Goal: Information Seeking & Learning: Learn about a topic

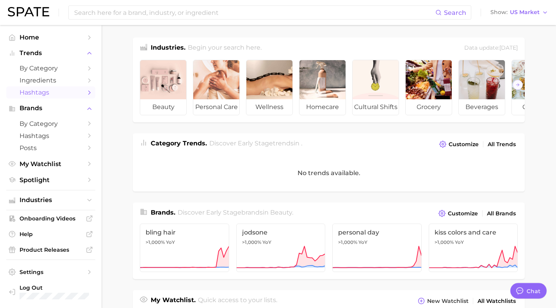
click at [55, 93] on span "Hashtags" at bounding box center [51, 92] width 62 height 7
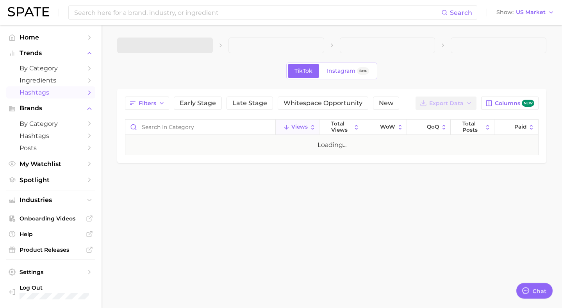
type textarea "x"
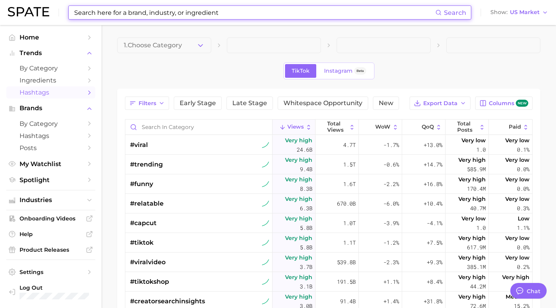
click at [103, 13] on input at bounding box center [254, 12] width 362 height 13
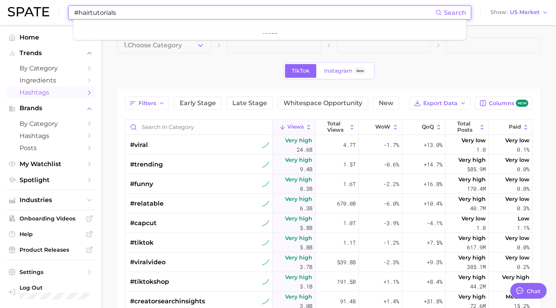
type input "#hairtutorials"
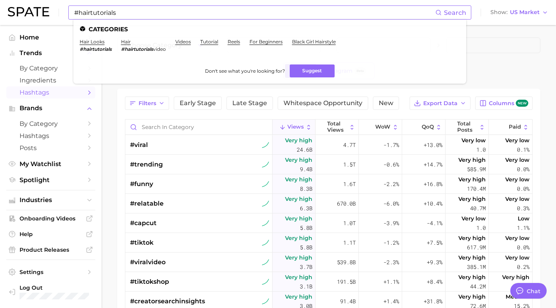
click at [84, 49] on em "#hairtutorials" at bounding box center [96, 49] width 32 height 6
click at [451, 11] on span "Search" at bounding box center [455, 12] width 22 height 7
click at [89, 42] on link "hair looks" at bounding box center [92, 42] width 25 height 6
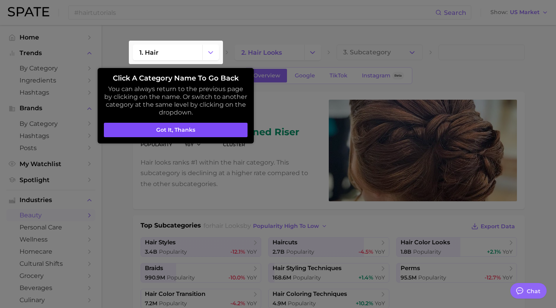
click at [179, 130] on button "Got it, thanks" at bounding box center [176, 130] width 144 height 15
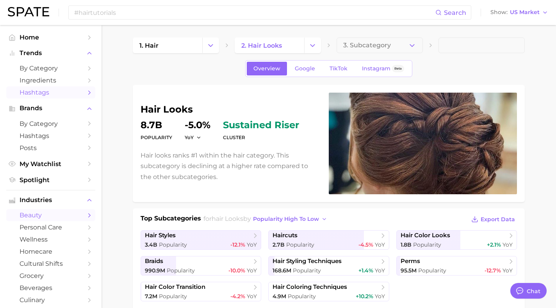
click at [52, 92] on span "Hashtags" at bounding box center [51, 92] width 62 height 7
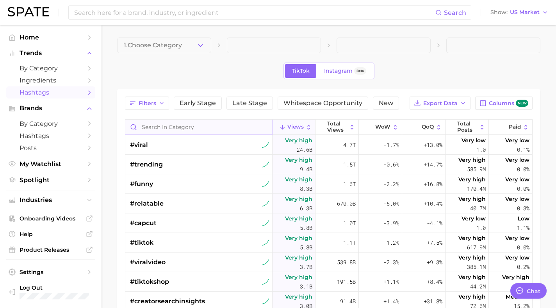
click at [149, 128] on input "Search in category" at bounding box center [198, 126] width 147 height 15
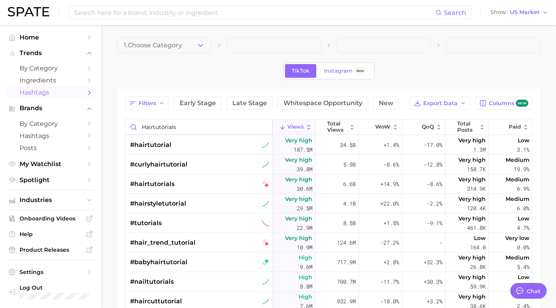
type input "hairtutorials"
click at [155, 144] on span "#hairtutorial" at bounding box center [150, 144] width 41 height 9
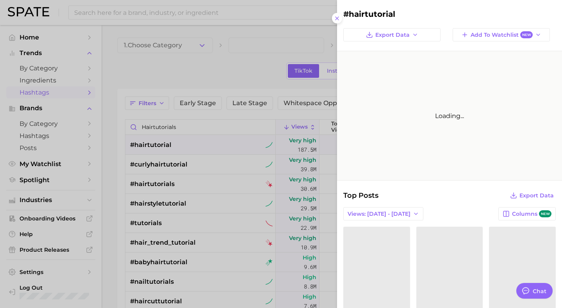
type textarea "x"
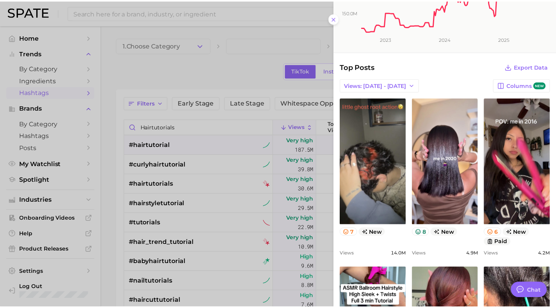
scroll to position [114, 0]
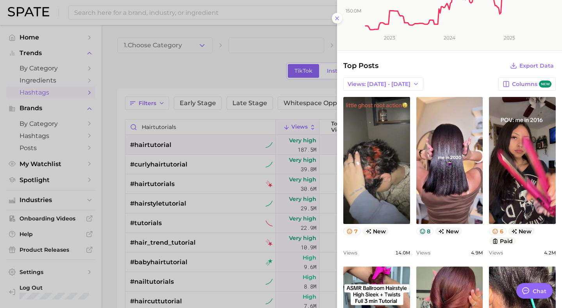
click at [204, 75] on div at bounding box center [281, 154] width 562 height 308
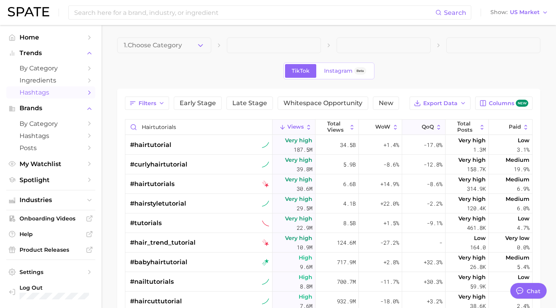
click at [422, 128] on span "QoQ" at bounding box center [428, 127] width 12 height 6
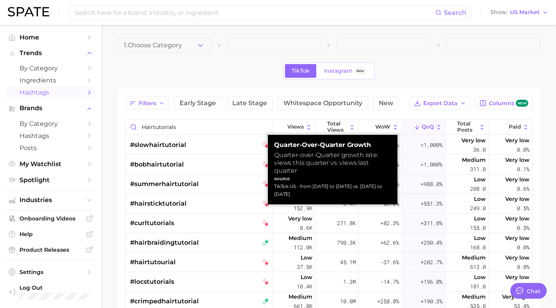
click at [422, 127] on span "QoQ" at bounding box center [428, 127] width 12 height 6
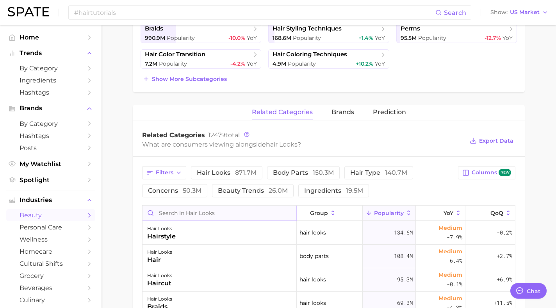
click at [227, 215] on input "Search in hair looks" at bounding box center [219, 212] width 154 height 15
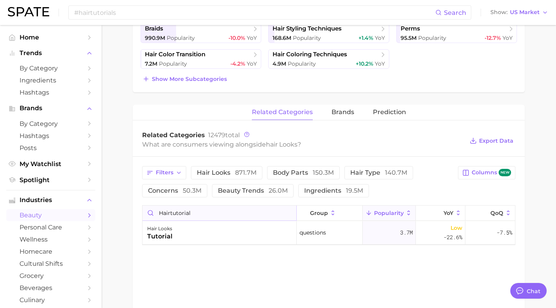
click at [158, 214] on input "hairtutorial" at bounding box center [219, 212] width 154 height 15
type input "#hairtutorial"
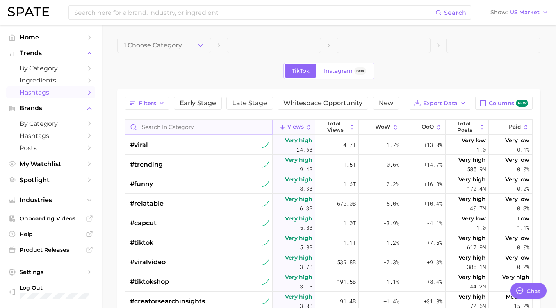
click at [183, 125] on input "Search in category" at bounding box center [198, 126] width 147 height 15
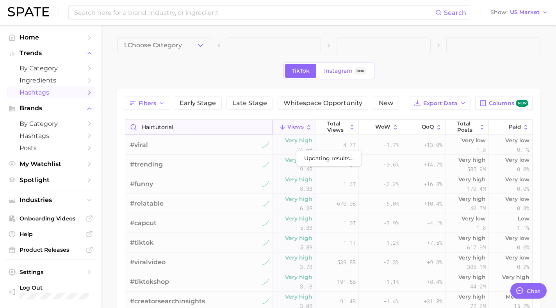
type input "hairtutorial"
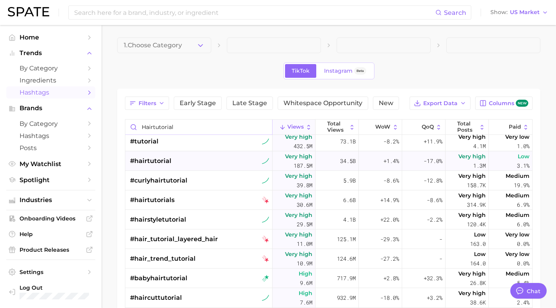
scroll to position [2, 0]
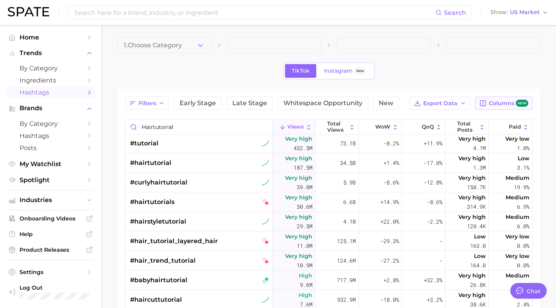
click at [484, 104] on icon "button" at bounding box center [482, 103] width 7 height 7
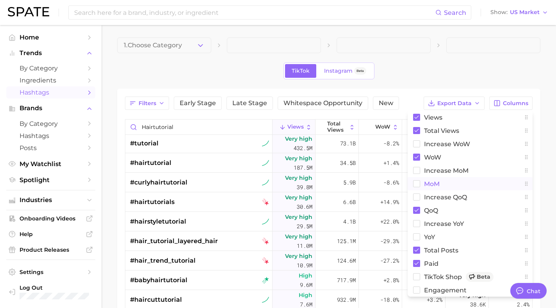
click at [416, 182] on rect at bounding box center [416, 183] width 7 height 7
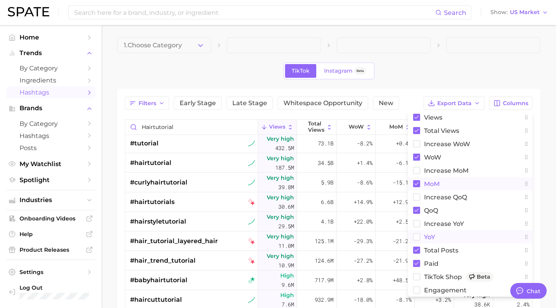
click at [418, 237] on rect at bounding box center [416, 236] width 7 height 7
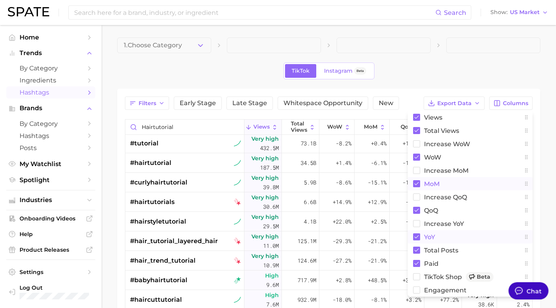
click at [531, 292] on div "Chat" at bounding box center [534, 290] width 15 height 9
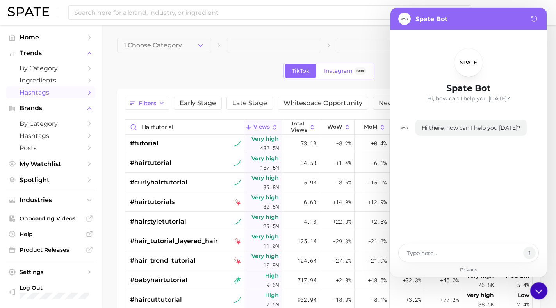
click at [539, 288] on icon at bounding box center [539, 290] width 14 height 14
type textarea "x"
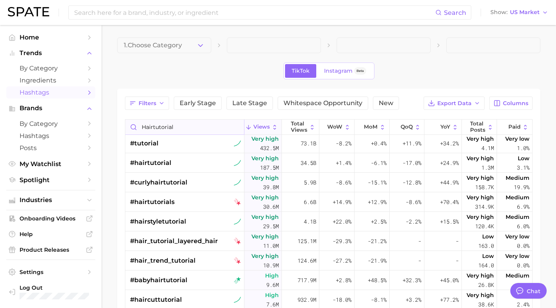
click at [159, 127] on input "hairtutorial" at bounding box center [184, 126] width 119 height 15
click at [110, 12] on input at bounding box center [254, 12] width 362 height 13
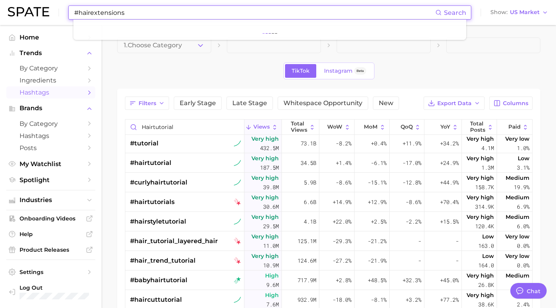
type input "#hairextensions"
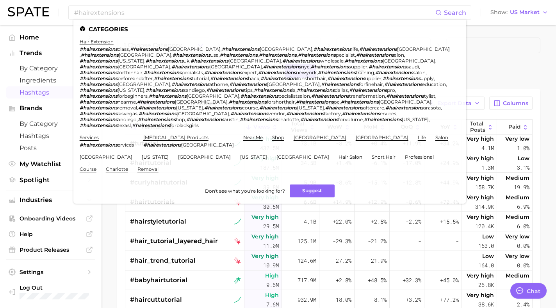
click at [48, 117] on li "Brands by Category Hashtags Posts" at bounding box center [50, 127] width 89 height 51
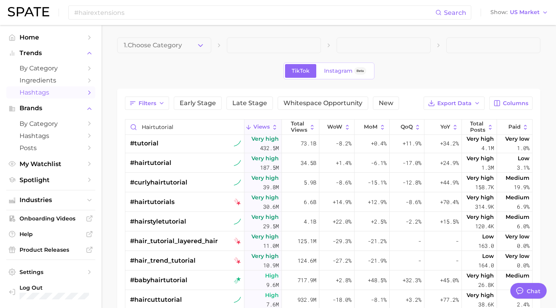
click at [42, 94] on span "Hashtags" at bounding box center [51, 92] width 62 height 7
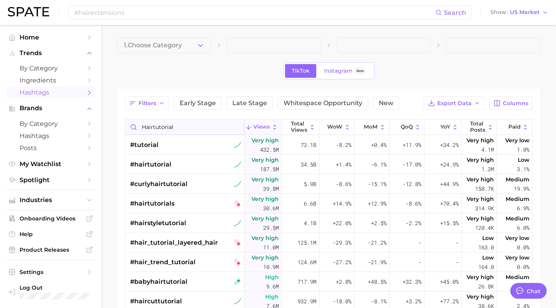
click at [155, 128] on input "hairtutorial" at bounding box center [184, 126] width 119 height 15
click at [165, 129] on input "hairtutorial" at bounding box center [184, 126] width 119 height 15
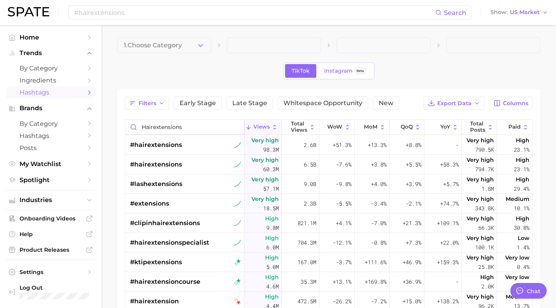
type input "hairextensions"
click at [166, 12] on input "#hairextensions" at bounding box center [254, 12] width 362 height 13
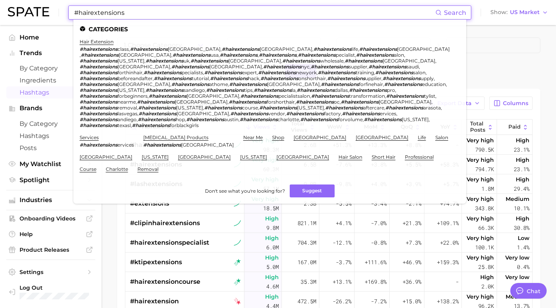
click at [165, 12] on input "#hairextensions" at bounding box center [254, 12] width 362 height 13
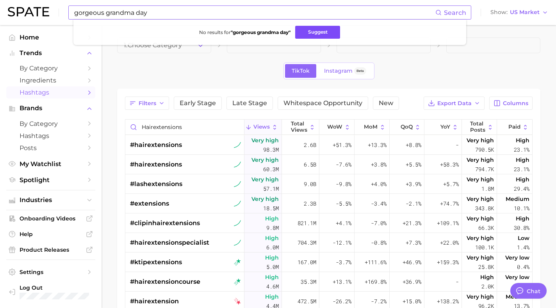
click at [310, 32] on button "Suggest" at bounding box center [317, 32] width 45 height 13
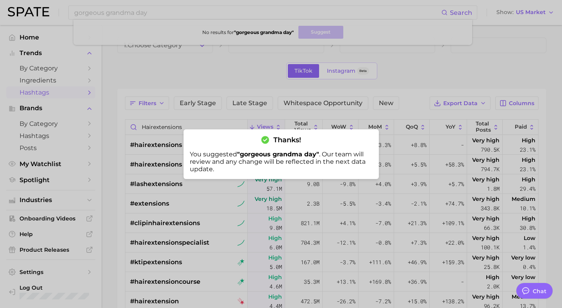
click at [276, 113] on div at bounding box center [281, 154] width 562 height 308
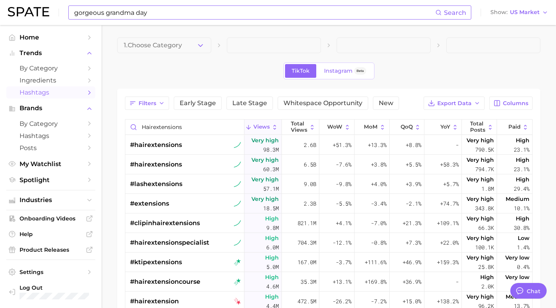
click at [97, 14] on input "gorgeous grandma day" at bounding box center [254, 12] width 362 height 13
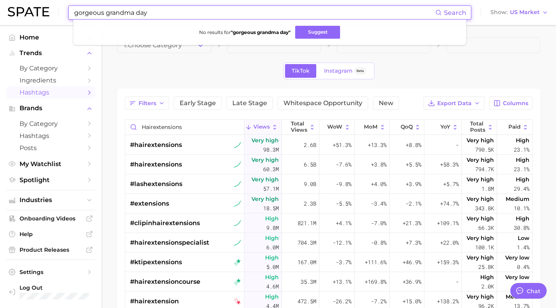
click at [97, 13] on input "gorgeous grandma day" at bounding box center [254, 12] width 362 height 13
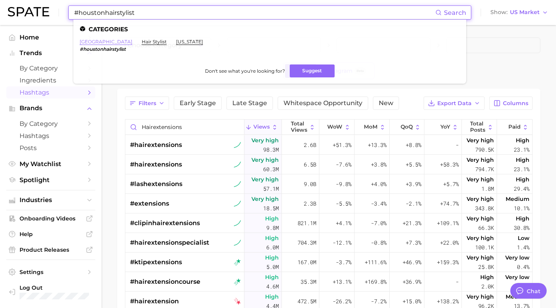
type input "#houstonhairstylist"
click at [90, 43] on link "houston" at bounding box center [106, 42] width 53 height 6
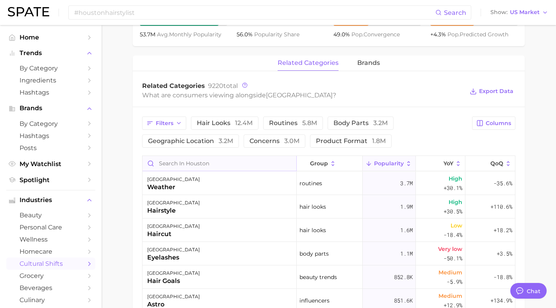
click at [240, 159] on input "Search in houston" at bounding box center [219, 163] width 154 height 15
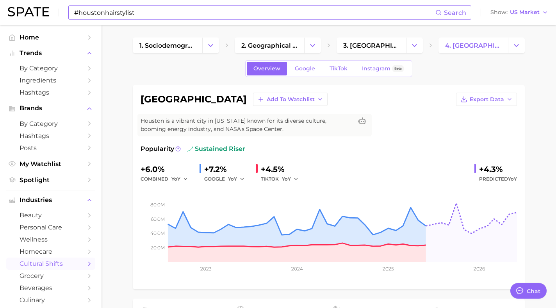
type input "houstonhairst"
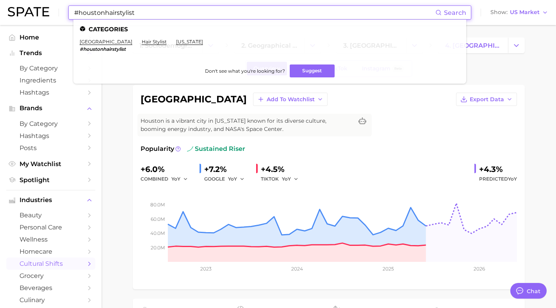
click at [149, 16] on input "#houstonhairstylist" at bounding box center [254, 12] width 362 height 13
click at [453, 10] on span "Search" at bounding box center [455, 12] width 22 height 7
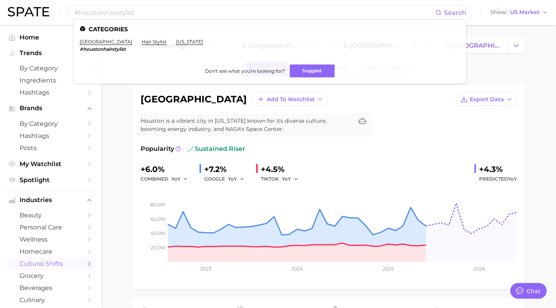
click at [278, 130] on span "Houston is a vibrant city in Texas known for its diverse culture, booming energ…" at bounding box center [247, 125] width 212 height 16
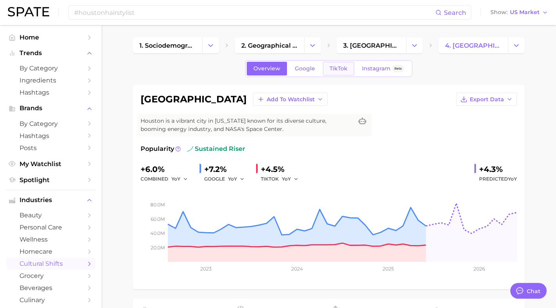
click at [338, 67] on span "TikTok" at bounding box center [338, 68] width 18 height 7
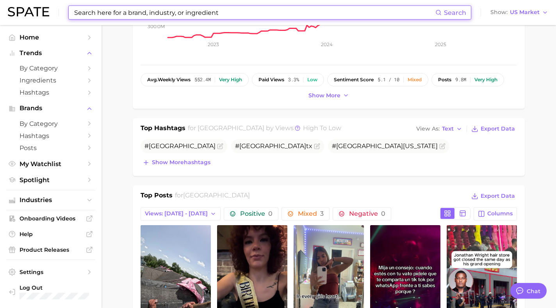
scroll to position [254, 0]
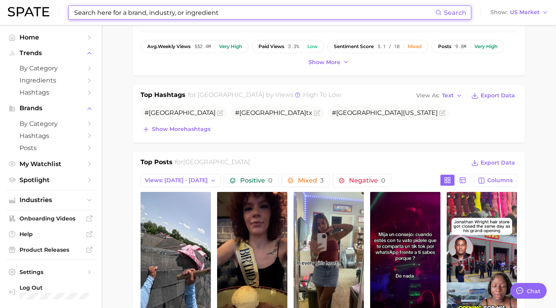
click at [215, 127] on span "houston" at bounding box center [182, 130] width 67 height 7
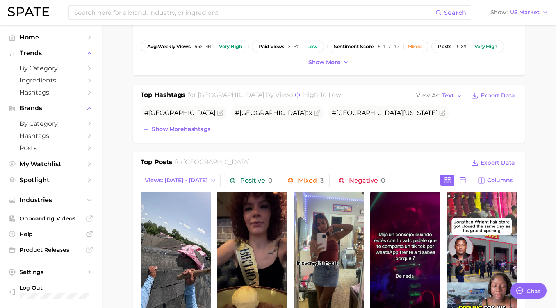
click at [252, 128] on icon "Flag as miscategorized or irrelevant" at bounding box center [251, 130] width 4 height 4
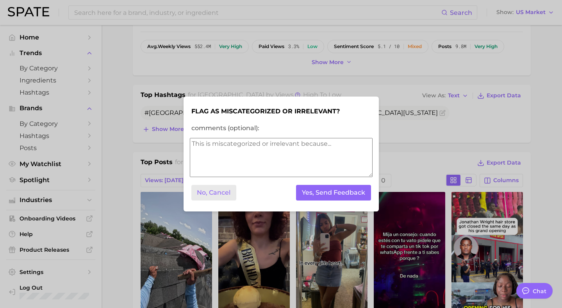
click at [220, 194] on button "No, Cancel" at bounding box center [213, 193] width 45 height 16
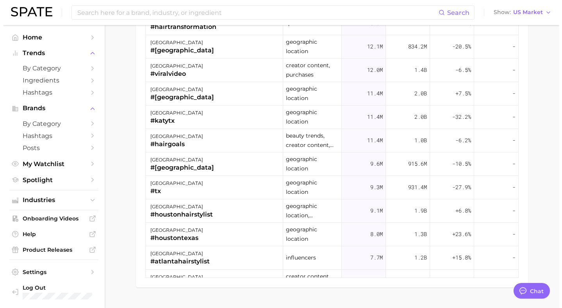
scroll to position [762, 0]
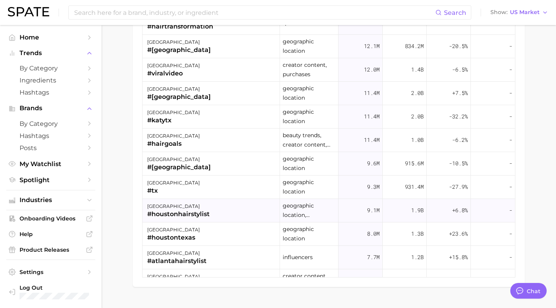
click at [225, 212] on div "houston #houstonhairstylist" at bounding box center [210, 210] width 137 height 23
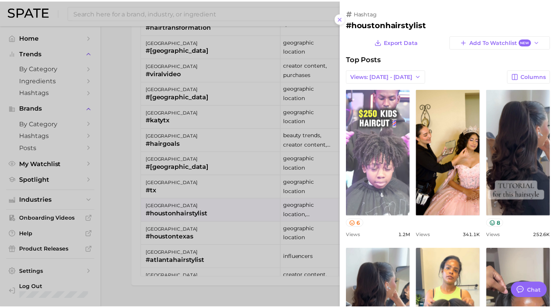
scroll to position [0, 0]
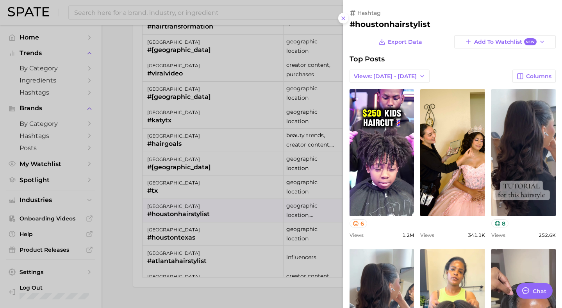
click at [342, 16] on icon at bounding box center [343, 18] width 6 height 6
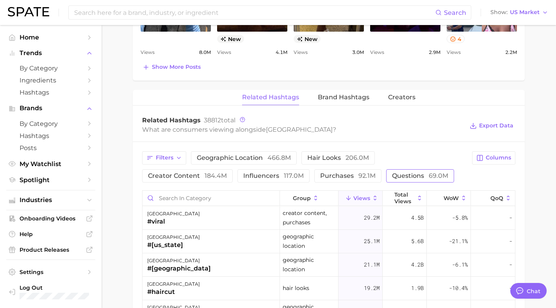
scroll to position [603, 0]
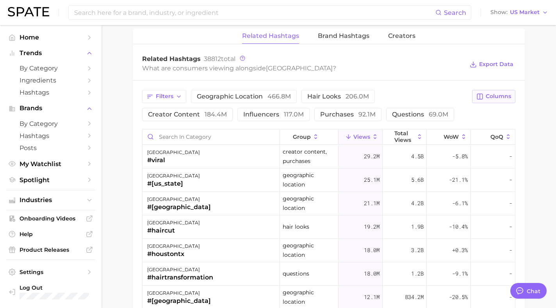
click at [492, 96] on span "Columns" at bounding box center [498, 96] width 25 height 7
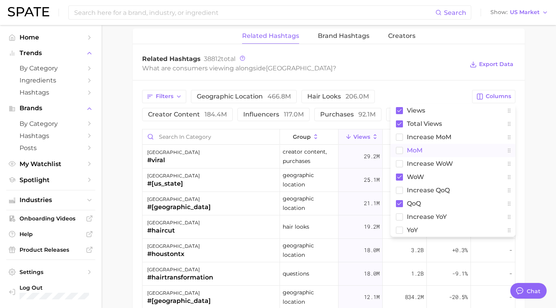
click at [399, 149] on rect at bounding box center [399, 150] width 7 height 7
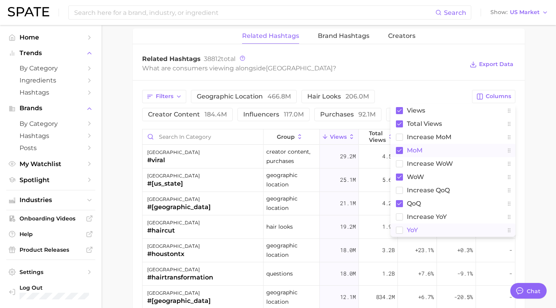
click at [399, 231] on rect at bounding box center [399, 229] width 7 height 7
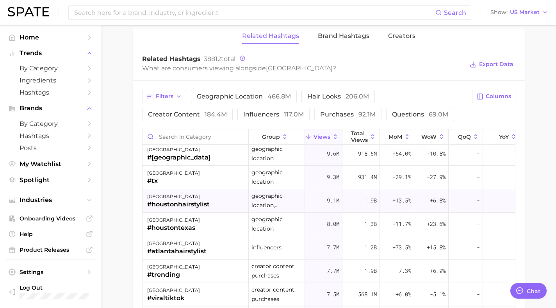
scroll to position [260, 0]
click at [162, 12] on input at bounding box center [254, 12] width 362 height 13
click at [31, 93] on span "Hashtags" at bounding box center [51, 92] width 62 height 7
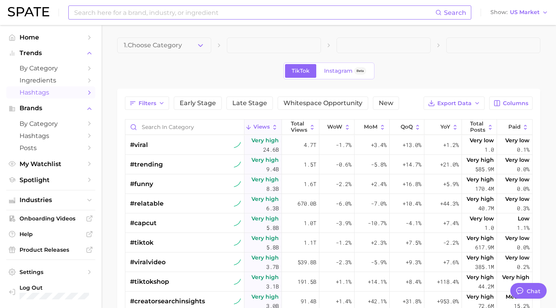
click at [101, 14] on input at bounding box center [254, 12] width 362 height 13
click at [190, 124] on input "Search in category" at bounding box center [184, 126] width 119 height 15
type input "#"
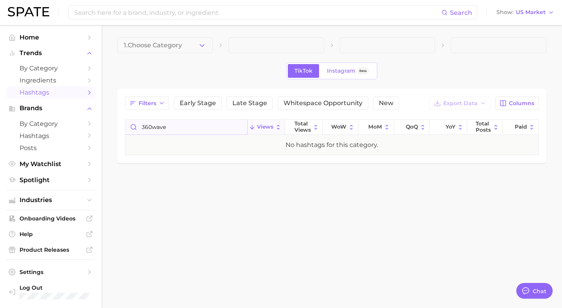
type input "360waves"
click at [171, 126] on input "360waves" at bounding box center [186, 126] width 122 height 15
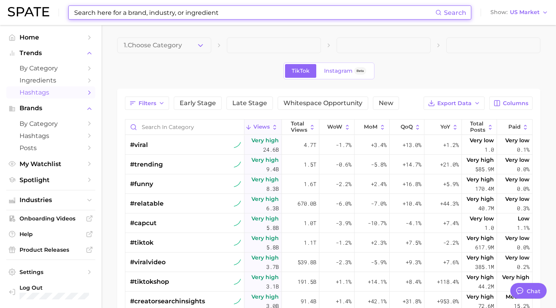
click at [97, 11] on input at bounding box center [254, 12] width 362 height 13
type input "#"
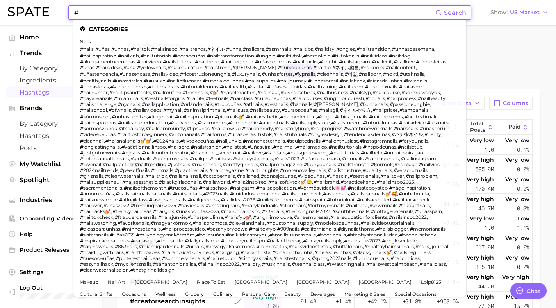
type textarea "x"
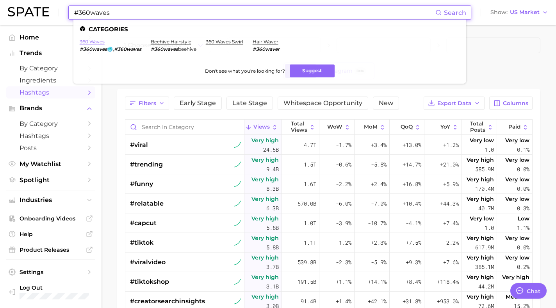
type input "#360waves"
click at [90, 40] on link "360 waves" at bounding box center [92, 42] width 25 height 6
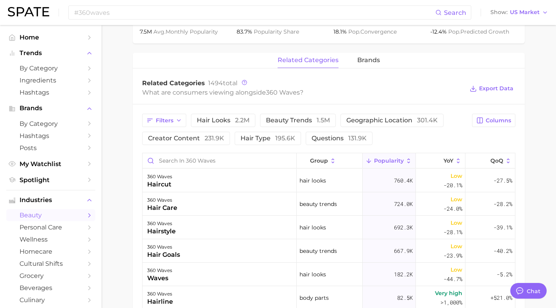
scroll to position [345, 0]
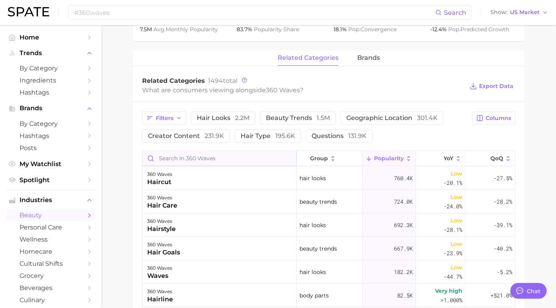
click at [216, 158] on input "Search in 360 waves" at bounding box center [219, 158] width 154 height 15
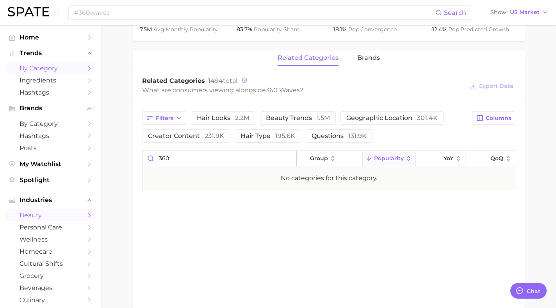
type input "360"
click at [41, 68] on span "by Category" at bounding box center [51, 67] width 62 height 7
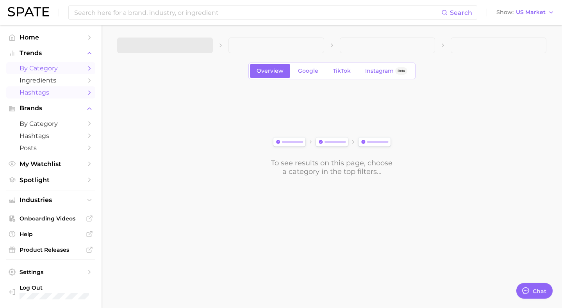
click at [39, 92] on span "Hashtags" at bounding box center [51, 92] width 62 height 7
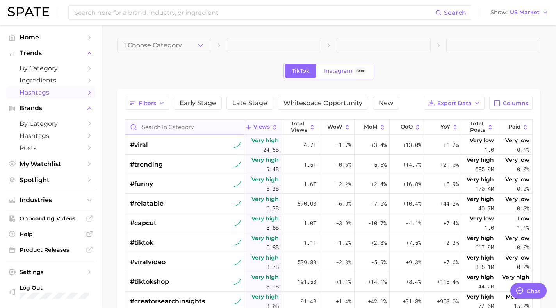
click at [194, 126] on input "Search in category" at bounding box center [184, 126] width 119 height 15
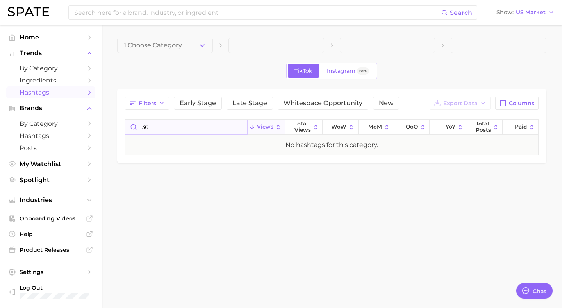
type input "3"
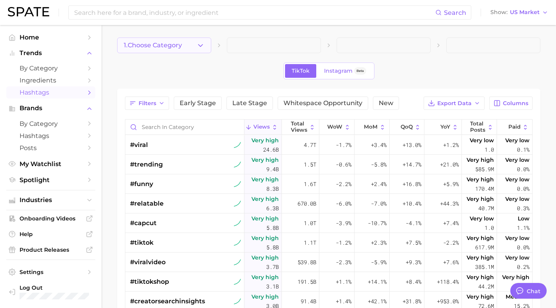
click at [198, 43] on icon "button" at bounding box center [200, 45] width 8 height 8
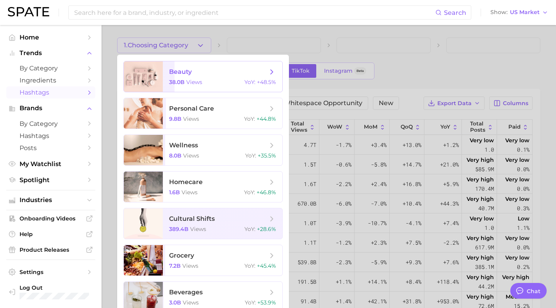
click at [203, 81] on div "38.0b views YoY : +48.5%" at bounding box center [222, 81] width 107 height 7
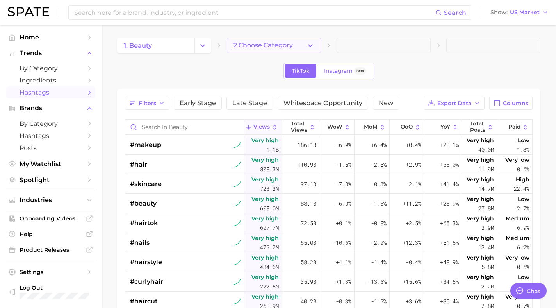
click at [261, 46] on span "2. Choose Category" at bounding box center [262, 45] width 59 height 7
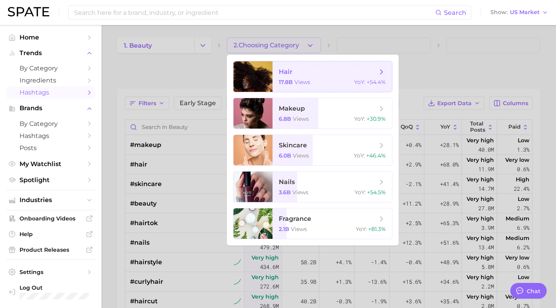
click at [269, 78] on div at bounding box center [252, 76] width 39 height 30
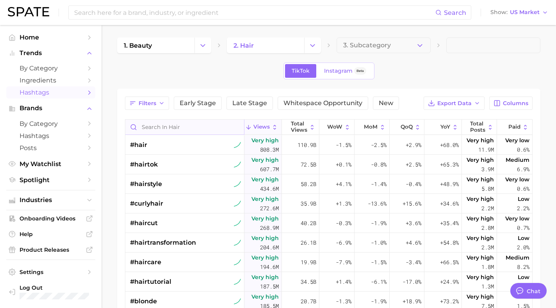
click at [168, 128] on input "Search in hair" at bounding box center [184, 126] width 119 height 15
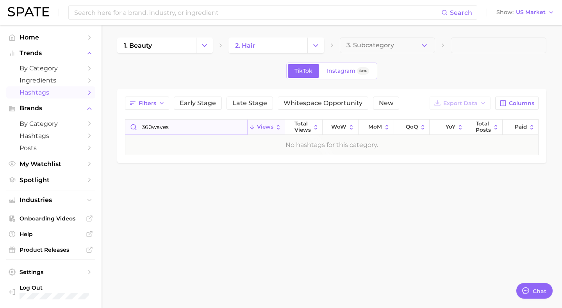
type input "360waves"
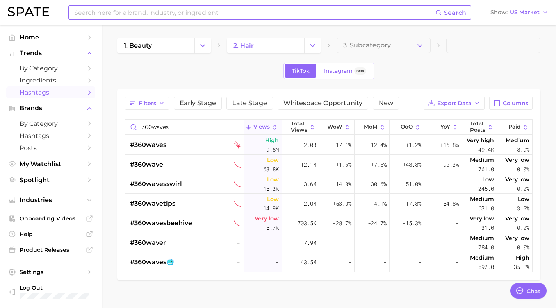
click at [168, 11] on input at bounding box center [254, 12] width 362 height 13
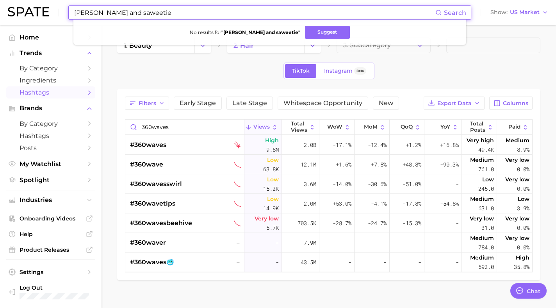
drag, startPoint x: 159, startPoint y: 10, endPoint x: 110, endPoint y: 10, distance: 48.8
click at [110, 10] on input "paris hilton and saweetie" at bounding box center [254, 12] width 362 height 13
type input "paris hilton"
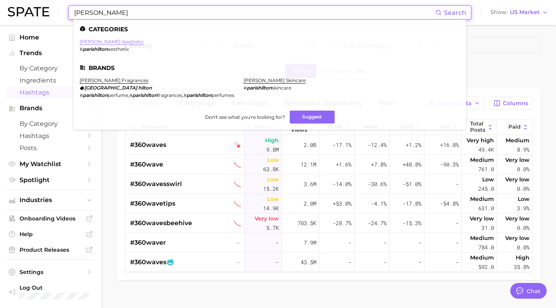
click at [98, 39] on link "paris hilton aesthetic" at bounding box center [112, 42] width 64 height 6
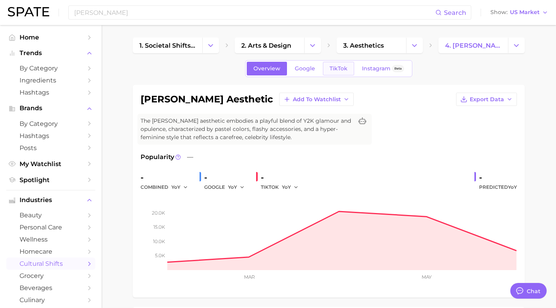
click at [339, 66] on span "TikTok" at bounding box center [338, 68] width 18 height 7
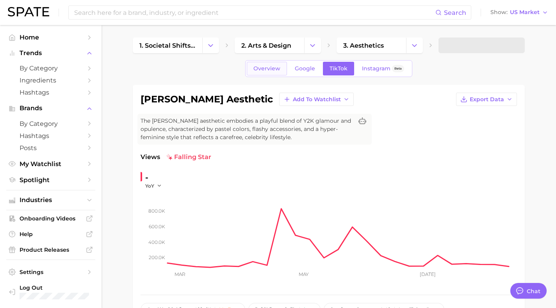
click at [255, 66] on span "Overview" at bounding box center [266, 68] width 27 height 7
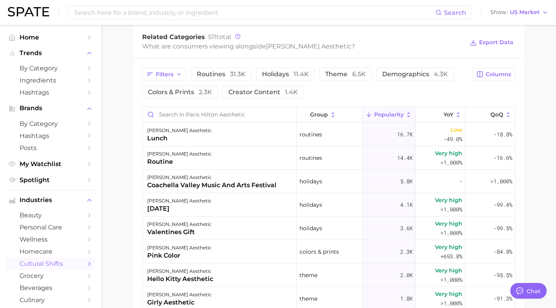
scroll to position [53, 0]
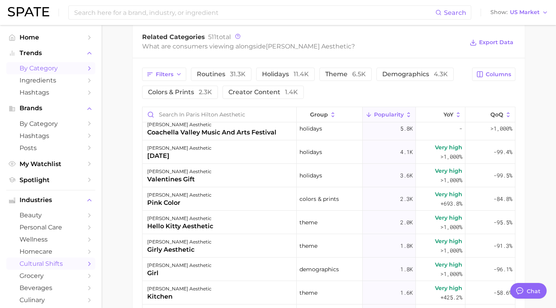
click at [52, 66] on span "by Category" at bounding box center [51, 67] width 62 height 7
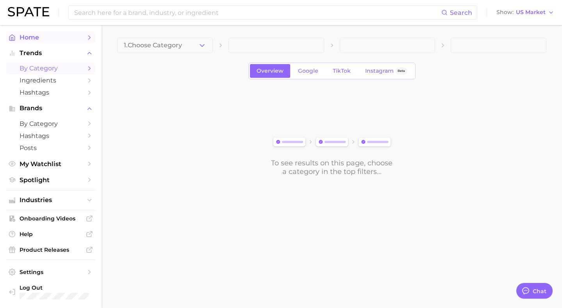
click at [40, 37] on span "Home" at bounding box center [51, 37] width 62 height 7
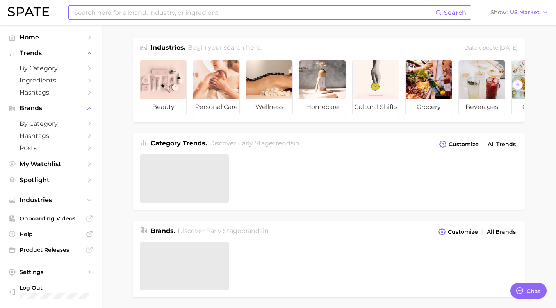
click at [105, 12] on input at bounding box center [254, 12] width 362 height 13
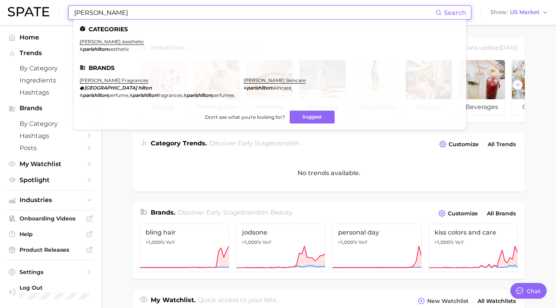
click at [457, 13] on span "Search" at bounding box center [455, 12] width 22 height 7
click at [94, 13] on input "paris hilton" at bounding box center [254, 12] width 362 height 13
click at [93, 13] on input "paris hilton" at bounding box center [254, 12] width 362 height 13
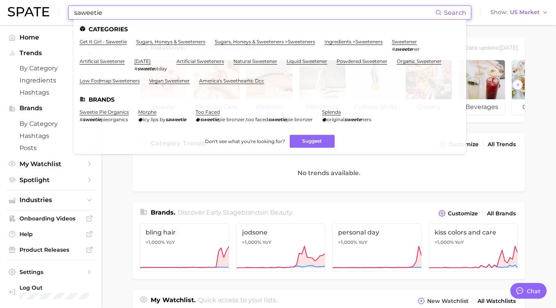
click at [82, 12] on input "saweetie" at bounding box center [254, 12] width 362 height 13
click at [142, 13] on input "saweetie" at bounding box center [254, 12] width 362 height 13
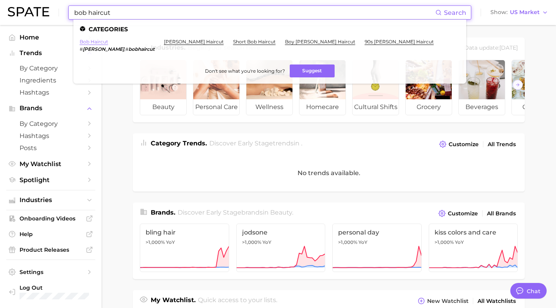
type input "bob haircut"
click at [94, 41] on link "bob haircut" at bounding box center [94, 42] width 28 height 6
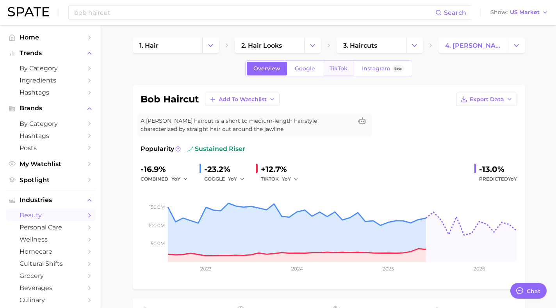
click at [340, 68] on span "TikTok" at bounding box center [338, 68] width 18 height 7
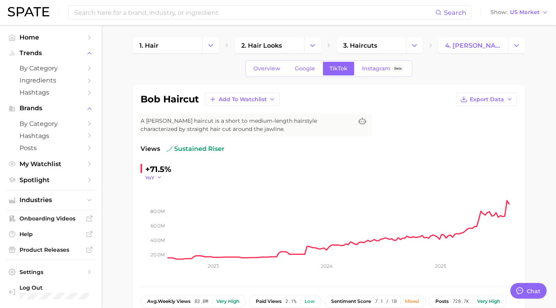
click at [158, 177] on polyline "button" at bounding box center [159, 177] width 3 height 1
click at [159, 199] on span "QoQ" at bounding box center [155, 202] width 13 height 7
click at [160, 176] on icon "button" at bounding box center [160, 176] width 5 height 5
click at [160, 217] on span "MoM" at bounding box center [156, 216] width 14 height 7
click at [159, 177] on button "MoM" at bounding box center [155, 177] width 20 height 7
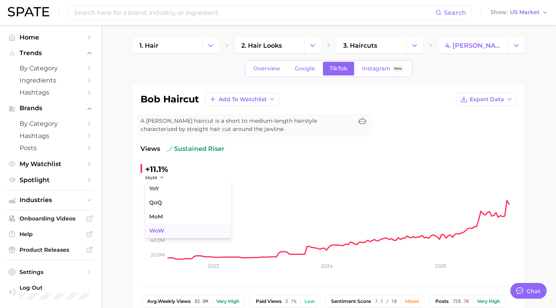
click at [157, 231] on span "WoW" at bounding box center [156, 230] width 15 height 7
click at [158, 176] on span "WoW" at bounding box center [152, 177] width 14 height 7
click at [160, 190] on button "YoY" at bounding box center [188, 189] width 86 height 14
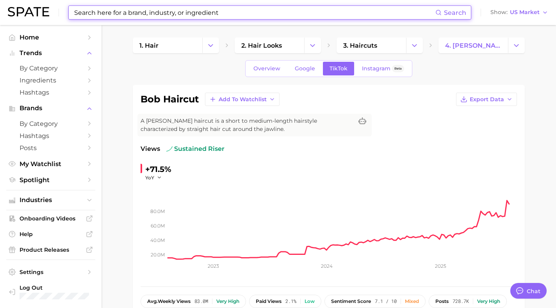
click at [196, 11] on input at bounding box center [254, 12] width 362 height 13
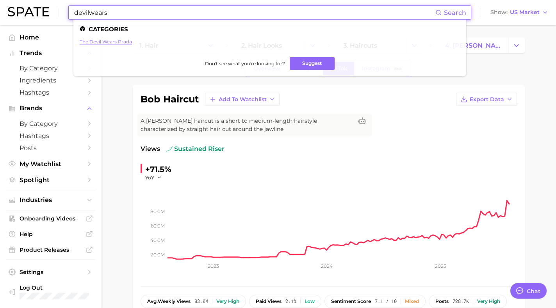
click at [110, 39] on link "the devil wears prada" at bounding box center [106, 42] width 52 height 6
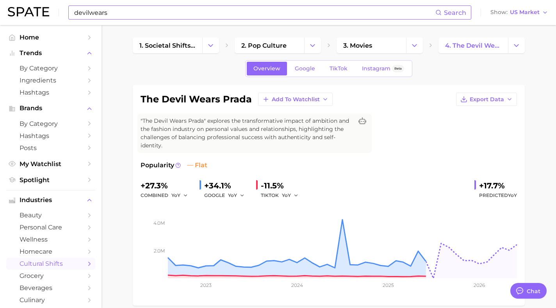
click at [102, 11] on input "devilwears" at bounding box center [254, 12] width 362 height 13
click at [102, 12] on input "devilwears" at bounding box center [254, 12] width 362 height 13
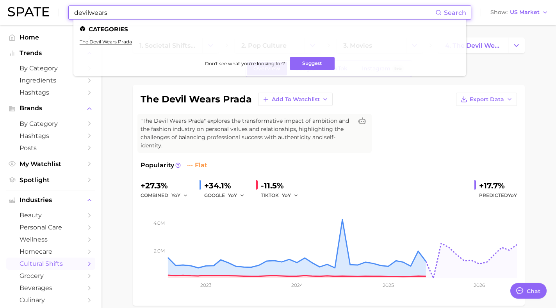
click at [102, 12] on input "devilwears" at bounding box center [254, 12] width 362 height 13
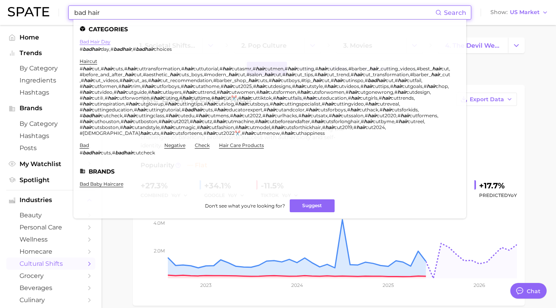
type input "bad hair"
click at [98, 41] on link "bad hair day" at bounding box center [95, 42] width 31 height 6
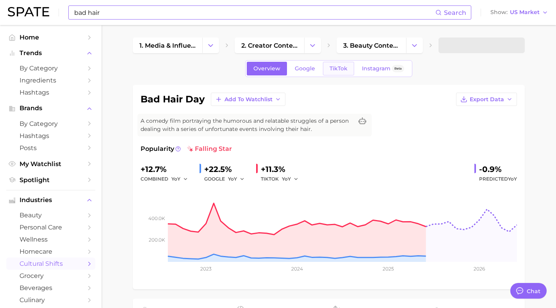
click at [344, 69] on span "TikTok" at bounding box center [338, 68] width 18 height 7
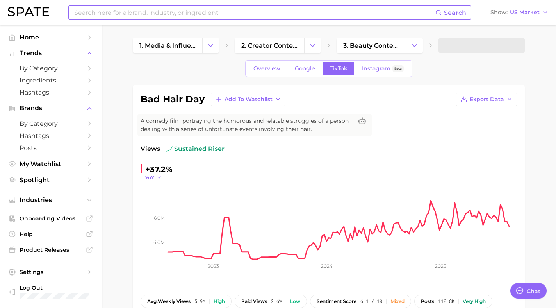
click at [154, 177] on button "YoY" at bounding box center [153, 177] width 17 height 7
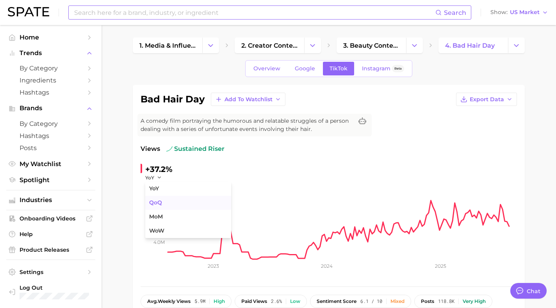
click at [156, 203] on span "QoQ" at bounding box center [155, 202] width 13 height 7
click at [156, 178] on button "QoQ" at bounding box center [154, 177] width 19 height 7
click at [157, 219] on span "MoM" at bounding box center [156, 216] width 14 height 7
click at [155, 178] on span "MoM" at bounding box center [151, 177] width 12 height 7
click at [157, 230] on span "WoW" at bounding box center [156, 230] width 15 height 7
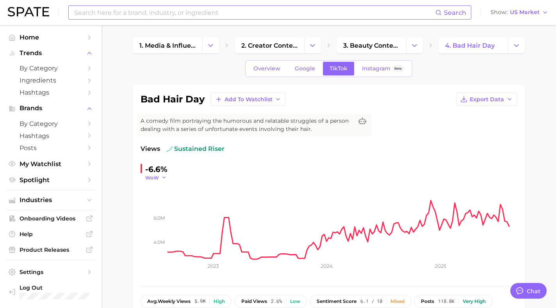
click at [160, 176] on button "WoW" at bounding box center [155, 177] width 21 height 7
click at [160, 189] on button "YoY" at bounding box center [188, 189] width 86 height 14
click at [302, 67] on span "Google" at bounding box center [305, 68] width 20 height 7
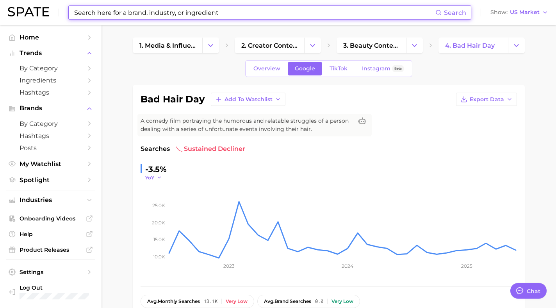
click at [151, 177] on span "YoY" at bounding box center [149, 177] width 9 height 7
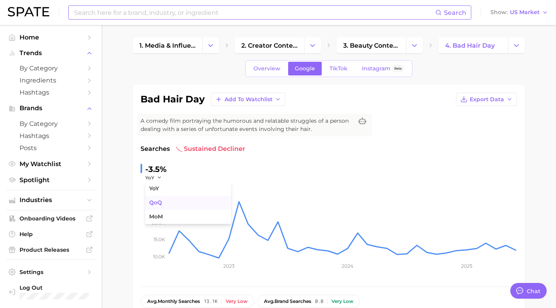
click at [154, 202] on span "QoQ" at bounding box center [155, 202] width 13 height 7
click at [154, 182] on icon "10.0k 15.0k 20.0k 25.0k 2023 2024 2025" at bounding box center [329, 230] width 376 height 98
click at [154, 179] on span "QoQ" at bounding box center [150, 177] width 11 height 7
click at [156, 212] on button "MoM" at bounding box center [188, 217] width 86 height 14
click at [335, 64] on link "TikTok" at bounding box center [338, 69] width 31 height 14
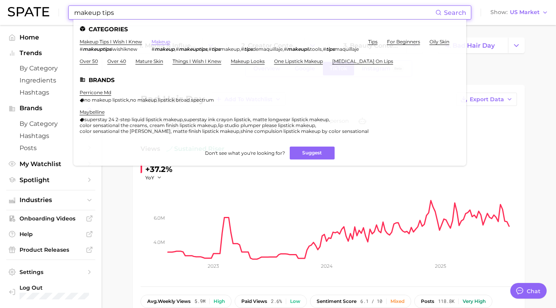
type input "makeup tips"
click at [160, 43] on link "makeup" at bounding box center [160, 42] width 19 height 6
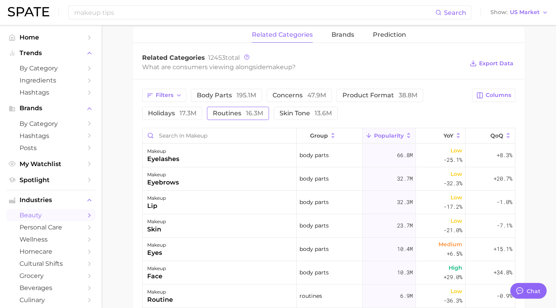
scroll to position [314, 0]
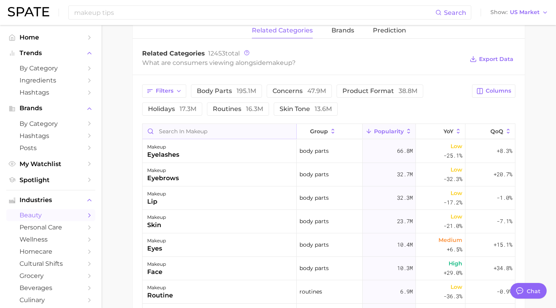
click at [199, 131] on input "Search in makeup" at bounding box center [219, 131] width 154 height 15
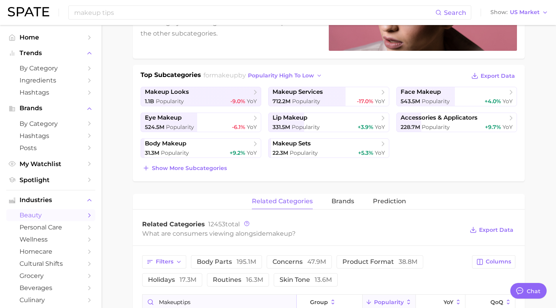
scroll to position [0, 0]
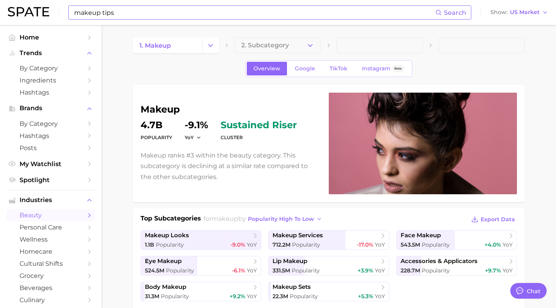
type input "makeuptips"
click at [122, 13] on input "makeup tips" at bounding box center [254, 12] width 362 height 13
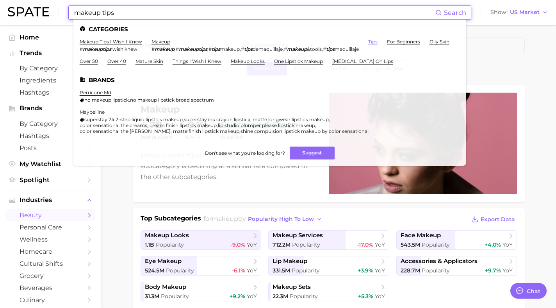
click at [377, 41] on link "tips" at bounding box center [372, 42] width 9 height 6
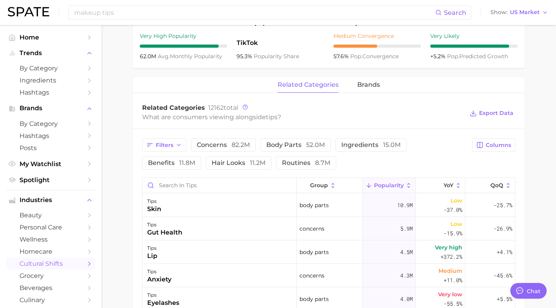
scroll to position [345, 0]
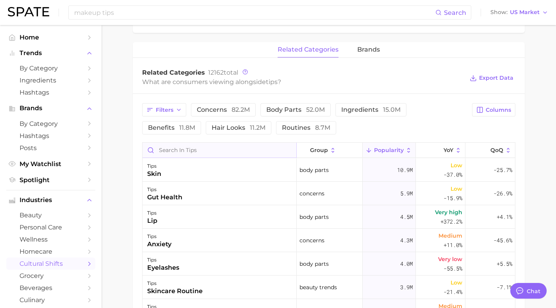
click at [186, 149] on input "Search in tips" at bounding box center [219, 149] width 154 height 15
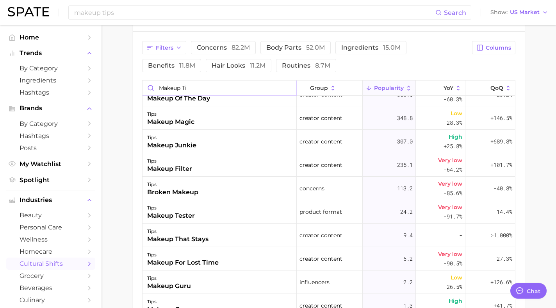
scroll to position [0, 0]
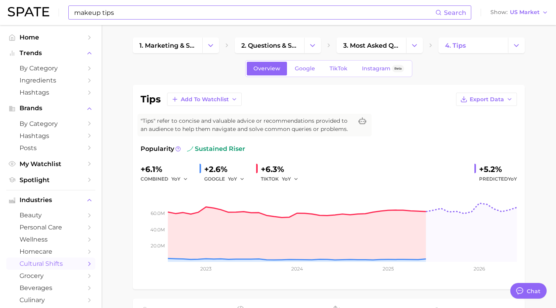
type input "makeup ti"
click at [99, 15] on input "makeup tips" at bounding box center [254, 12] width 362 height 13
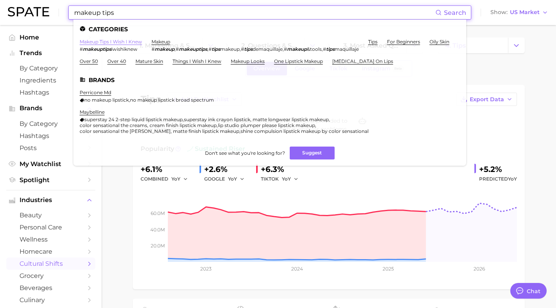
click at [99, 41] on link "makeup tips i wish i knew" at bounding box center [111, 42] width 62 height 6
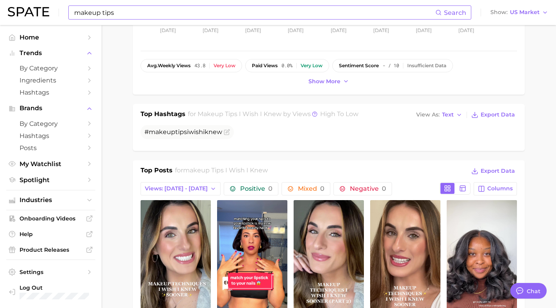
scroll to position [549, 0]
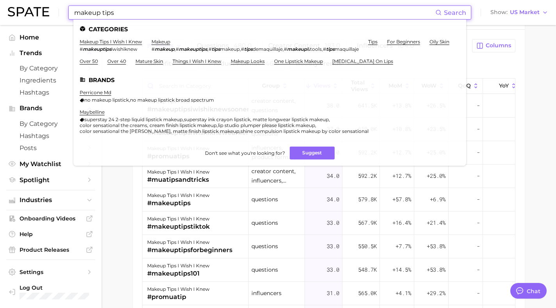
click at [152, 13] on input "makeup tips" at bounding box center [254, 12] width 362 height 13
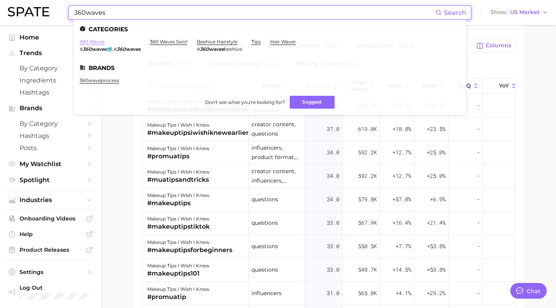
type input "360waves"
click at [92, 41] on link "360 waves" at bounding box center [92, 42] width 25 height 6
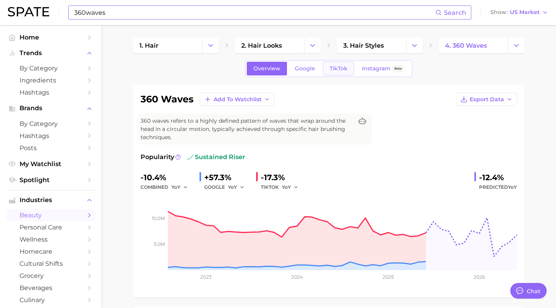
click at [336, 71] on span "TikTok" at bounding box center [338, 68] width 18 height 7
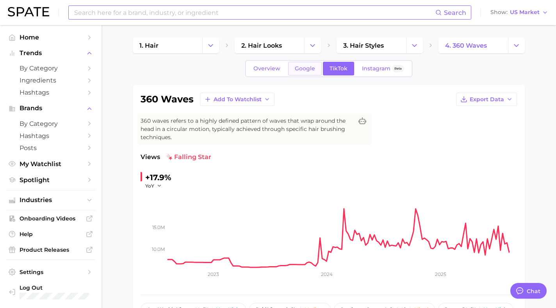
click at [310, 69] on span "Google" at bounding box center [305, 68] width 20 height 7
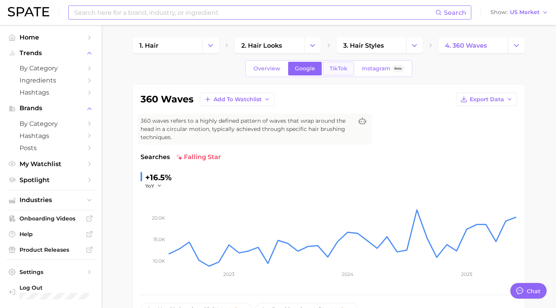
click at [340, 70] on span "TikTok" at bounding box center [338, 68] width 18 height 7
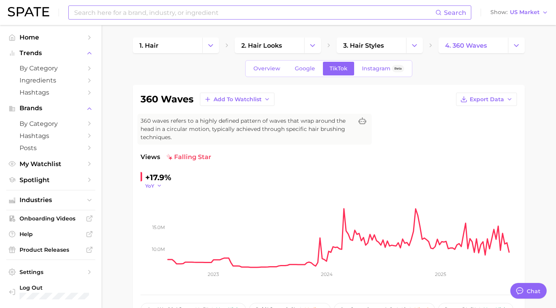
click at [154, 185] on span "YoY" at bounding box center [149, 185] width 9 height 7
click at [154, 209] on span "QoQ" at bounding box center [155, 210] width 13 height 7
click at [154, 186] on span "QoQ" at bounding box center [150, 185] width 11 height 7
click at [155, 226] on span "MoM" at bounding box center [156, 224] width 14 height 7
click at [155, 185] on span "MoM" at bounding box center [151, 185] width 12 height 7
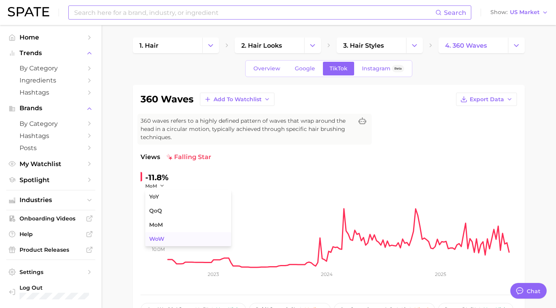
click at [155, 238] on span "WoW" at bounding box center [156, 238] width 15 height 7
click at [305, 70] on span "Google" at bounding box center [305, 68] width 20 height 7
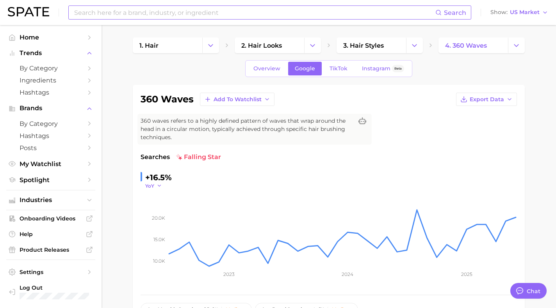
click at [153, 182] on span "YoY" at bounding box center [149, 185] width 9 height 7
click at [158, 210] on span "QoQ" at bounding box center [155, 210] width 13 height 7
click at [158, 188] on button "QoQ" at bounding box center [154, 185] width 19 height 7
click at [164, 227] on button "MoM" at bounding box center [188, 225] width 86 height 14
click at [265, 71] on span "Overview" at bounding box center [266, 68] width 27 height 7
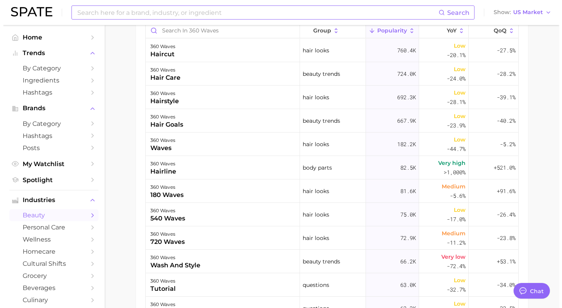
scroll to position [479, 0]
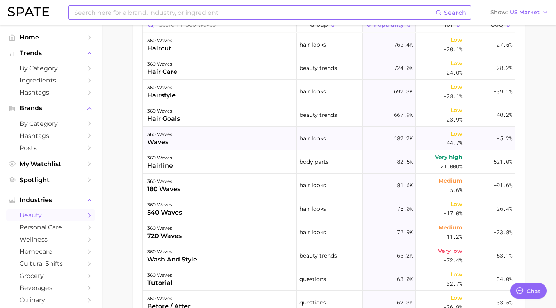
click at [166, 138] on div "waves" at bounding box center [159, 141] width 25 height 9
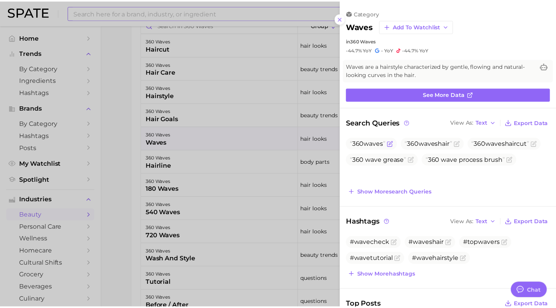
scroll to position [0, 0]
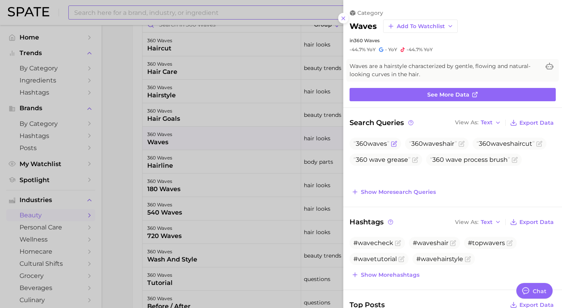
click at [365, 144] on span "360 waves" at bounding box center [371, 143] width 36 height 7
click at [397, 142] on icon "Flag as miscategorized or irrelevant" at bounding box center [394, 144] width 6 height 6
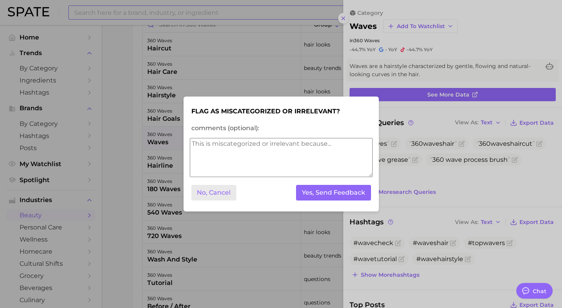
click at [203, 196] on button "No, Cancel" at bounding box center [213, 193] width 45 height 16
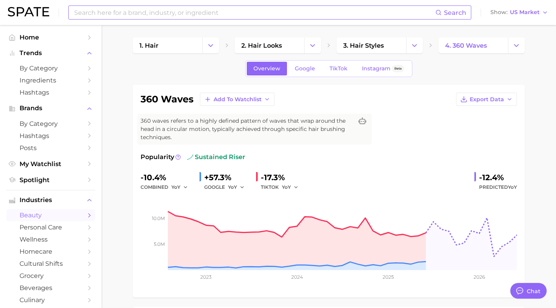
click at [105, 14] on input at bounding box center [254, 12] width 362 height 13
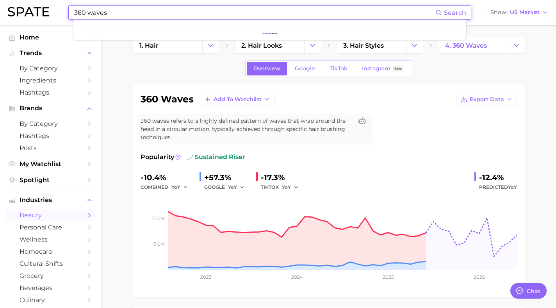
type input "360 waves"
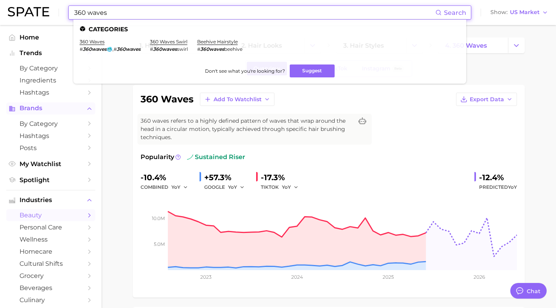
click at [22, 107] on span "Brands" at bounding box center [51, 108] width 62 height 7
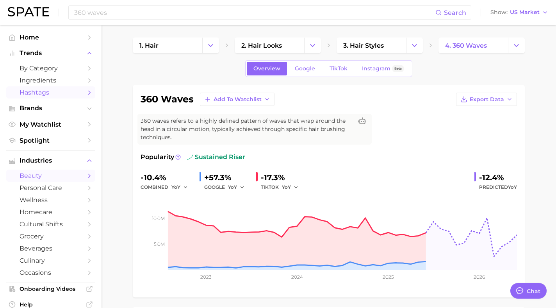
click at [23, 92] on span "Hashtags" at bounding box center [51, 92] width 62 height 7
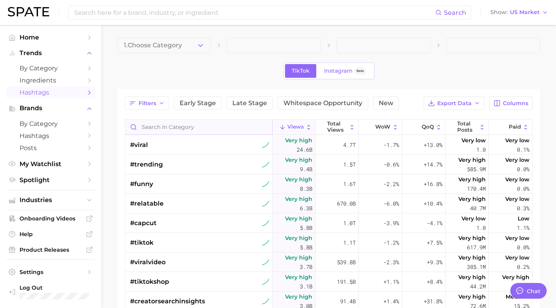
click at [157, 125] on input "Search in category" at bounding box center [198, 126] width 147 height 15
click at [153, 37] on main "1. Choose Category TikTok Instagram Beta Filters Early Stage Late Stage Whitesp…" at bounding box center [328, 249] width 454 height 448
click at [153, 43] on span "1. Choose Category" at bounding box center [153, 45] width 58 height 7
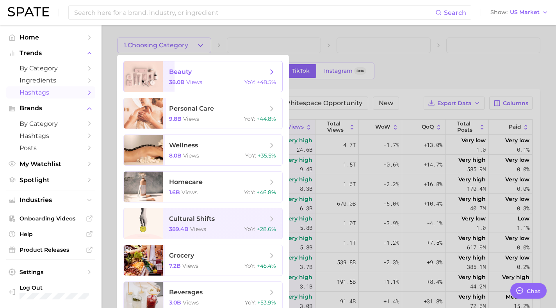
click at [160, 71] on div at bounding box center [143, 76] width 39 height 30
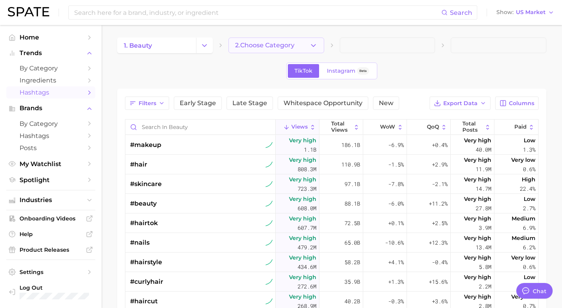
click at [267, 45] on span "2. Choose Category" at bounding box center [264, 45] width 59 height 7
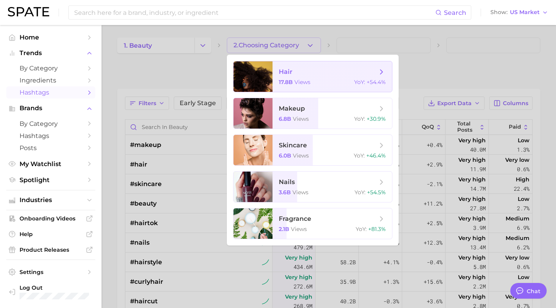
click at [266, 78] on div at bounding box center [252, 76] width 39 height 30
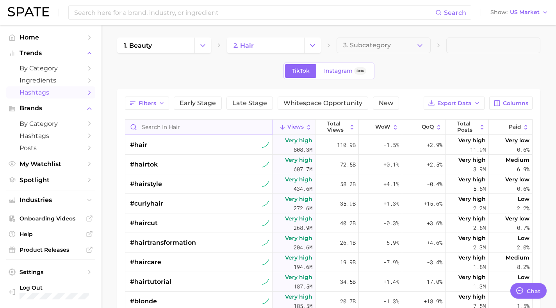
click at [164, 131] on input "Search in hair" at bounding box center [198, 126] width 147 height 15
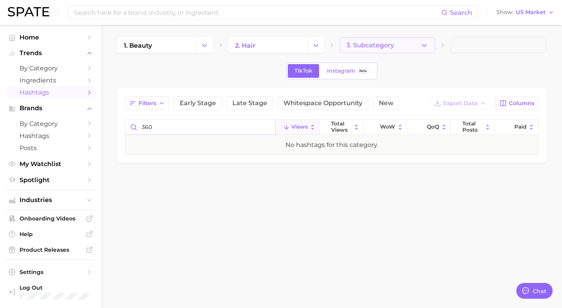
click at [374, 51] on button "3. Subcategory" at bounding box center [388, 45] width 96 height 16
type input "360"
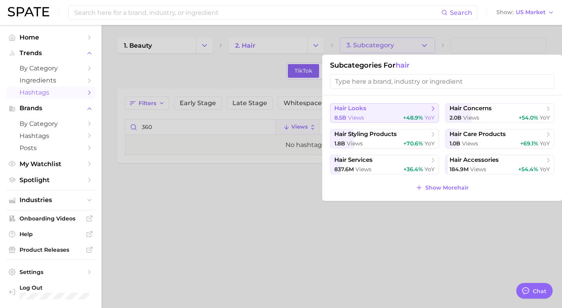
click at [412, 113] on button "hair looks 8.5b views +48.9% YoY" at bounding box center [384, 113] width 109 height 20
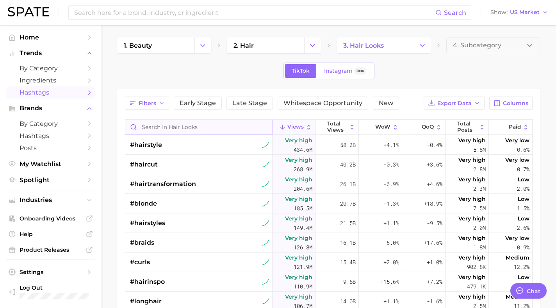
click at [166, 130] on input "Search in hair looks" at bounding box center [198, 126] width 147 height 15
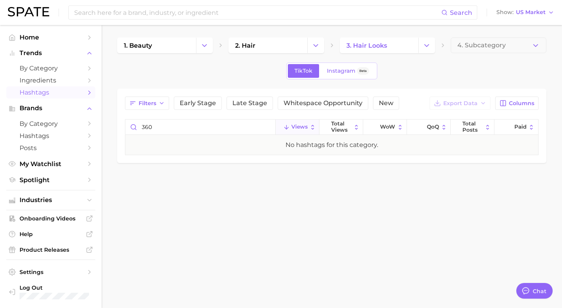
click at [48, 90] on span "Hashtags" at bounding box center [51, 92] width 62 height 7
click at [157, 132] on input "360" at bounding box center [200, 126] width 150 height 15
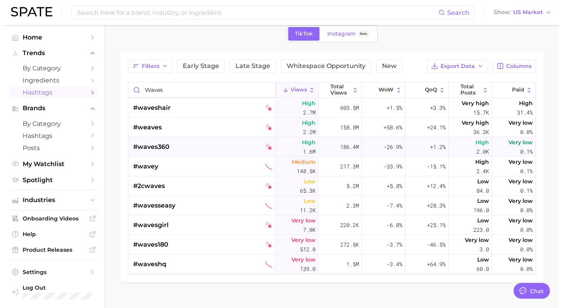
scroll to position [37, 0]
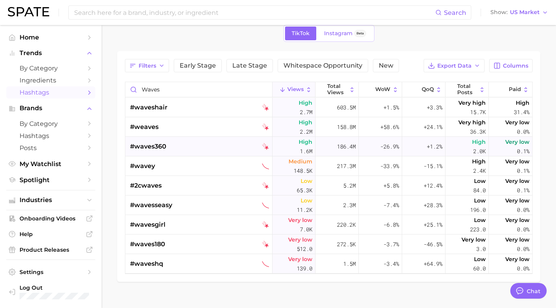
click at [151, 144] on span "#waves360" at bounding box center [148, 146] width 36 height 9
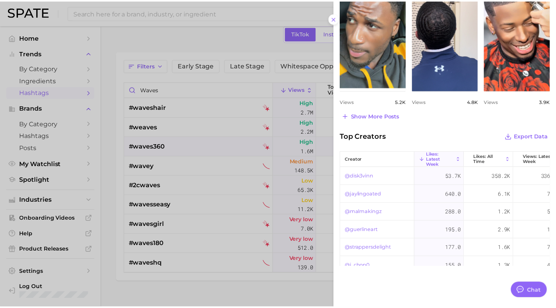
scroll to position [0, 0]
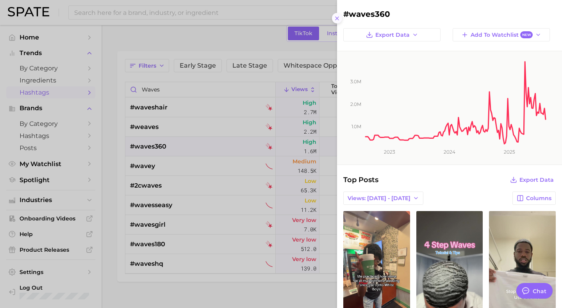
click at [336, 19] on icon at bounding box center [337, 18] width 6 height 6
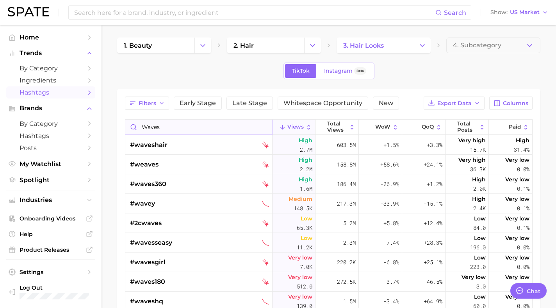
click at [141, 128] on input "waves" at bounding box center [198, 126] width 147 height 15
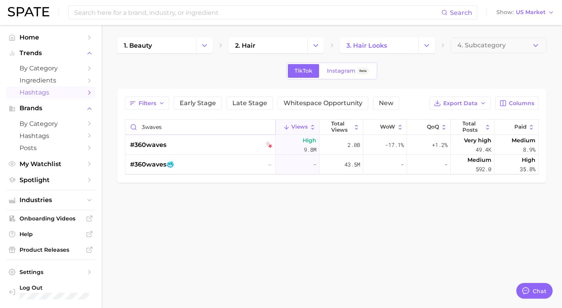
type input "3waves"
click at [512, 106] on button "Columns" at bounding box center [516, 102] width 43 height 13
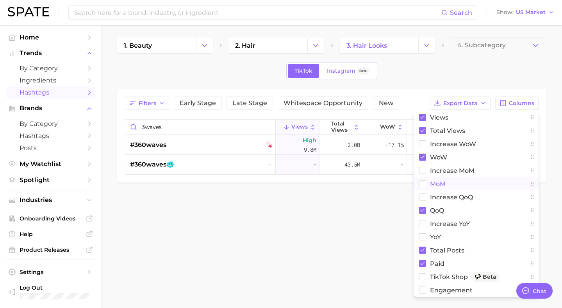
click at [420, 185] on rect at bounding box center [422, 183] width 7 height 7
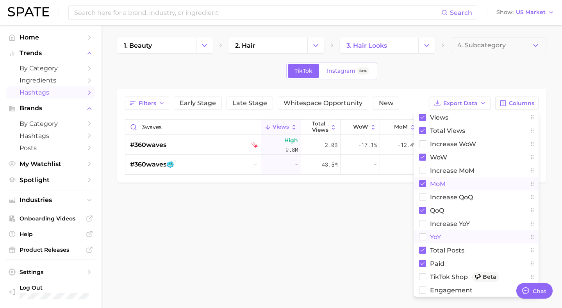
click at [421, 237] on rect at bounding box center [422, 236] width 7 height 7
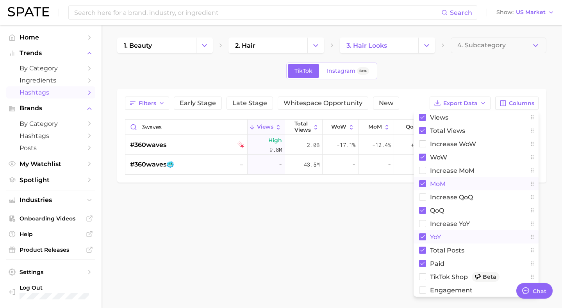
click at [383, 226] on body "Search Show US Market Home Trends by Category Ingredients Hashtags Brands by Ca…" at bounding box center [281, 154] width 562 height 308
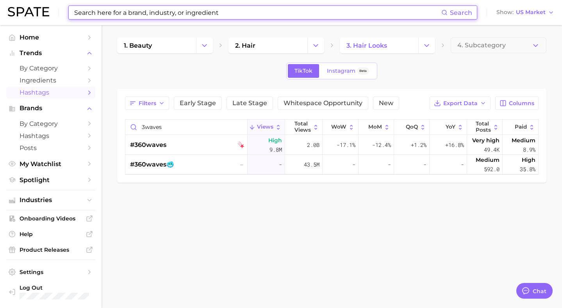
click at [135, 13] on input at bounding box center [257, 12] width 368 height 13
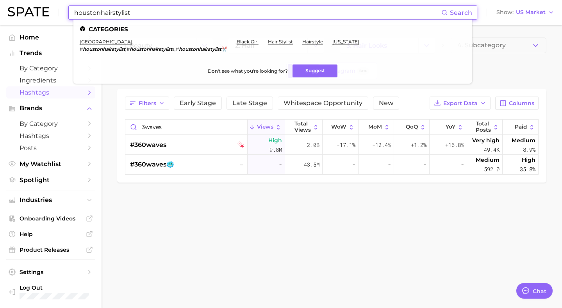
type input "houstonhairstylist"
click at [96, 50] on em "houstonhairstylist" at bounding box center [104, 49] width 43 height 6
click at [91, 44] on link "houston" at bounding box center [106, 42] width 53 height 6
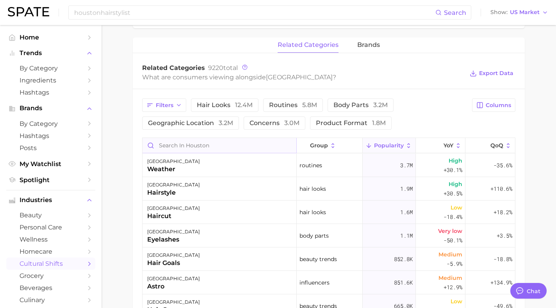
click at [240, 144] on input "Search in houston" at bounding box center [219, 145] width 154 height 15
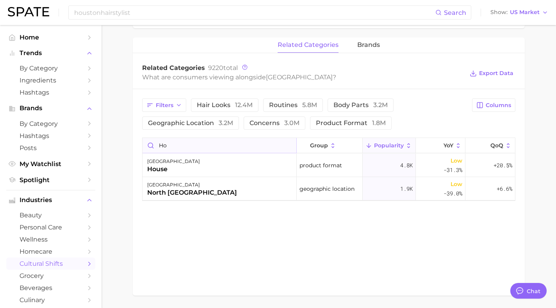
type input "h"
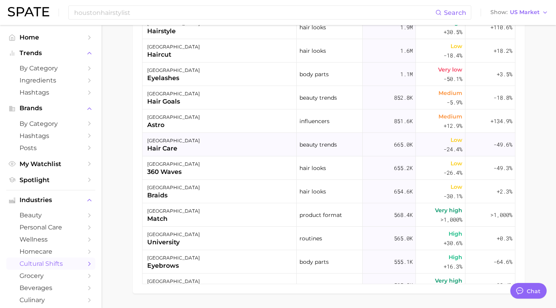
scroll to position [498, 0]
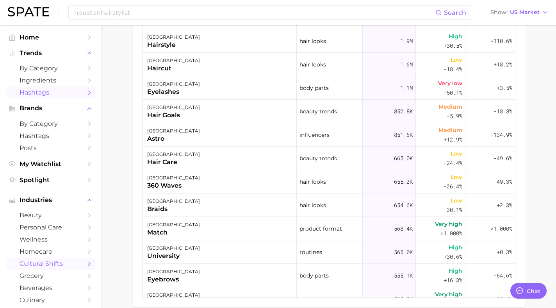
click at [41, 92] on span "Hashtags" at bounding box center [51, 92] width 62 height 7
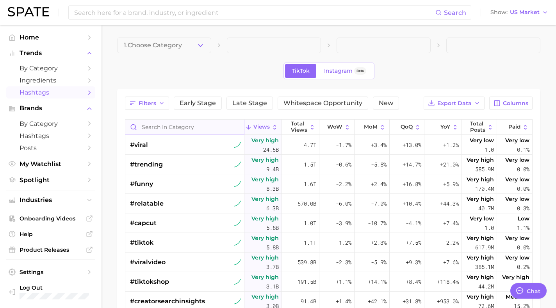
click at [158, 130] on input "Search in category" at bounding box center [184, 126] width 119 height 15
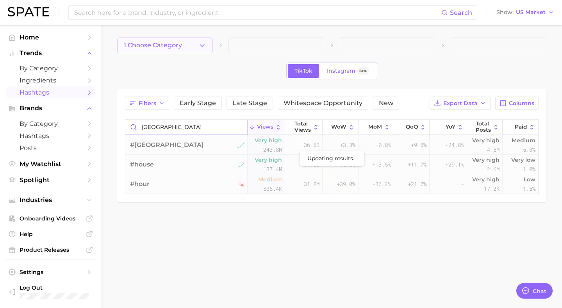
type input "houston"
click at [192, 50] on button "1. Choose Category" at bounding box center [165, 45] width 96 height 16
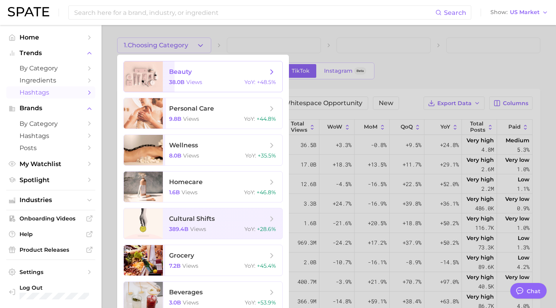
click at [194, 83] on span "views" at bounding box center [194, 81] width 16 height 7
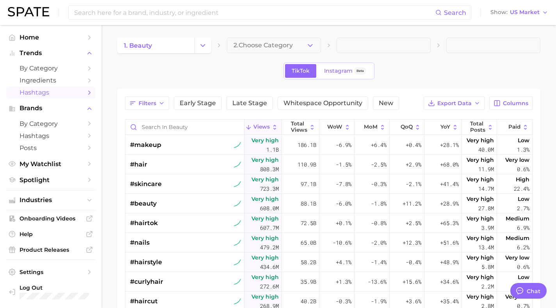
click at [276, 50] on button "2. Choose Category" at bounding box center [274, 45] width 94 height 16
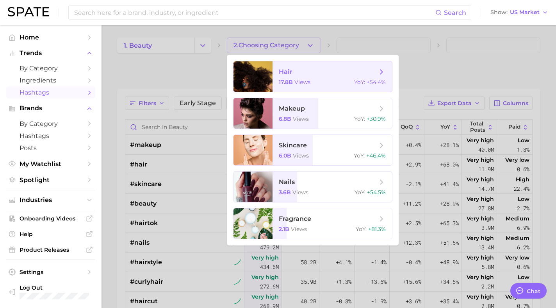
click at [276, 81] on span "hair 17.8b views YoY : +54.4%" at bounding box center [331, 76] width 119 height 30
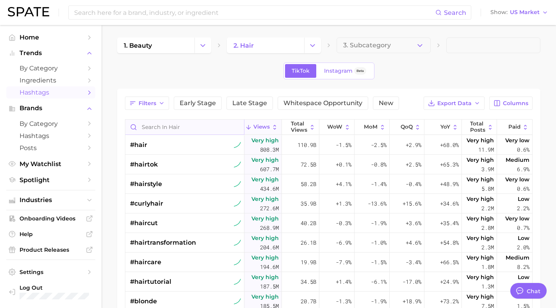
click at [195, 127] on input "Search in hair" at bounding box center [184, 126] width 119 height 15
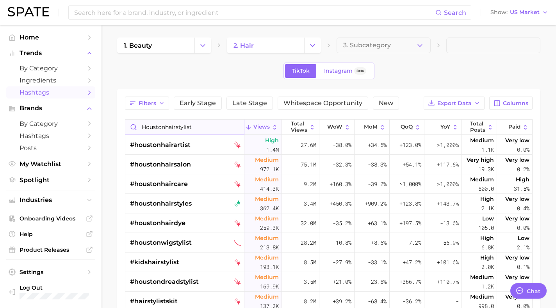
click at [169, 126] on input "houstonhairstylist" at bounding box center [184, 126] width 119 height 15
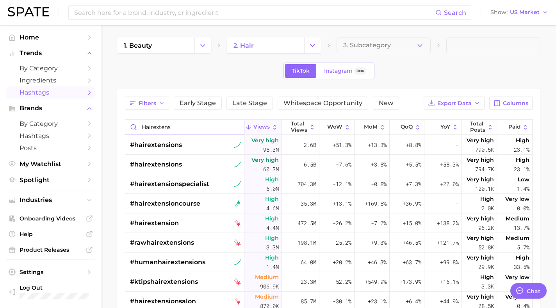
type input "hairextens"
click at [155, 12] on input at bounding box center [254, 12] width 362 height 13
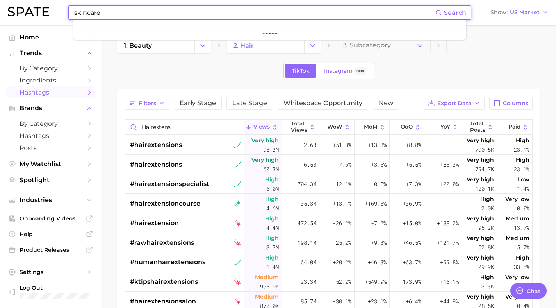
type input "skincare"
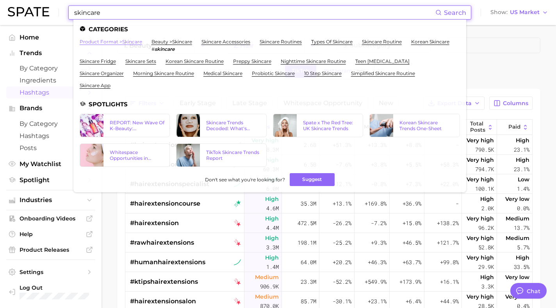
click at [123, 42] on link "product format > skincare" at bounding box center [111, 42] width 62 height 6
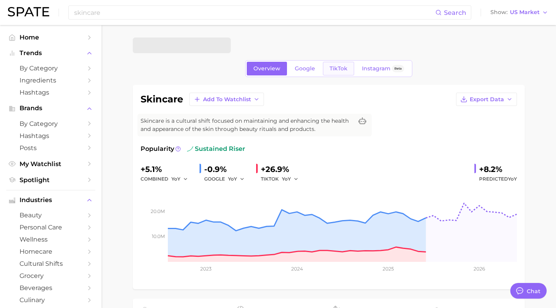
click at [339, 70] on span "TikTok" at bounding box center [338, 68] width 18 height 7
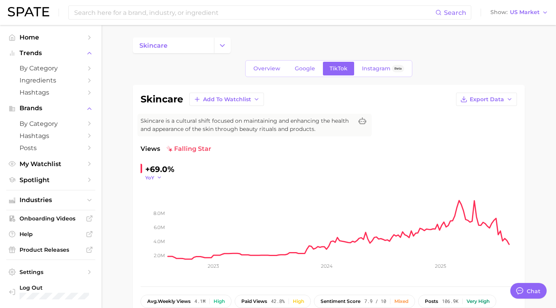
click at [156, 177] on button "YoY" at bounding box center [153, 177] width 17 height 7
click at [157, 201] on span "QoQ" at bounding box center [155, 202] width 13 height 7
click at [154, 176] on span "QoQ" at bounding box center [150, 177] width 11 height 7
click at [158, 218] on span "MoM" at bounding box center [156, 216] width 14 height 7
click at [155, 175] on span "MoM" at bounding box center [151, 177] width 12 height 7
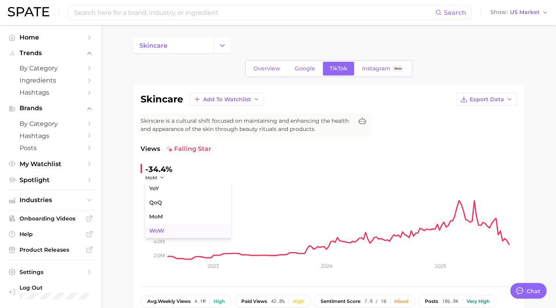
click at [167, 230] on button "WoW" at bounding box center [188, 231] width 86 height 14
click at [158, 176] on span "WoW" at bounding box center [152, 177] width 14 height 7
click at [154, 188] on span "YoY" at bounding box center [154, 188] width 10 height 7
click at [34, 37] on span "Home" at bounding box center [51, 37] width 62 height 7
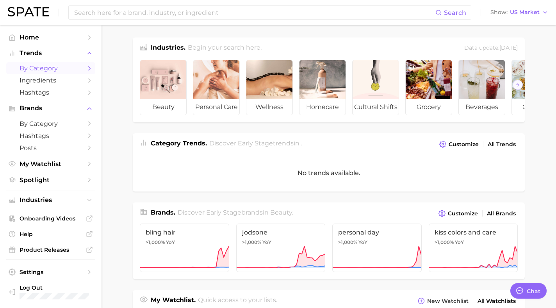
click at [50, 69] on span "by Category" at bounding box center [51, 67] width 62 height 7
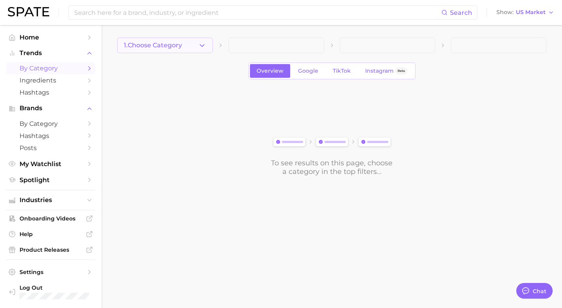
click at [196, 44] on button "1. Choose Category" at bounding box center [165, 45] width 96 height 16
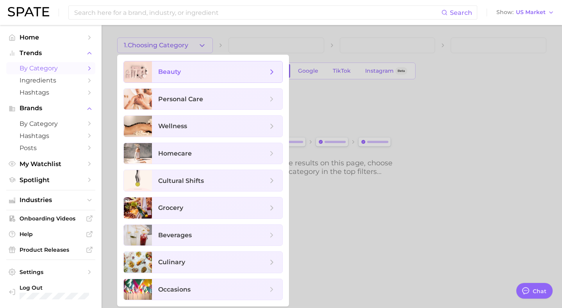
click at [185, 71] on span "beauty" at bounding box center [212, 72] width 109 height 9
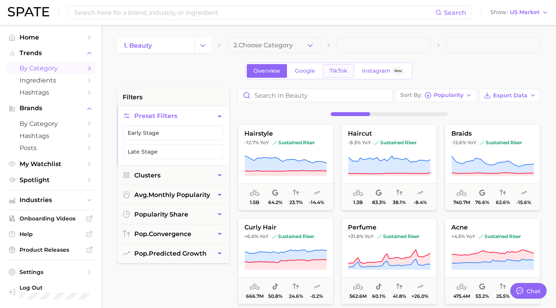
click at [341, 68] on span "TikTok" at bounding box center [338, 71] width 18 height 7
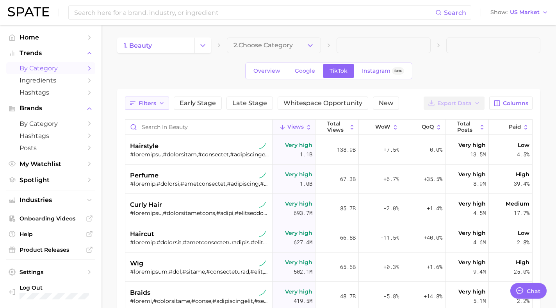
click at [153, 104] on span "Filters" at bounding box center [148, 103] width 18 height 7
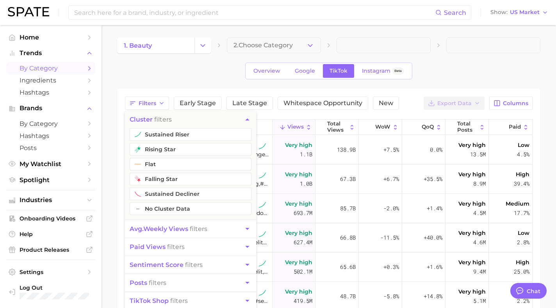
click at [162, 229] on span "avg. weekly views" at bounding box center [159, 228] width 59 height 7
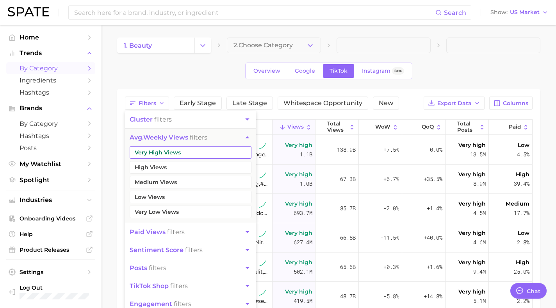
click at [138, 153] on button "Very High Views" at bounding box center [191, 152] width 122 height 12
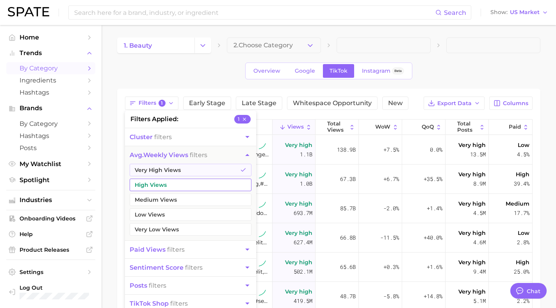
click at [144, 186] on button "High Views" at bounding box center [191, 184] width 122 height 12
click at [198, 121] on li "filters applied 2" at bounding box center [190, 118] width 131 height 17
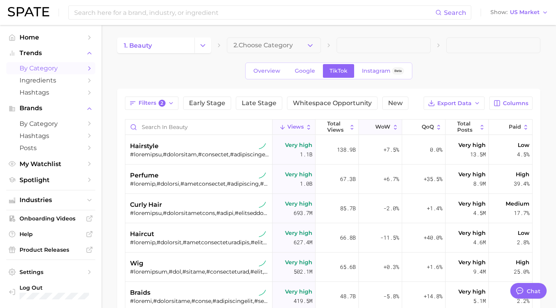
click at [377, 125] on span "WoW" at bounding box center [382, 127] width 15 height 6
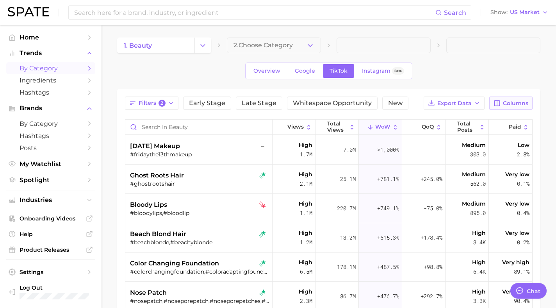
click at [518, 102] on span "Columns" at bounding box center [515, 103] width 25 height 7
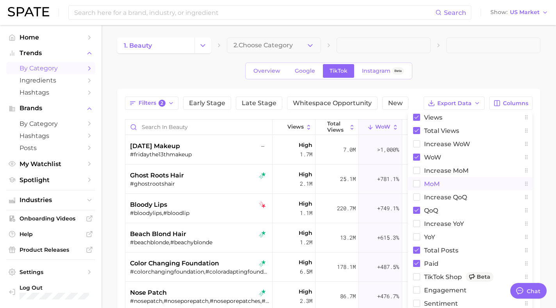
click at [416, 183] on rect at bounding box center [416, 183] width 7 height 7
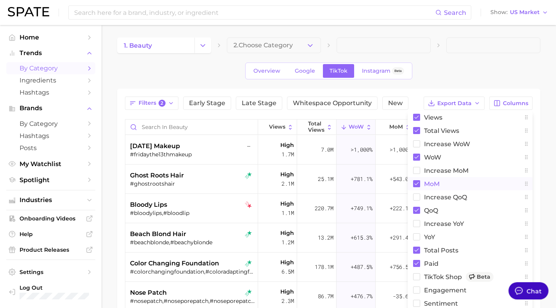
click at [530, 289] on div "Chat" at bounding box center [534, 290] width 15 height 9
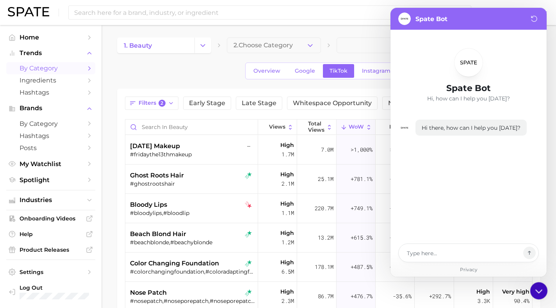
click at [536, 294] on icon at bounding box center [539, 290] width 14 height 14
type textarea "x"
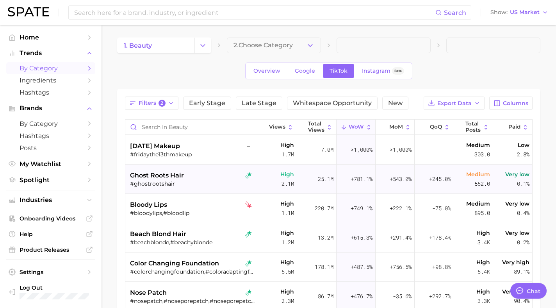
click at [166, 176] on span "ghost roots hair" at bounding box center [157, 175] width 54 height 9
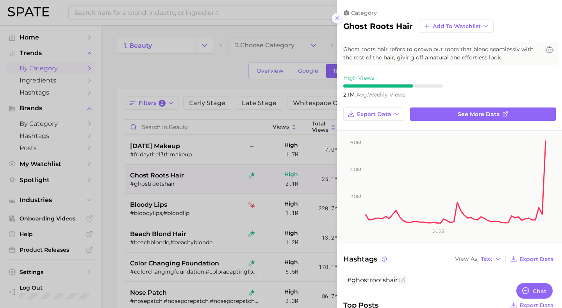
click at [336, 16] on icon at bounding box center [337, 18] width 6 height 6
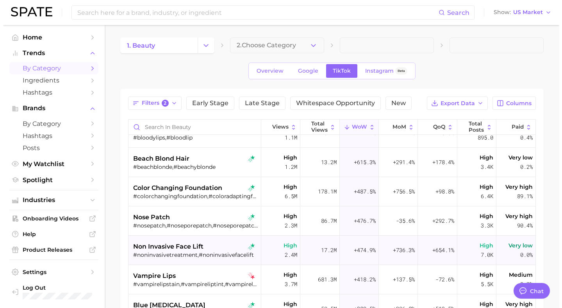
scroll to position [84, 0]
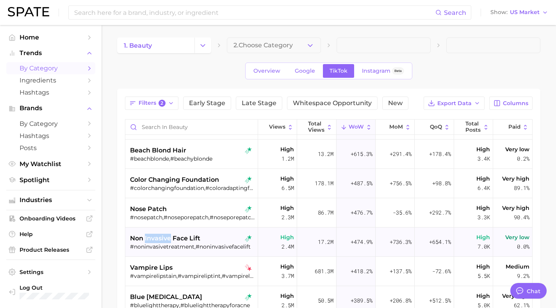
click at [180, 235] on span "non invasive face lift" at bounding box center [165, 237] width 70 height 9
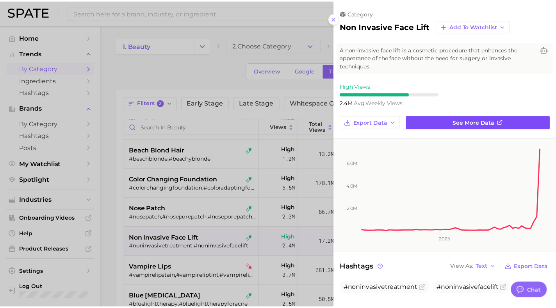
scroll to position [0, 0]
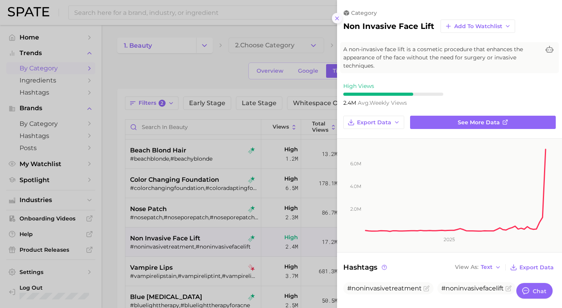
click at [338, 18] on icon at bounding box center [337, 18] width 6 height 6
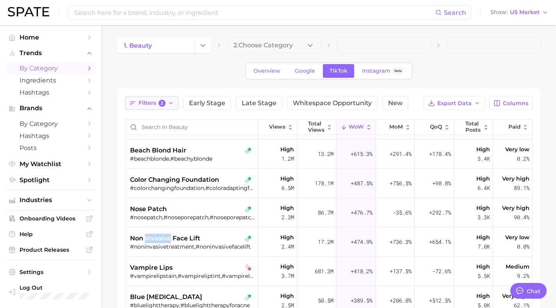
click at [173, 103] on icon "button" at bounding box center [171, 103] width 6 height 6
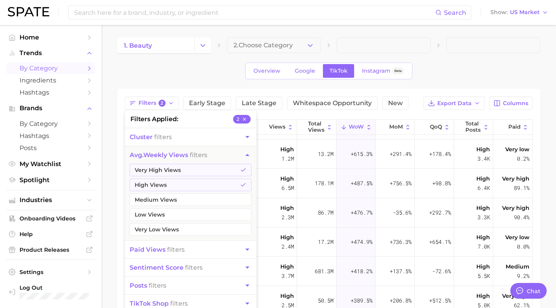
click at [174, 76] on div "Overview Google TikTok Instagram Beta" at bounding box center [328, 70] width 423 height 17
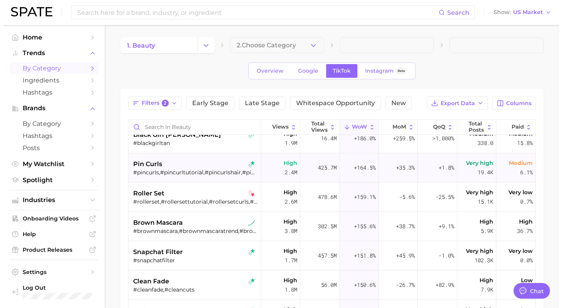
scroll to position [478, 0]
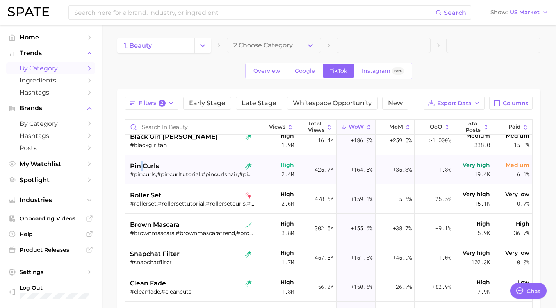
click at [148, 167] on span "pin curls" at bounding box center [144, 165] width 29 height 9
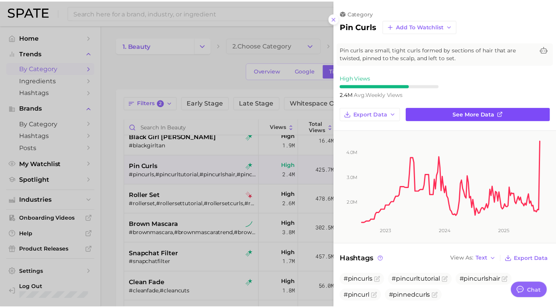
scroll to position [0, 0]
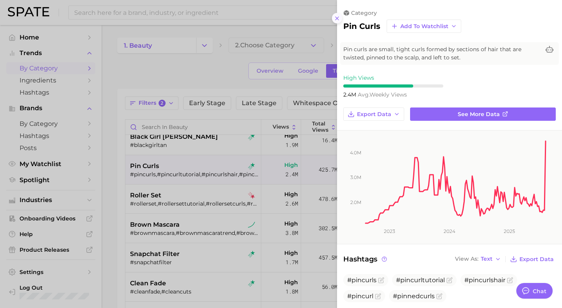
click at [340, 20] on button at bounding box center [337, 18] width 11 height 11
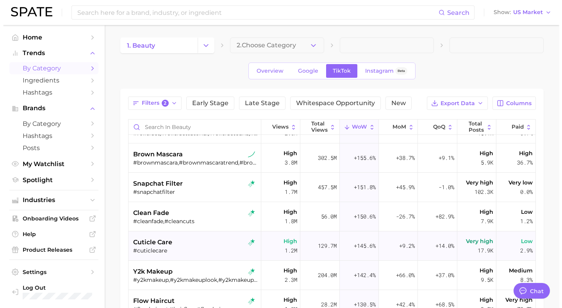
scroll to position [562, 0]
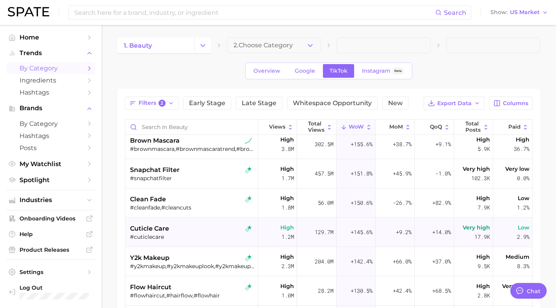
click at [161, 226] on span "cuticle care" at bounding box center [149, 228] width 39 height 9
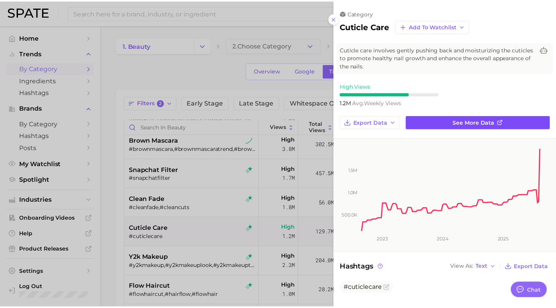
scroll to position [0, 0]
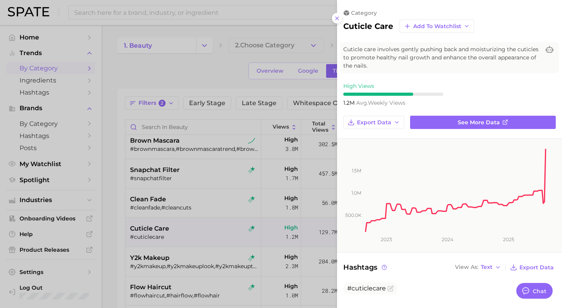
click at [276, 113] on div at bounding box center [281, 154] width 562 height 308
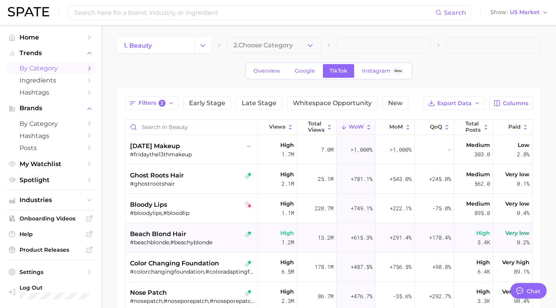
scroll to position [3, 0]
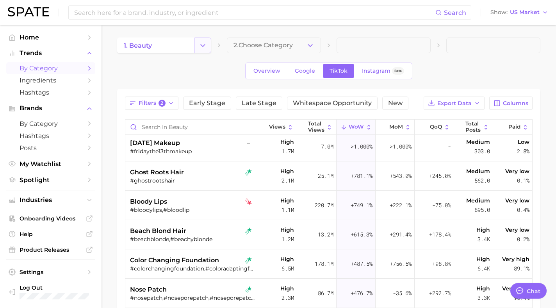
click at [205, 46] on icon "Change Category" at bounding box center [203, 45] width 8 height 8
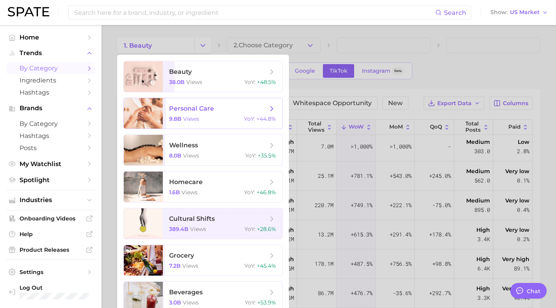
click at [220, 114] on span "personal care 9.8b views YoY : +44.8%" at bounding box center [222, 113] width 119 height 30
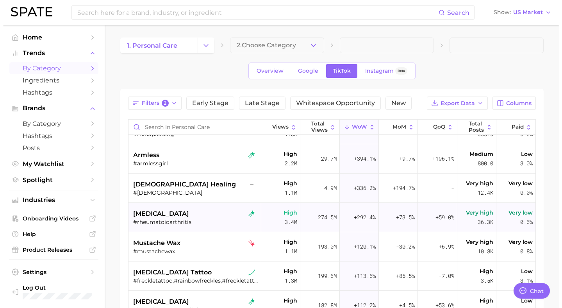
scroll to position [68, 0]
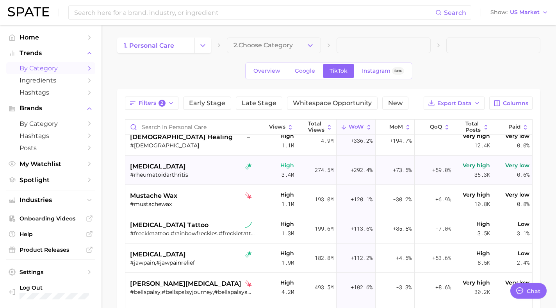
click at [185, 162] on span "rheumatoid arthritis" at bounding box center [158, 166] width 56 height 9
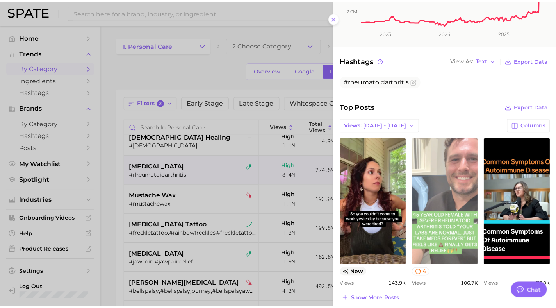
scroll to position [383, 0]
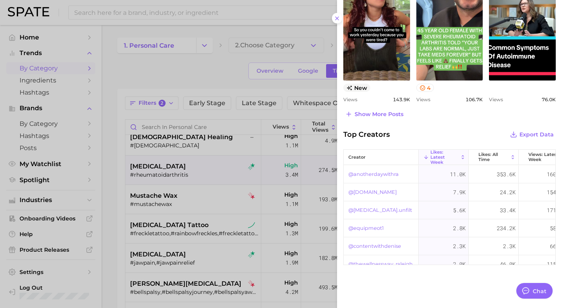
click at [292, 139] on div at bounding box center [281, 154] width 562 height 308
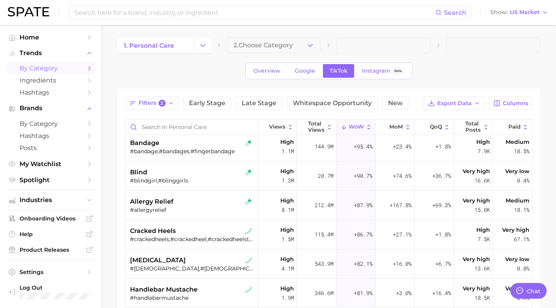
scroll to position [298, 0]
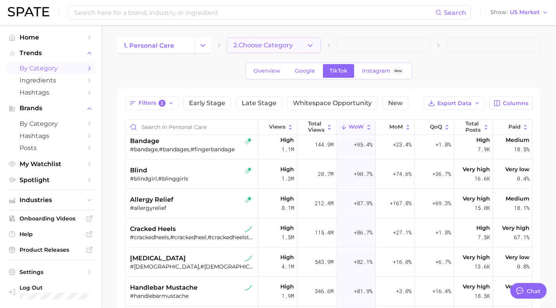
click at [261, 45] on span "2. Choose Category" at bounding box center [262, 45] width 59 height 7
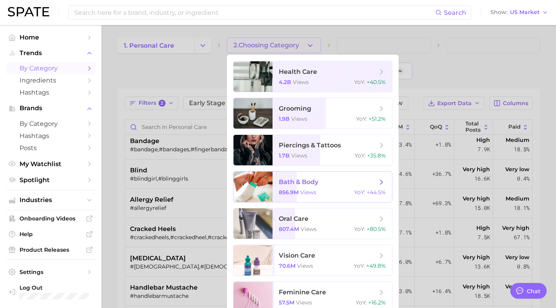
click at [290, 193] on span "856.9m" at bounding box center [289, 192] width 20 height 7
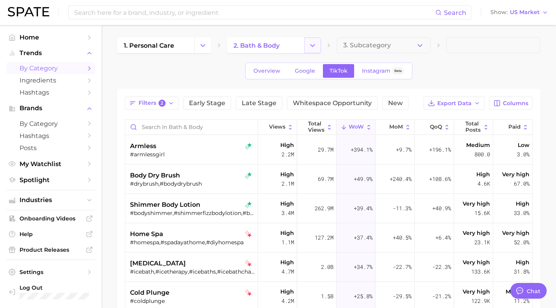
click at [311, 44] on icon "Change Category" at bounding box center [312, 45] width 8 height 8
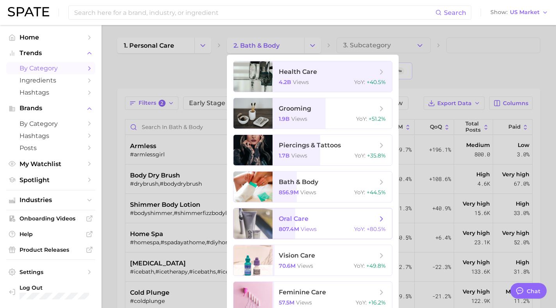
click at [286, 229] on span "807.4m" at bounding box center [289, 228] width 20 height 7
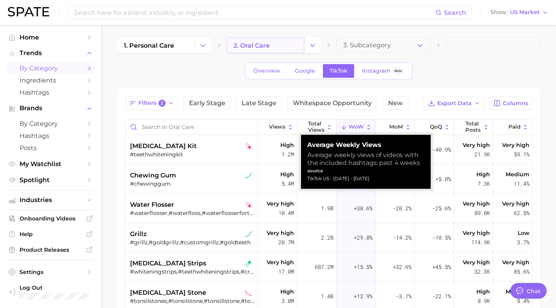
click at [255, 47] on span "2. oral care" at bounding box center [251, 45] width 36 height 7
click at [308, 46] on icon "Change Category" at bounding box center [312, 45] width 8 height 8
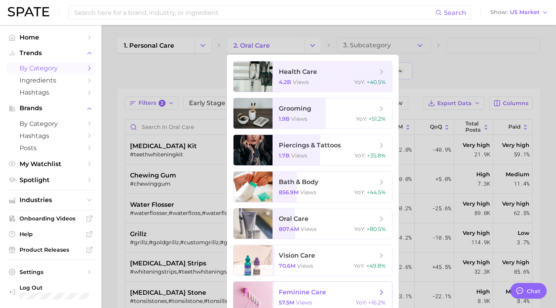
scroll to position [5, 0]
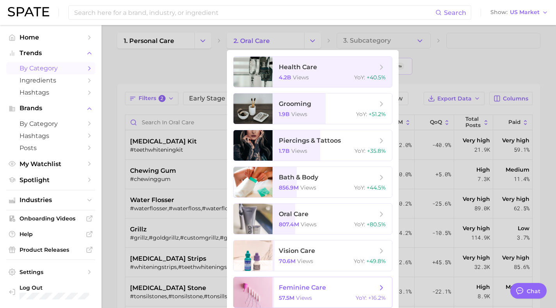
click at [295, 287] on span "feminine care 57.5m views YoY : +16.2%" at bounding box center [331, 292] width 119 height 30
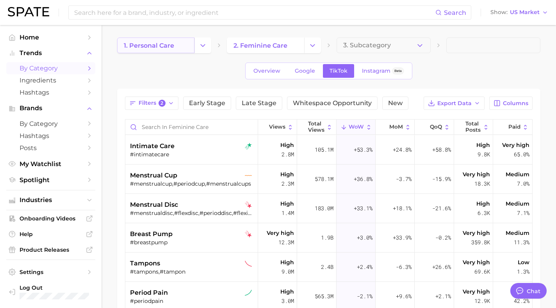
click at [164, 45] on span "1. personal care" at bounding box center [149, 45] width 50 height 7
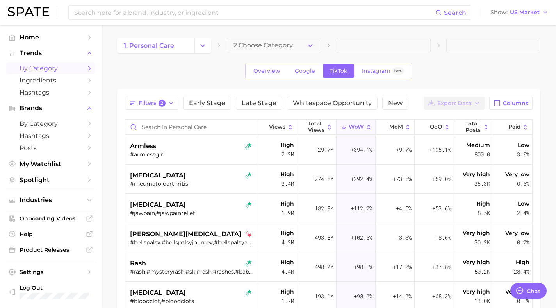
click at [203, 47] on icon "Change Category" at bounding box center [203, 45] width 8 height 8
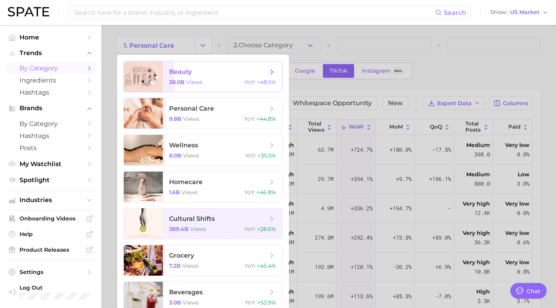
click at [185, 77] on span "beauty 38.0b views YoY : +48.5%" at bounding box center [222, 76] width 119 height 30
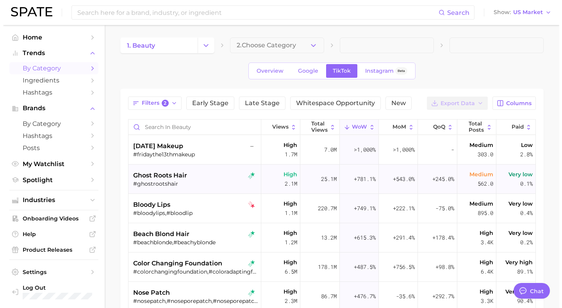
scroll to position [9, 0]
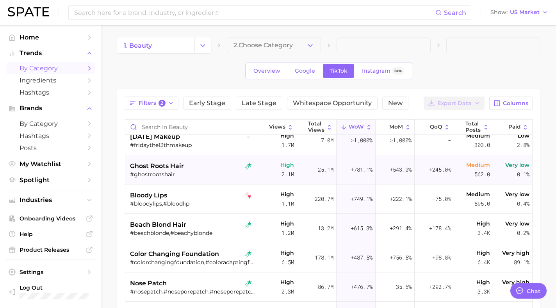
click at [198, 168] on div "ghost roots hair" at bounding box center [192, 165] width 125 height 9
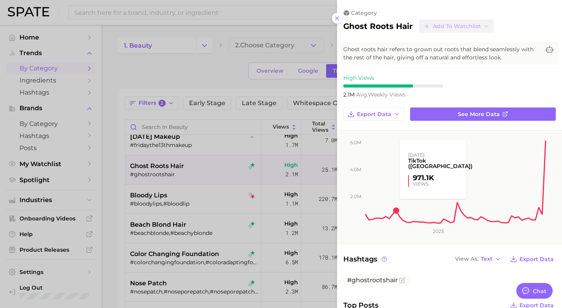
scroll to position [0, 0]
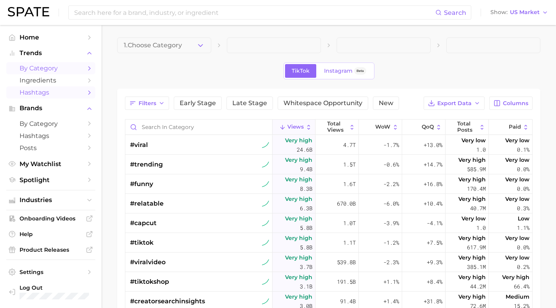
click at [40, 69] on span "by Category" at bounding box center [51, 67] width 62 height 7
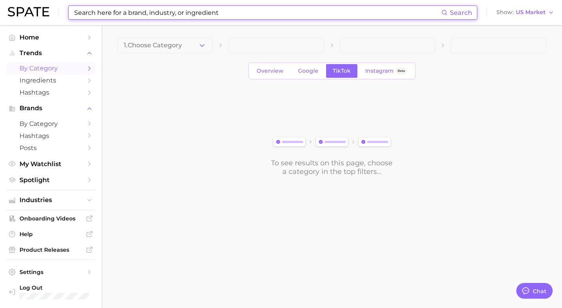
click at [141, 12] on input at bounding box center [257, 12] width 368 height 13
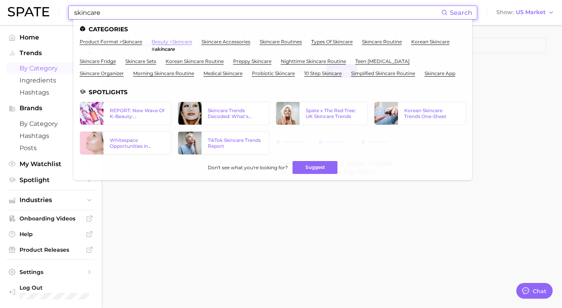
type input "skincare"
click at [166, 44] on link "beauty > skincare" at bounding box center [171, 42] width 41 height 6
type textarea "x"
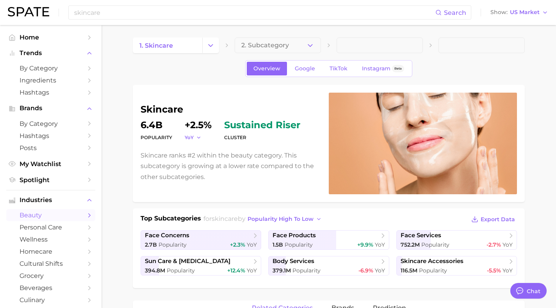
click at [198, 138] on icon "button" at bounding box center [198, 137] width 5 height 5
click at [198, 161] on span "QoQ" at bounding box center [195, 162] width 13 height 7
click at [196, 137] on button "QoQ" at bounding box center [194, 137] width 19 height 7
click at [196, 175] on span "MoM" at bounding box center [196, 176] width 14 height 7
click at [196, 133] on dt "MoM" at bounding box center [197, 137] width 25 height 9
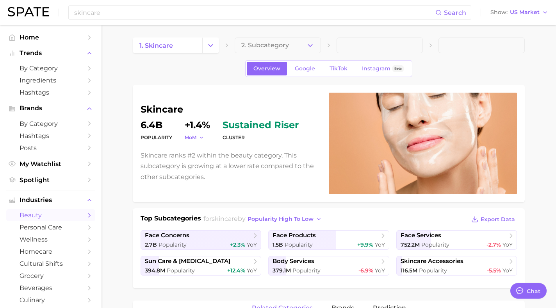
click at [196, 136] on span "MoM" at bounding box center [191, 137] width 12 height 7
click at [196, 151] on span "YoY" at bounding box center [194, 148] width 10 height 7
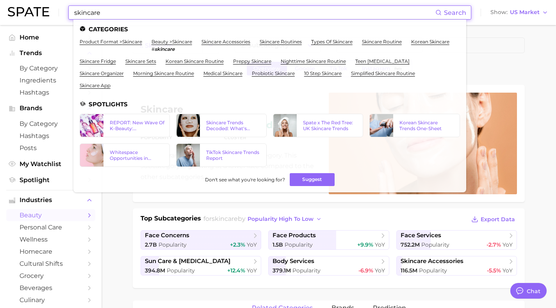
click at [148, 11] on input "skincare" at bounding box center [254, 12] width 362 height 13
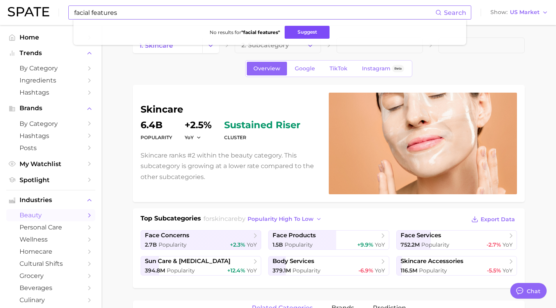
click at [304, 28] on button "Suggest" at bounding box center [307, 32] width 45 height 13
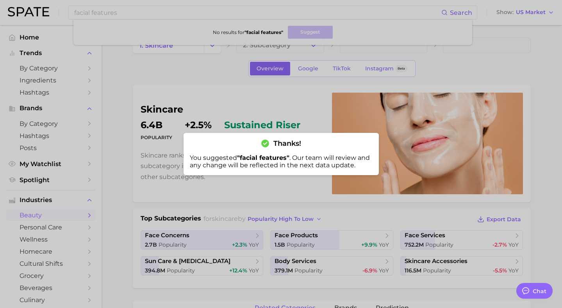
click at [259, 116] on div at bounding box center [281, 154] width 562 height 308
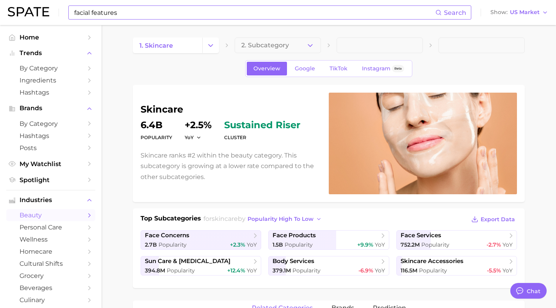
click at [101, 15] on input "facial features" at bounding box center [254, 12] width 362 height 13
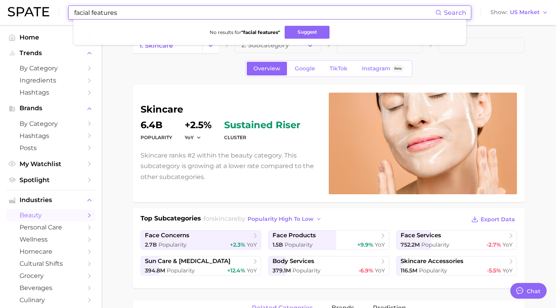
click at [91, 13] on input "facial features" at bounding box center [254, 12] width 362 height 13
click at [73, 12] on div "facialfeatures Search No results for " facialfeatures " Suggest" at bounding box center [269, 12] width 403 height 14
click at [73, 11] on input "facialfeatures" at bounding box center [254, 12] width 362 height 13
type input "#facialfeatures"
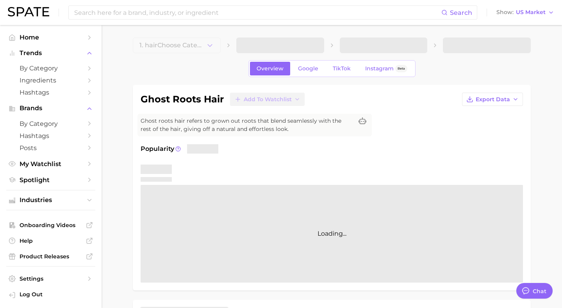
type textarea "x"
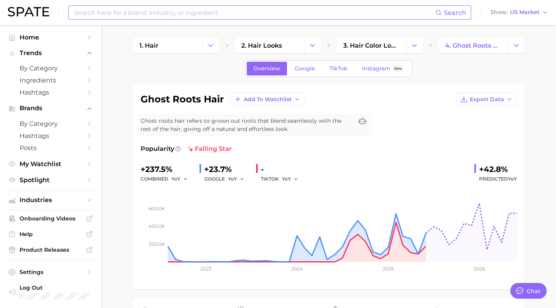
click at [142, 14] on input at bounding box center [254, 12] width 362 height 13
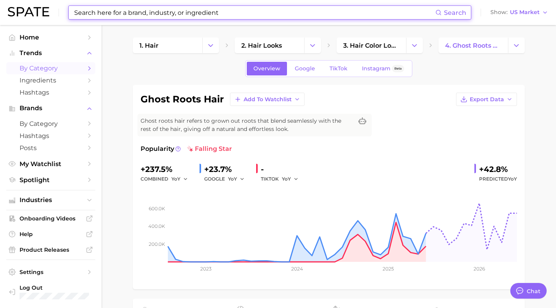
click at [59, 67] on span "by Category" at bounding box center [51, 67] width 62 height 7
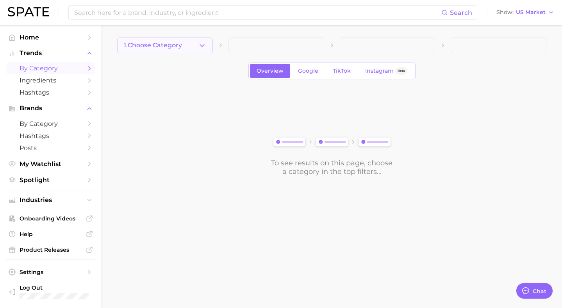
click at [203, 46] on icon "button" at bounding box center [202, 45] width 8 height 8
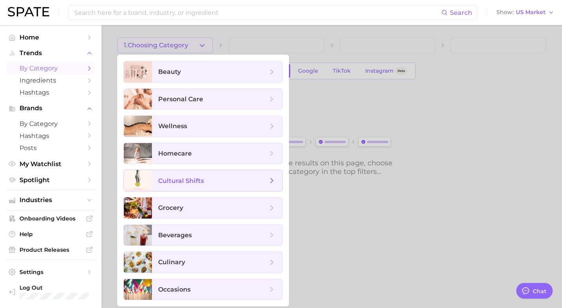
click at [193, 179] on span "cultural shifts" at bounding box center [181, 180] width 46 height 7
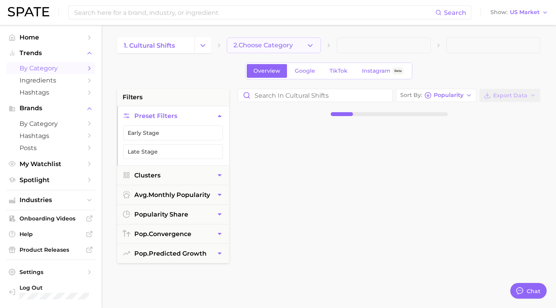
click at [311, 45] on polyline "button" at bounding box center [310, 45] width 4 height 2
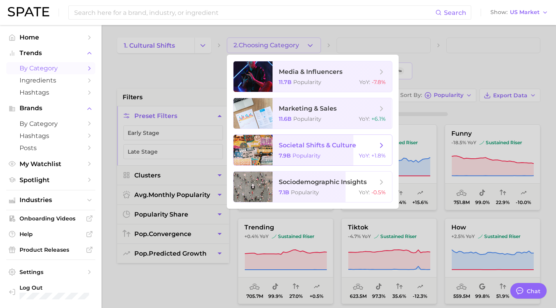
click at [357, 151] on span "societal shifts & culture 7.9b Popularity YoY : +1.8%" at bounding box center [331, 150] width 119 height 30
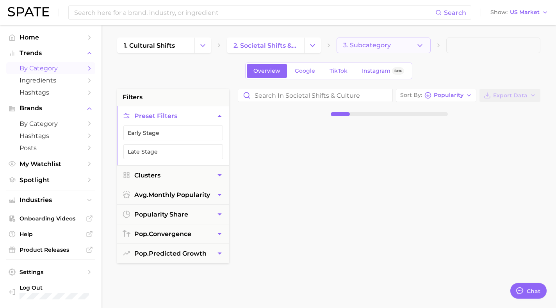
click at [423, 46] on icon "button" at bounding box center [420, 45] width 8 height 8
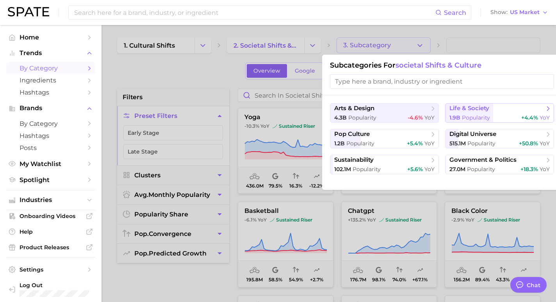
click at [545, 109] on icon at bounding box center [548, 109] width 8 height 8
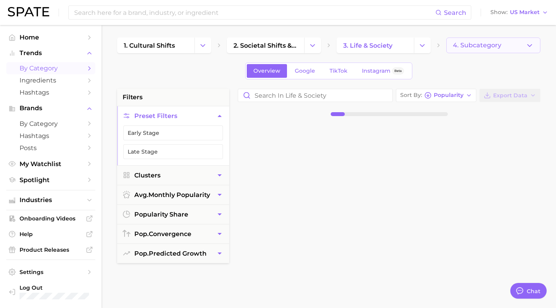
click at [529, 43] on icon "button" at bounding box center [529, 45] width 8 height 8
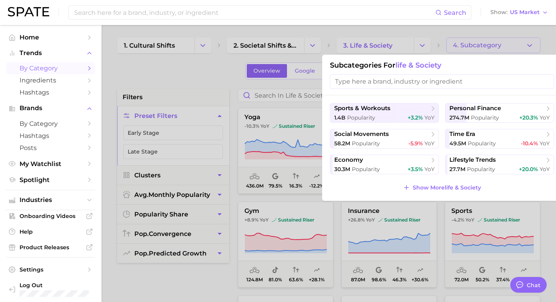
click at [259, 107] on div at bounding box center [278, 151] width 556 height 302
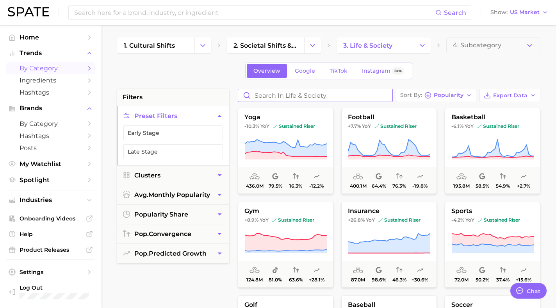
click at [261, 96] on input "Search in life & society" at bounding box center [315, 95] width 154 height 12
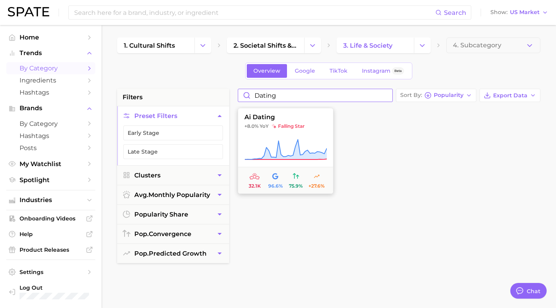
type input "dating"
click at [255, 114] on span "ai dating" at bounding box center [285, 117] width 95 height 7
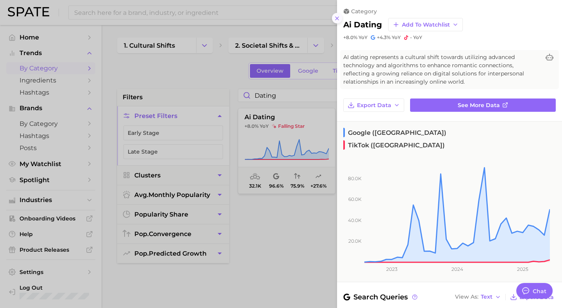
click at [336, 20] on icon at bounding box center [337, 18] width 6 height 6
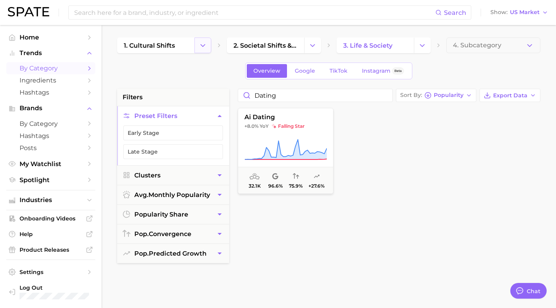
click at [201, 49] on icon "Change Category" at bounding box center [203, 45] width 8 height 8
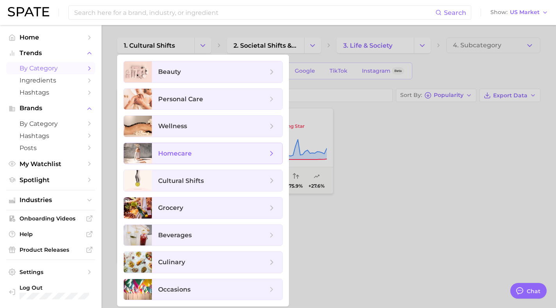
click at [196, 151] on span "homecare" at bounding box center [212, 153] width 109 height 9
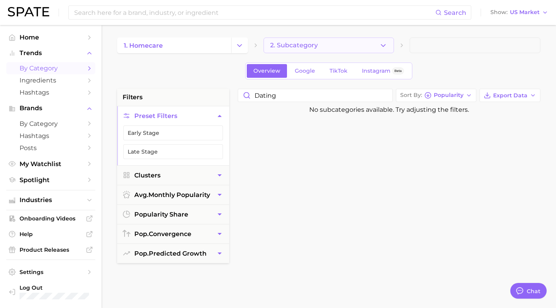
click at [389, 46] on button "2. Subcategory" at bounding box center [328, 45] width 131 height 16
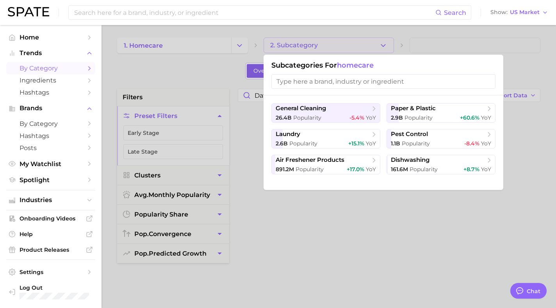
click at [231, 46] on div at bounding box center [278, 154] width 556 height 308
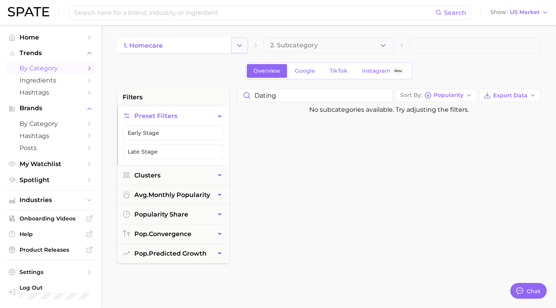
click at [237, 46] on icon "Change Category" at bounding box center [239, 45] width 8 height 8
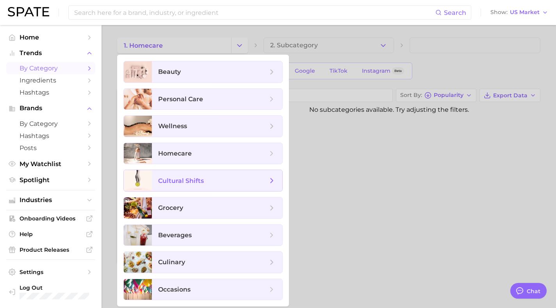
click at [266, 177] on span "cultural shifts" at bounding box center [212, 180] width 109 height 9
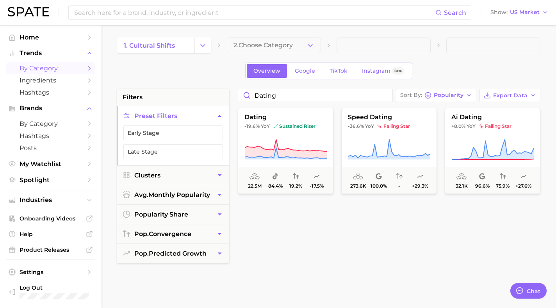
click at [314, 43] on button "2. Choose Category" at bounding box center [274, 45] width 94 height 16
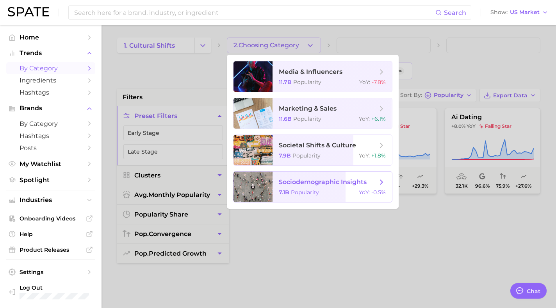
click at [385, 181] on icon at bounding box center [381, 182] width 9 height 9
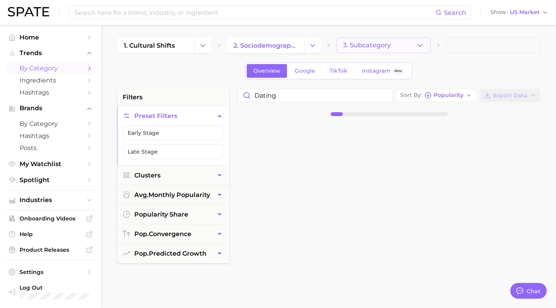
click at [422, 50] on button "3. Subcategory" at bounding box center [383, 45] width 94 height 16
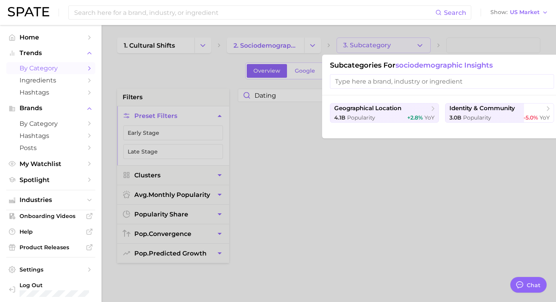
click at [431, 185] on div at bounding box center [278, 151] width 556 height 302
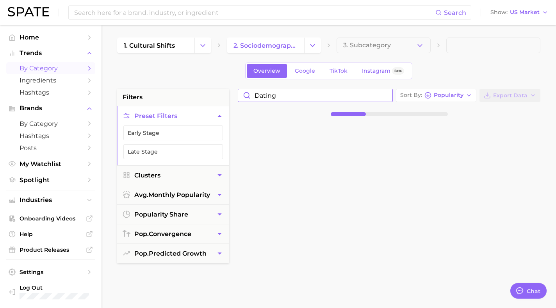
click at [278, 95] on input "dating" at bounding box center [315, 95] width 154 height 12
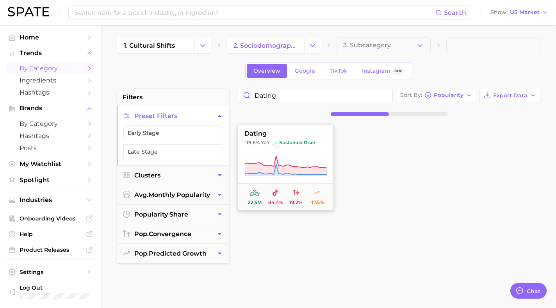
click at [253, 133] on span "dating" at bounding box center [285, 133] width 95 height 7
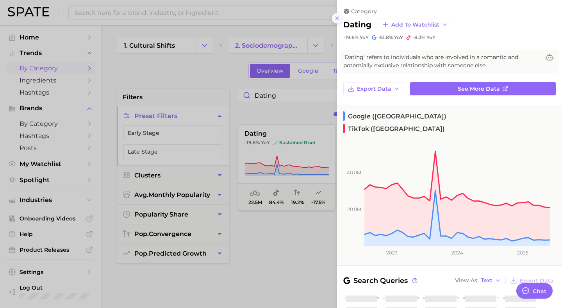
click at [337, 20] on icon at bounding box center [337, 18] width 6 height 6
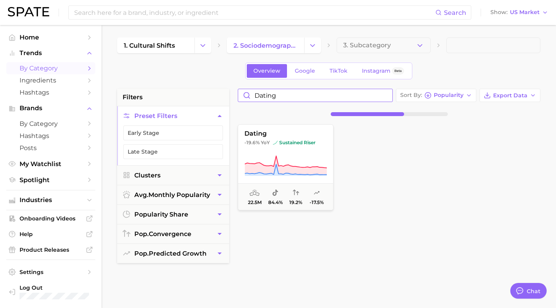
click at [294, 98] on input "dating" at bounding box center [315, 95] width 154 height 12
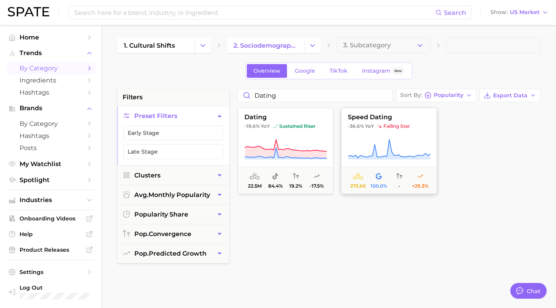
click at [374, 117] on span "speed dating" at bounding box center [389, 117] width 95 height 7
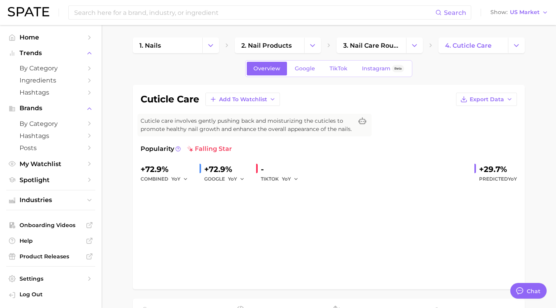
type textarea "x"
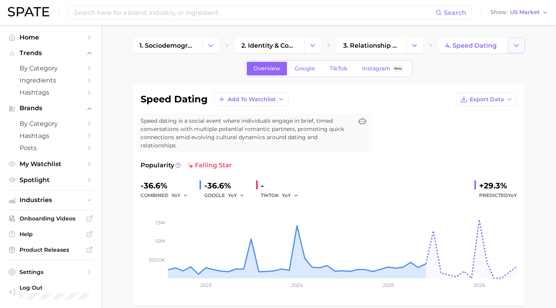
click at [516, 44] on icon "Change Category" at bounding box center [516, 45] width 8 height 8
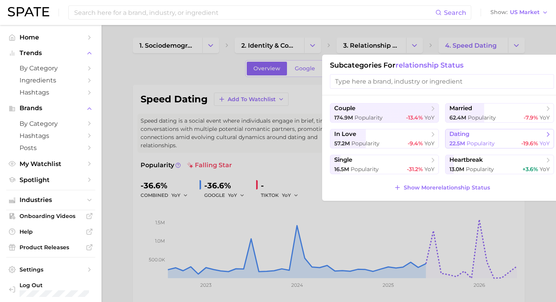
click at [481, 137] on span "dating" at bounding box center [496, 134] width 95 height 8
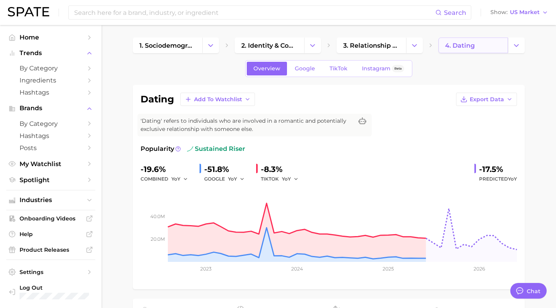
click at [484, 43] on link "4. dating" at bounding box center [472, 45] width 69 height 16
click at [510, 45] on button "Change Category" at bounding box center [516, 45] width 17 height 16
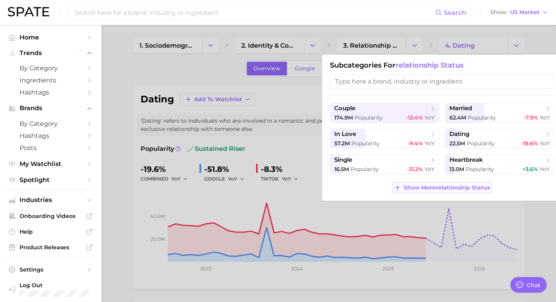
click at [440, 190] on span "Show More relationship status" at bounding box center [447, 187] width 86 height 7
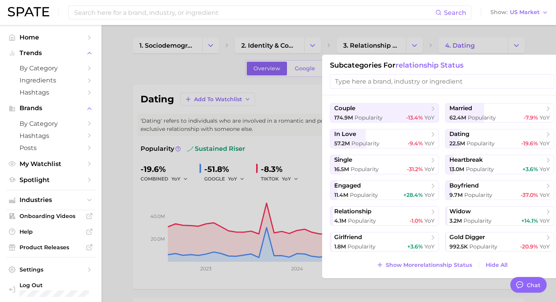
click at [301, 89] on div at bounding box center [278, 151] width 556 height 302
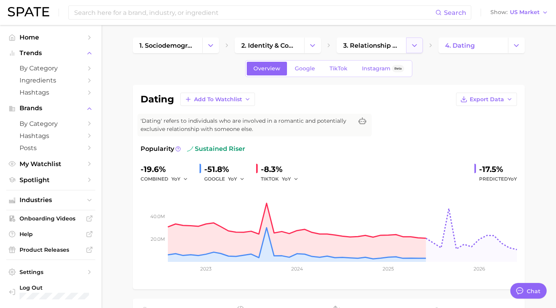
click at [413, 45] on polyline "Change Category" at bounding box center [414, 45] width 4 height 2
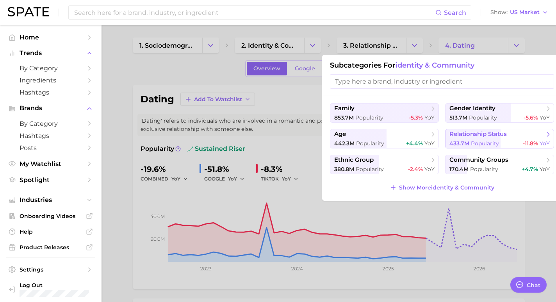
click at [467, 143] on span "433.7m" at bounding box center [459, 143] width 20 height 7
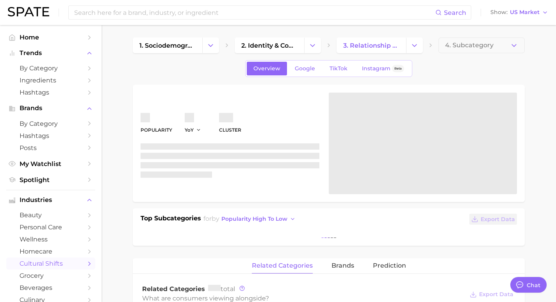
type textarea "x"
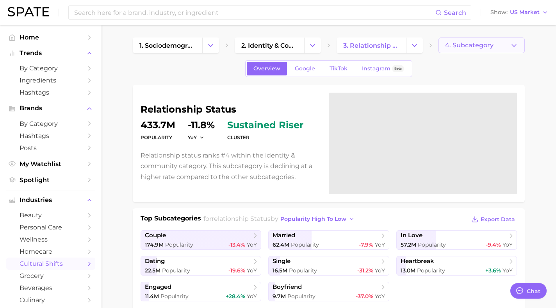
click at [450, 46] on span "4. Subcategory" at bounding box center [469, 45] width 48 height 7
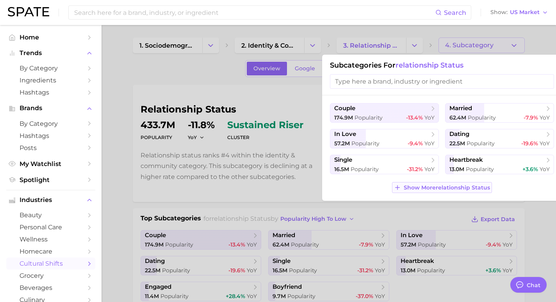
click at [436, 190] on span "Show More relationship status" at bounding box center [447, 187] width 86 height 7
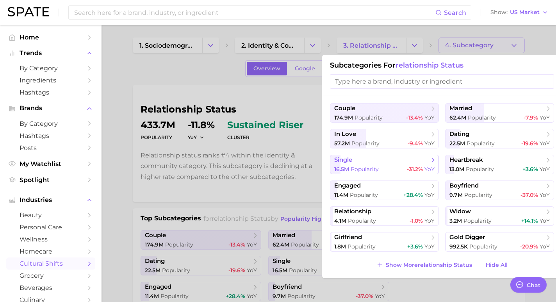
click at [428, 159] on span "single" at bounding box center [381, 160] width 95 height 8
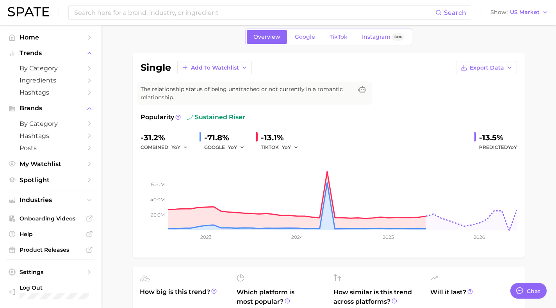
scroll to position [1, 0]
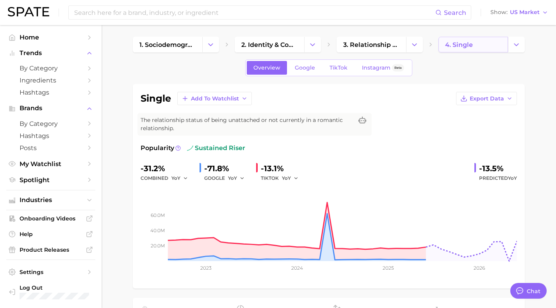
click at [477, 49] on link "4. single" at bounding box center [472, 45] width 69 height 16
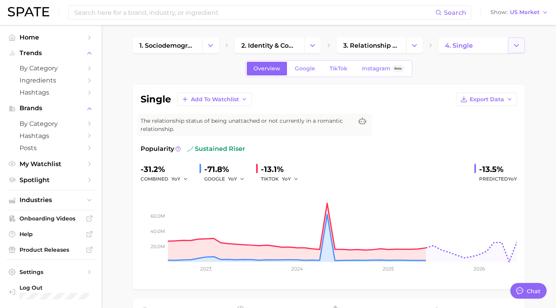
click at [514, 48] on icon "Change Category" at bounding box center [516, 45] width 8 height 8
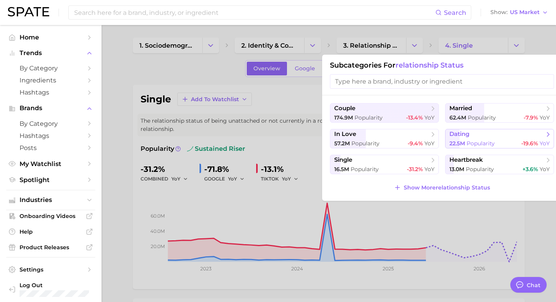
click at [468, 140] on span "22.5m Popularity" at bounding box center [471, 143] width 45 height 7
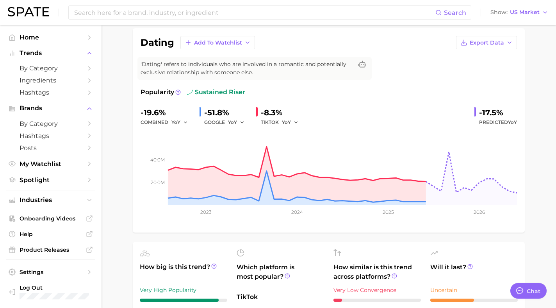
scroll to position [41, 0]
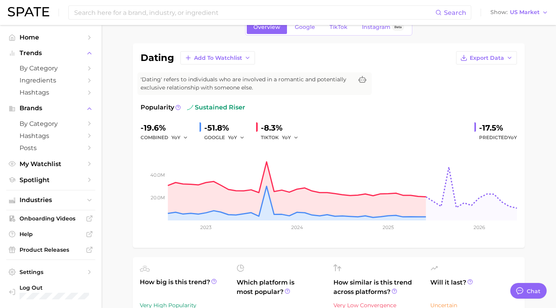
click at [339, 25] on span "TikTok" at bounding box center [338, 27] width 18 height 7
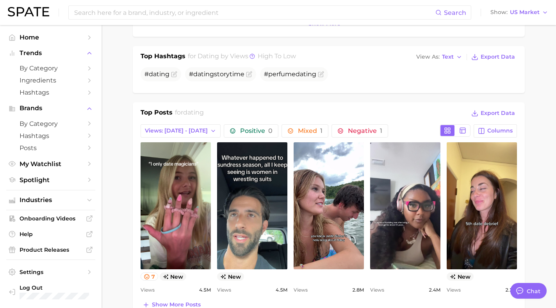
scroll to position [292, 0]
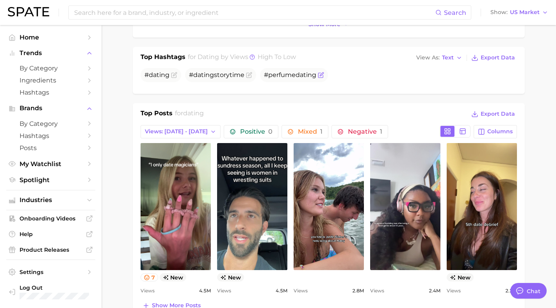
click at [279, 76] on span "#perfume dating" at bounding box center [290, 74] width 52 height 7
click at [319, 74] on icon "Flag as miscategorized or irrelevant" at bounding box center [321, 75] width 6 height 6
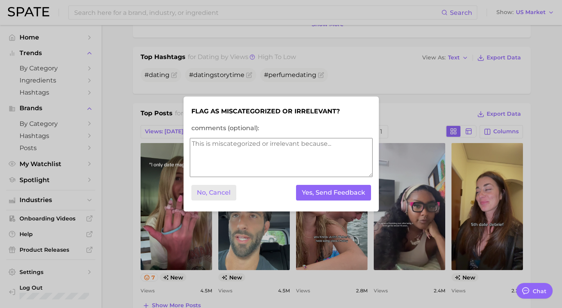
click at [200, 197] on button "No, Cancel" at bounding box center [213, 193] width 45 height 16
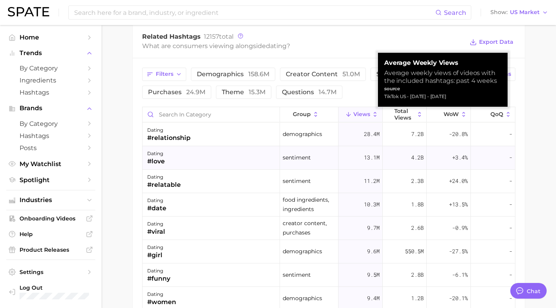
scroll to position [6, 0]
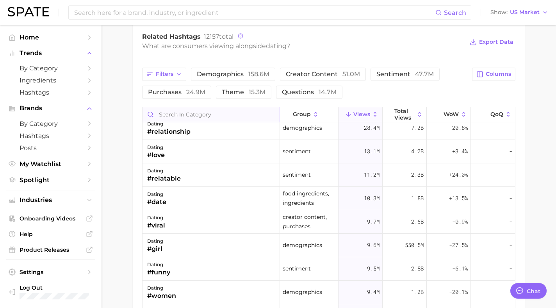
click at [194, 115] on input "Search in category" at bounding box center [210, 114] width 137 height 15
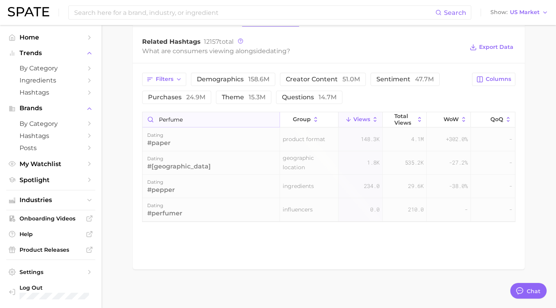
scroll to position [614, 0]
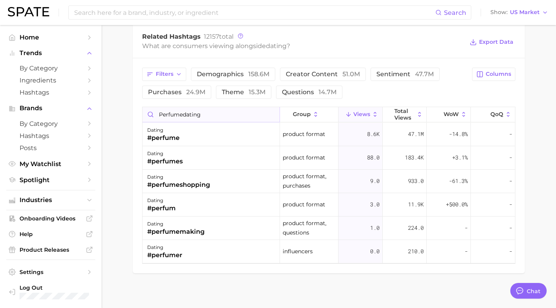
click at [273, 117] on input "perfumedating" at bounding box center [210, 114] width 137 height 15
type input "perfumedating"
click at [230, 94] on span "theme 15.3m" at bounding box center [244, 92] width 44 height 6
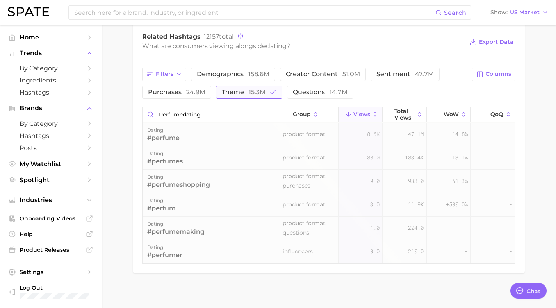
scroll to position [609, 0]
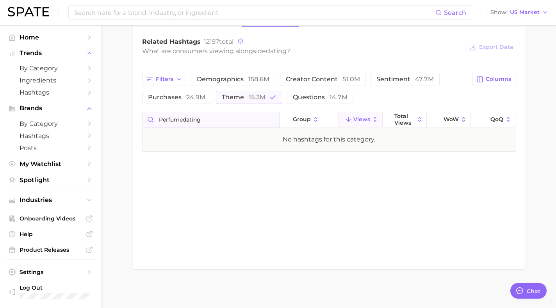
click at [238, 124] on input "perfumedating" at bounding box center [210, 119] width 137 height 15
click at [276, 119] on input "perfumedating" at bounding box center [210, 119] width 137 height 15
click at [273, 119] on input "perfumedating" at bounding box center [210, 119] width 137 height 15
click at [403, 95] on div "Filters demographics 158.6m creator content 51.0m sentiment 47.7m purchases 24.…" at bounding box center [304, 88] width 325 height 31
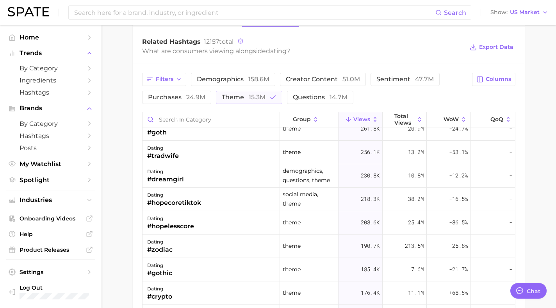
scroll to position [0, 0]
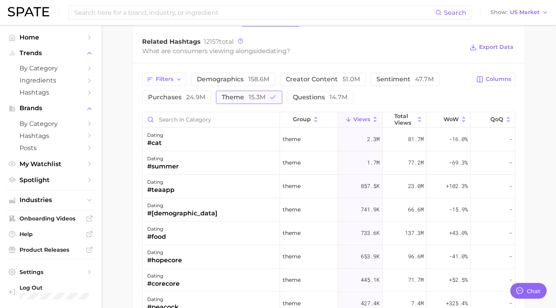
click at [273, 97] on icon "button" at bounding box center [272, 97] width 7 height 7
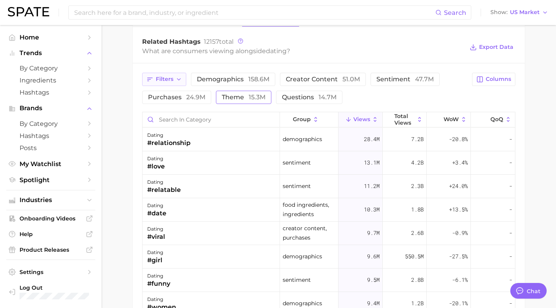
click at [171, 79] on span "Filters" at bounding box center [165, 79] width 18 height 7
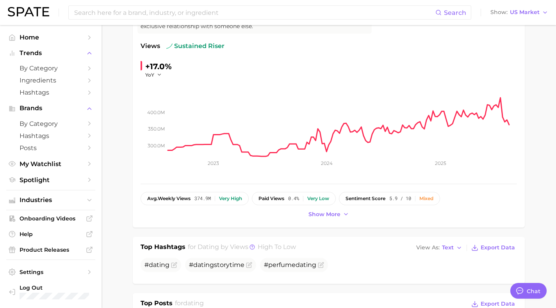
scroll to position [106, 0]
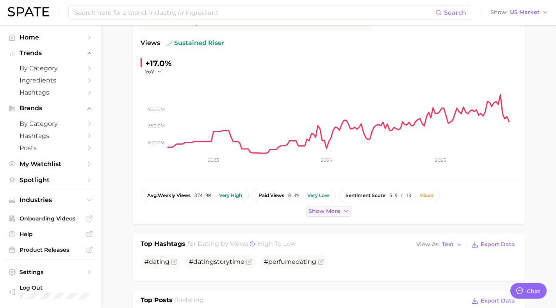
click at [336, 211] on span "Show more" at bounding box center [324, 211] width 32 height 7
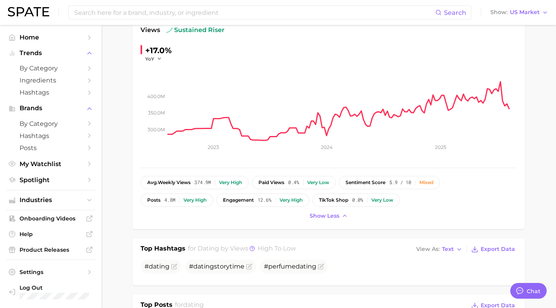
scroll to position [0, 0]
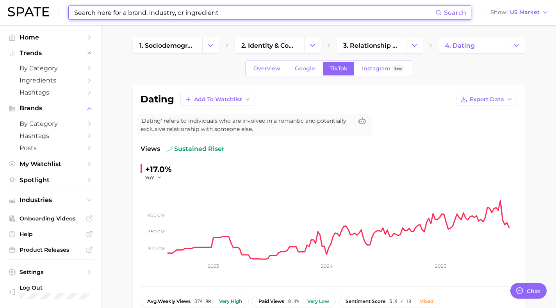
click at [202, 14] on input at bounding box center [254, 12] width 362 height 13
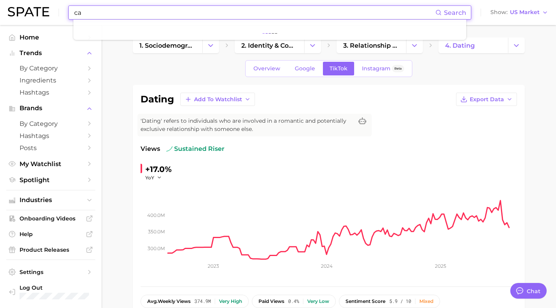
type input "c"
type input "v"
type input "a"
type input "transmission"
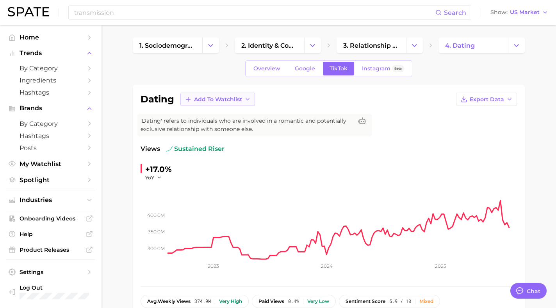
click at [204, 99] on span "Add to Watchlist" at bounding box center [218, 99] width 48 height 7
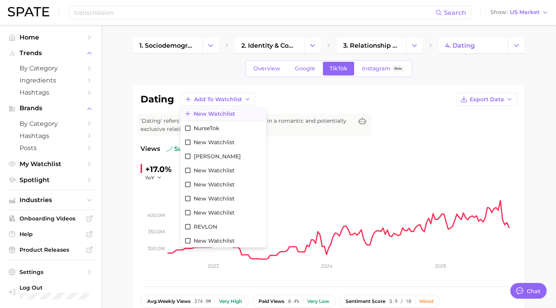
click at [207, 113] on span "New Watchlist" at bounding box center [214, 113] width 41 height 7
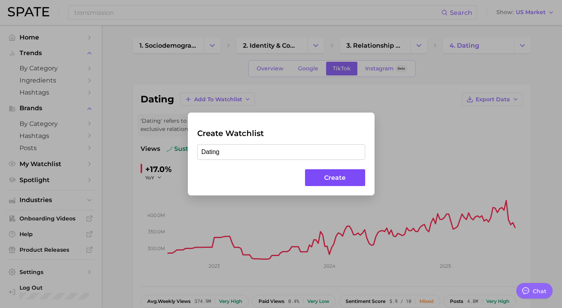
type input "Dating"
click at [336, 173] on button "Create" at bounding box center [335, 177] width 60 height 17
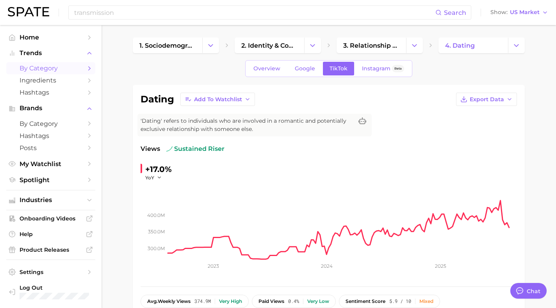
click at [48, 68] on span "by Category" at bounding box center [51, 67] width 62 height 7
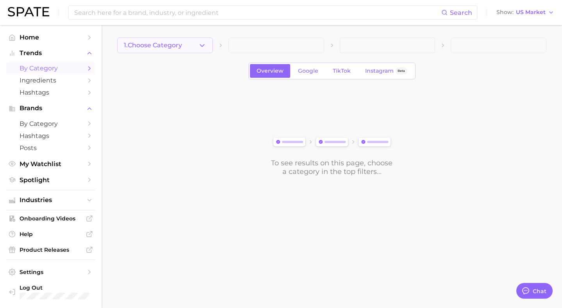
click at [199, 46] on icon "button" at bounding box center [202, 45] width 8 height 8
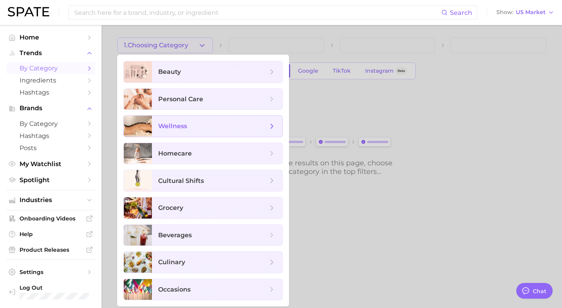
click at [151, 123] on div at bounding box center [138, 126] width 28 height 21
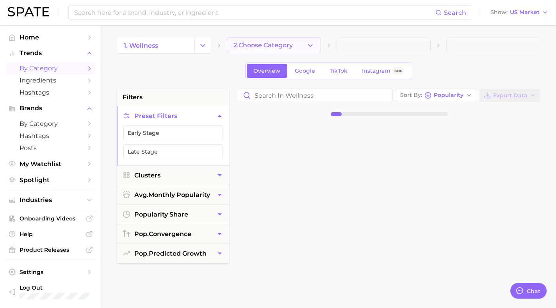
click at [308, 47] on icon "button" at bounding box center [310, 45] width 8 height 8
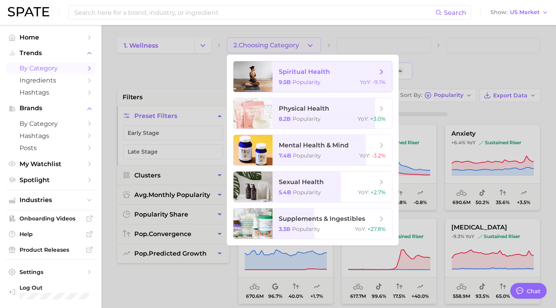
click at [354, 78] on span "spiritual health 9.5b Popularity YoY : -9.1%" at bounding box center [331, 76] width 119 height 30
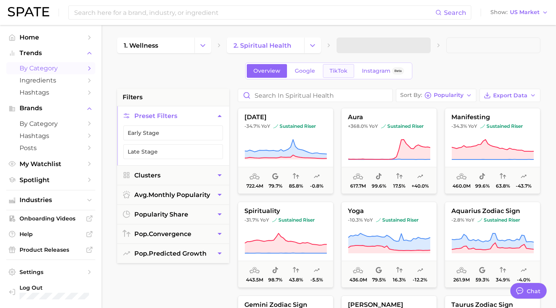
click at [344, 70] on span "TikTok" at bounding box center [338, 71] width 18 height 7
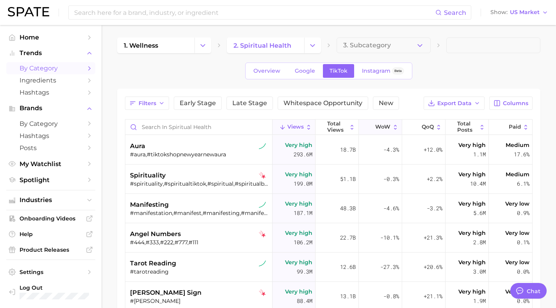
click at [381, 129] on span "WoW" at bounding box center [382, 127] width 15 height 6
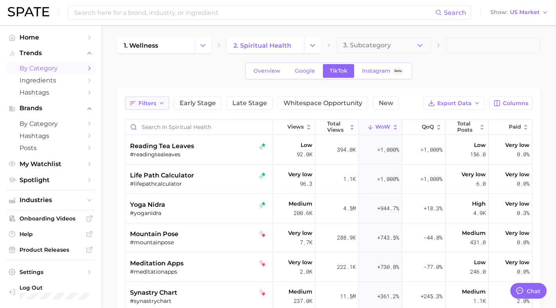
click at [146, 106] on span "Filters" at bounding box center [148, 103] width 18 height 7
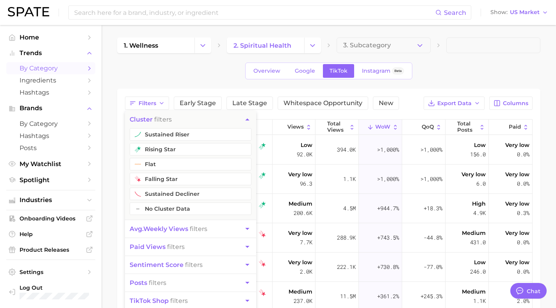
click at [143, 222] on button "avg. weekly views filters" at bounding box center [190, 229] width 131 height 18
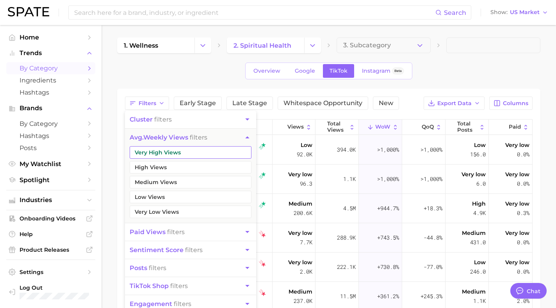
click at [143, 147] on button "Very High Views" at bounding box center [191, 152] width 122 height 12
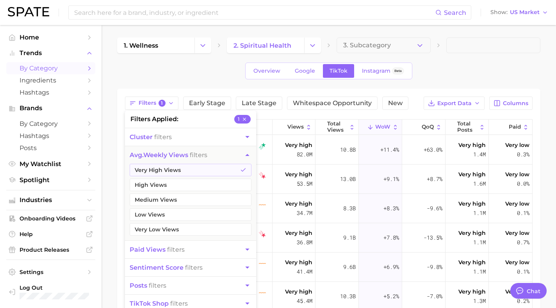
click at [146, 176] on ul "Very High Views High Views Medium Views Low Views Very Low Views" at bounding box center [190, 202] width 131 height 77
click at [146, 185] on button "High Views" at bounding box center [191, 184] width 122 height 12
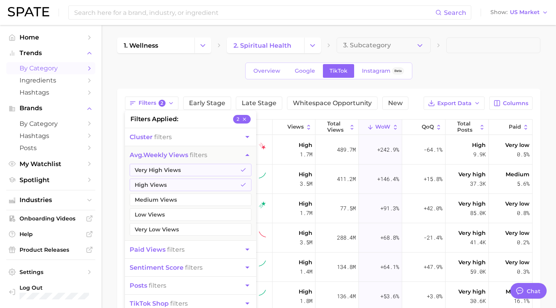
click at [477, 68] on div "Overview Google TikTok Instagram Beta" at bounding box center [328, 70] width 423 height 17
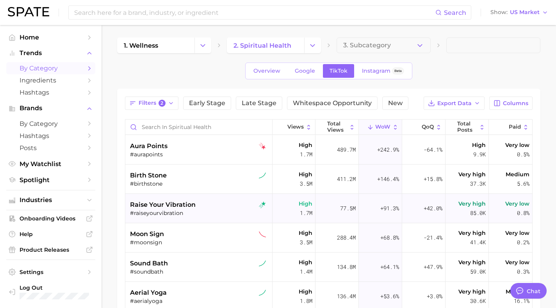
click at [148, 208] on span "raise your vibration" at bounding box center [163, 204] width 66 height 9
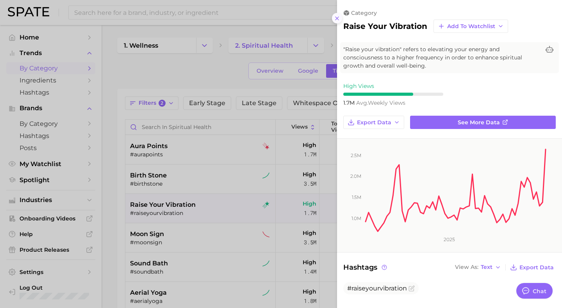
click at [335, 17] on line at bounding box center [336, 18] width 3 height 3
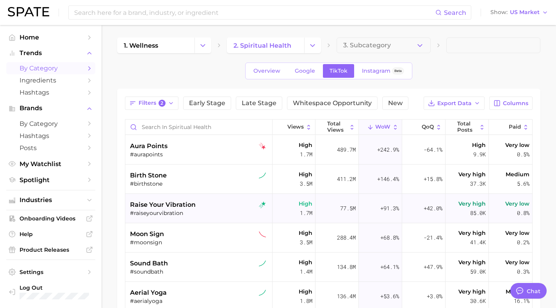
click at [156, 206] on span "raise your vibration" at bounding box center [163, 204] width 66 height 9
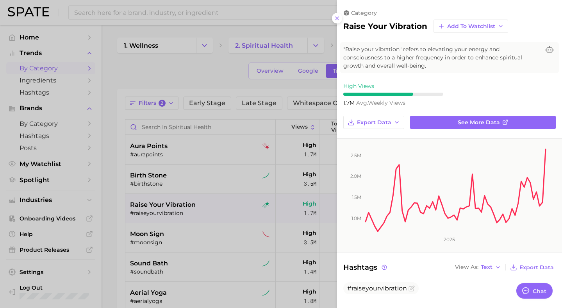
click at [337, 18] on icon at bounding box center [337, 18] width 6 height 6
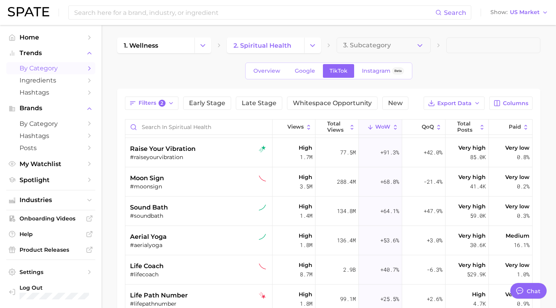
scroll to position [61, 0]
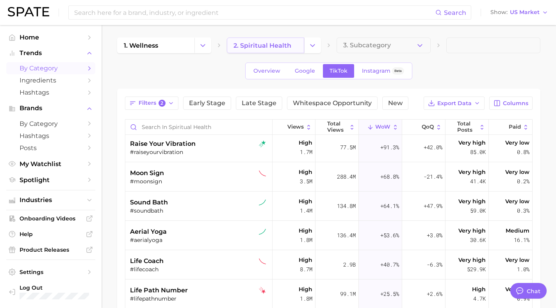
click at [283, 44] on span "2. spiritual health" at bounding box center [262, 45] width 58 height 7
click at [311, 44] on icon "Change Category" at bounding box center [312, 45] width 8 height 8
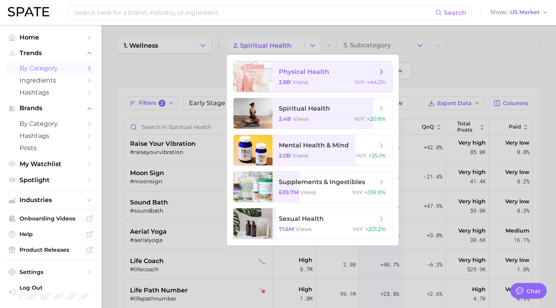
click at [337, 70] on span "physical health" at bounding box center [328, 72] width 98 height 9
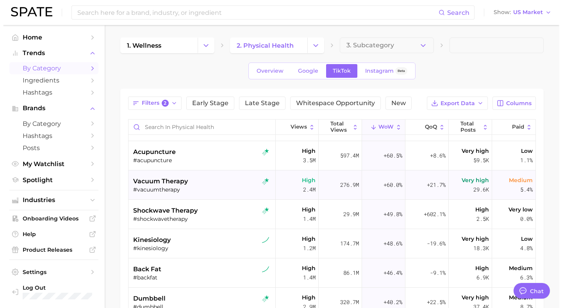
scroll to position [54, 0]
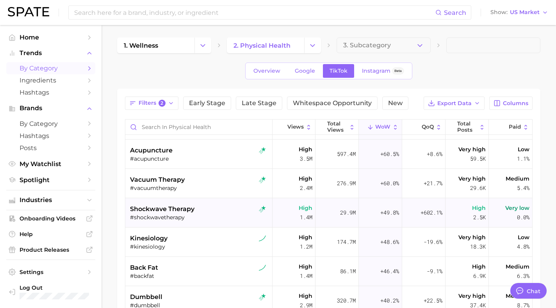
click at [153, 206] on span "shockwave therapy" at bounding box center [162, 208] width 64 height 9
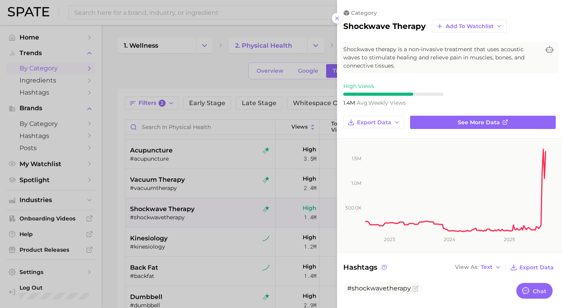
scroll to position [0, 0]
click at [283, 101] on div at bounding box center [281, 154] width 562 height 308
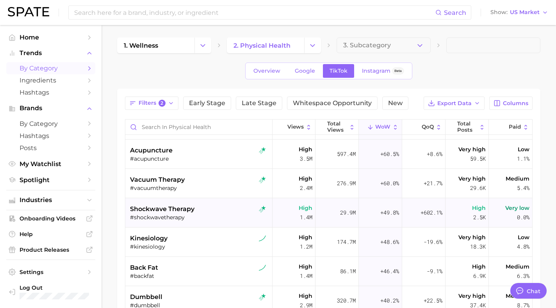
click at [194, 212] on div "shockwave therapy" at bounding box center [199, 208] width 139 height 9
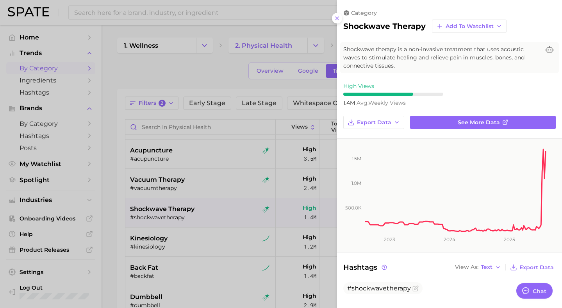
drag, startPoint x: 336, startPoint y: 19, endPoint x: 323, endPoint y: 24, distance: 13.5
click at [334, 19] on icon at bounding box center [337, 18] width 6 height 6
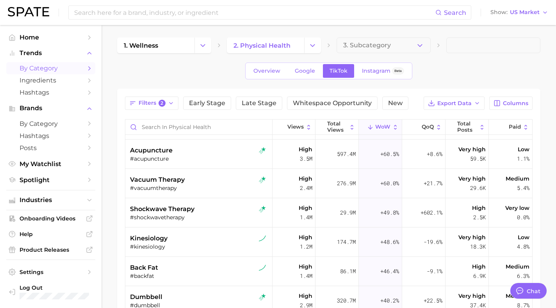
click at [209, 45] on button "Change Category" at bounding box center [202, 45] width 17 height 16
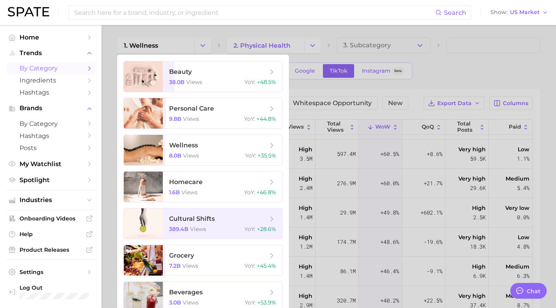
drag, startPoint x: 497, startPoint y: 68, endPoint x: 465, endPoint y: 53, distance: 34.4
click at [494, 66] on div at bounding box center [278, 154] width 556 height 308
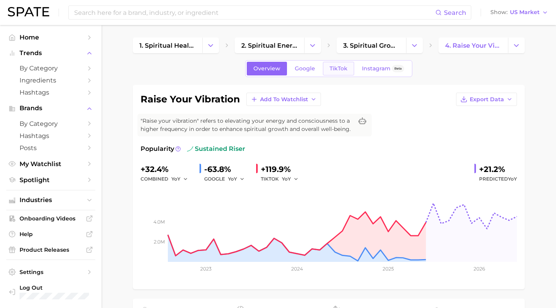
click at [337, 70] on span "TikTok" at bounding box center [338, 68] width 18 height 7
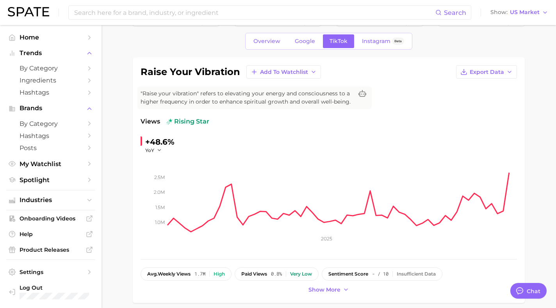
scroll to position [42, 0]
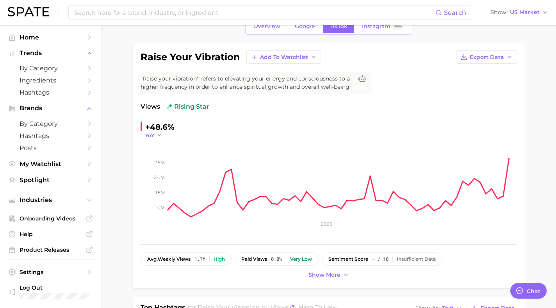
click at [153, 136] on span "YoY" at bounding box center [149, 135] width 9 height 7
click at [157, 185] on button "WoW" at bounding box center [188, 189] width 86 height 14
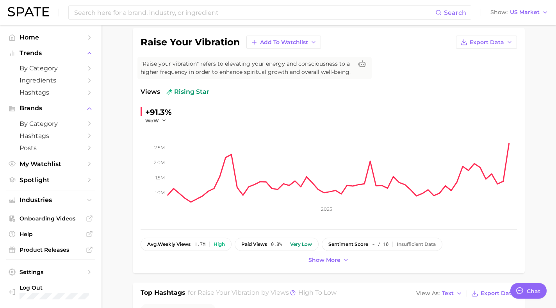
scroll to position [58, 0]
click at [159, 119] on button "WoW" at bounding box center [155, 119] width 21 height 7
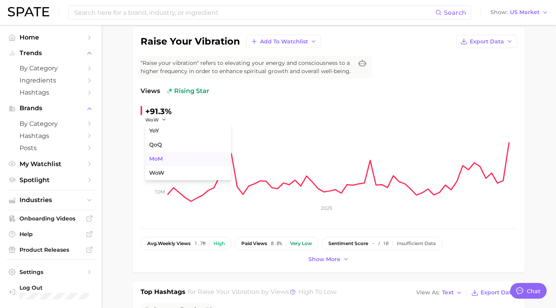
click at [159, 162] on span "MoM" at bounding box center [156, 158] width 14 height 7
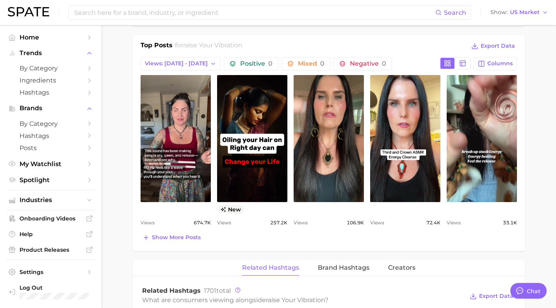
scroll to position [361, 0]
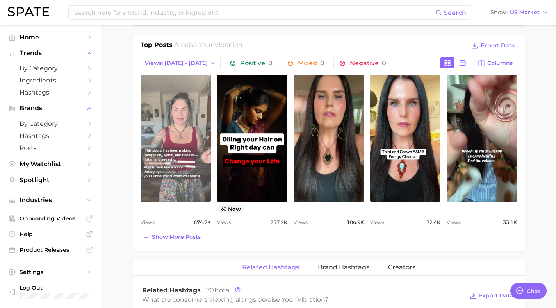
click at [188, 127] on link "view post on TikTok" at bounding box center [176, 138] width 70 height 127
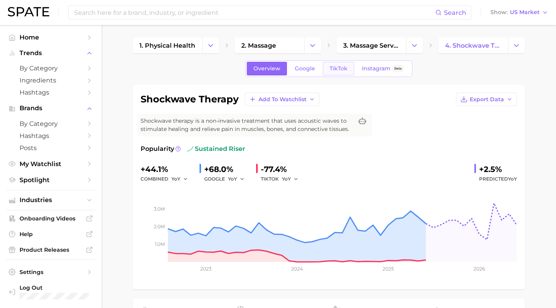
click at [340, 66] on span "TikTok" at bounding box center [338, 68] width 18 height 7
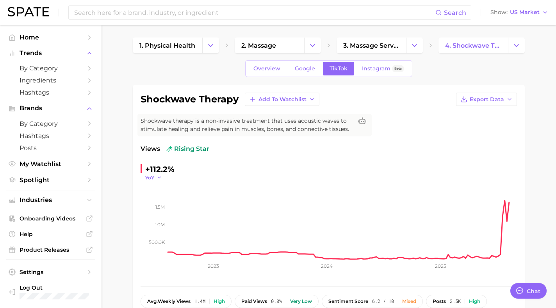
click at [155, 178] on button "YoY" at bounding box center [153, 177] width 17 height 7
click at [155, 215] on span "MoM" at bounding box center [156, 216] width 14 height 7
click at [154, 177] on span "MoM" at bounding box center [151, 177] width 12 height 7
click at [157, 227] on span "WoW" at bounding box center [156, 230] width 15 height 7
click at [156, 177] on span "WoW" at bounding box center [152, 177] width 14 height 7
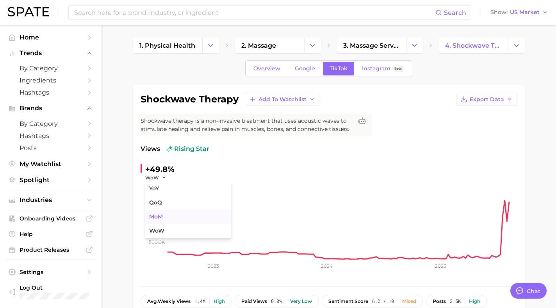
click at [156, 219] on span "MoM" at bounding box center [156, 216] width 14 height 7
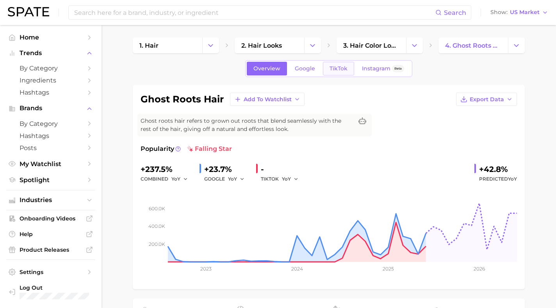
click at [341, 66] on span "TikTok" at bounding box center [338, 68] width 18 height 7
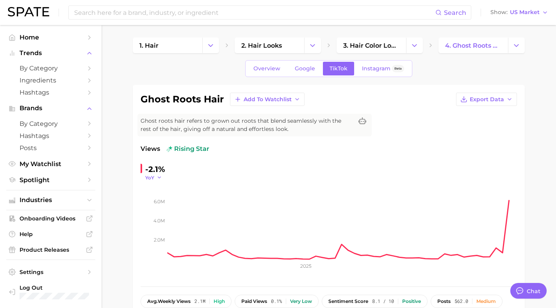
click at [158, 178] on icon "button" at bounding box center [159, 176] width 5 height 5
click at [158, 231] on span "WoW" at bounding box center [156, 230] width 15 height 7
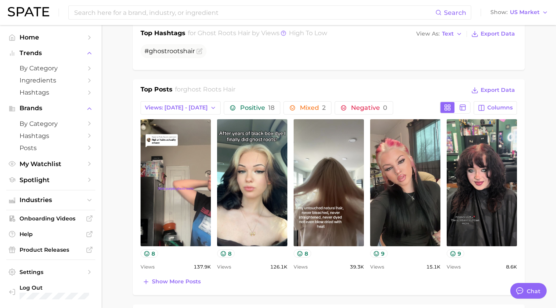
scroll to position [318, 0]
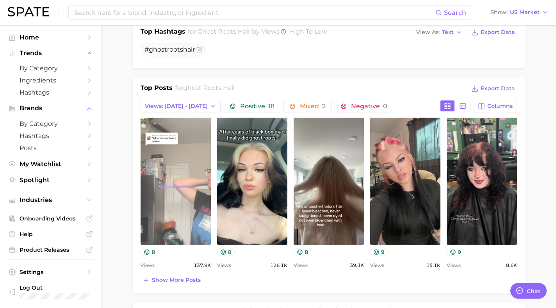
click at [167, 171] on link "view post on TikTok" at bounding box center [176, 180] width 70 height 127
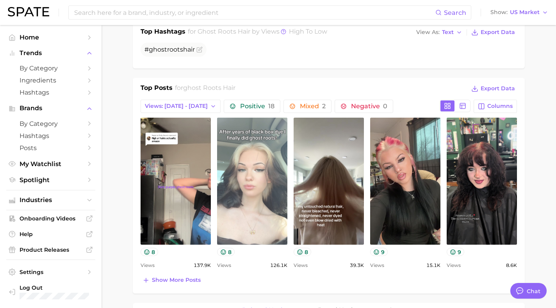
click at [238, 163] on link "view post on TikTok" at bounding box center [252, 180] width 70 height 127
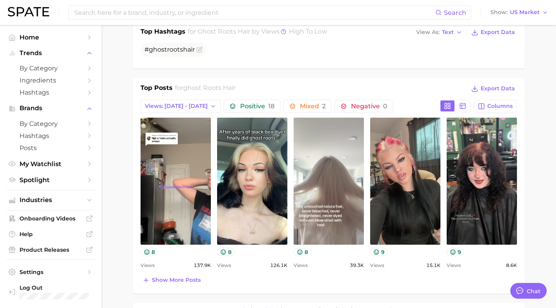
click at [322, 163] on link "view post on TikTok" at bounding box center [329, 180] width 70 height 127
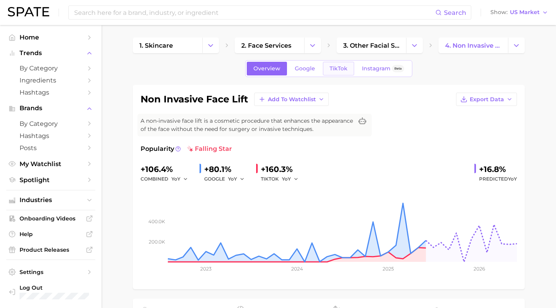
click at [339, 67] on span "TikTok" at bounding box center [338, 68] width 18 height 7
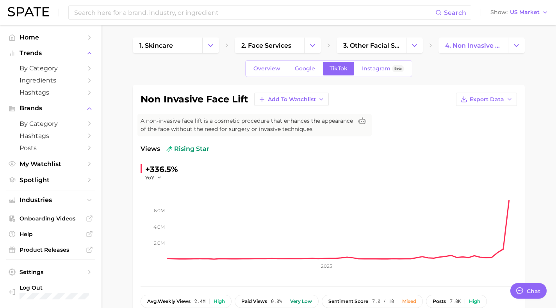
click at [164, 172] on div "+336.5%" at bounding box center [161, 169] width 33 height 12
click at [158, 176] on icon "button" at bounding box center [159, 176] width 5 height 5
click at [157, 218] on span "MoM" at bounding box center [156, 216] width 14 height 7
click at [155, 174] on span "MoM" at bounding box center [151, 177] width 12 height 7
click at [156, 229] on span "WoW" at bounding box center [156, 230] width 15 height 7
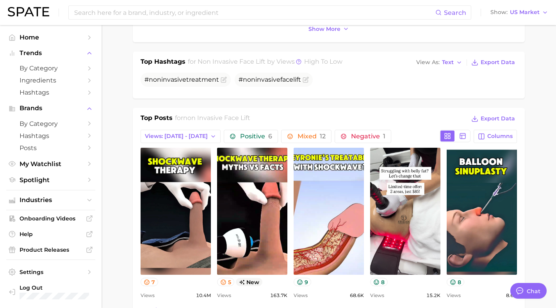
scroll to position [303, 0]
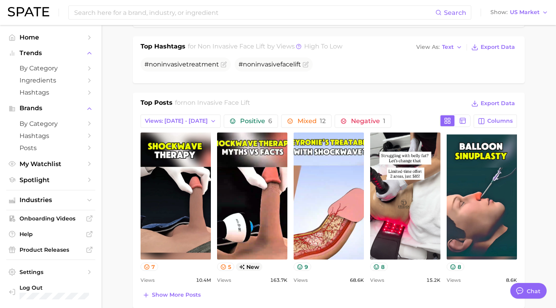
click at [306, 100] on div "Top Posts for non invasive face lift Export Data" at bounding box center [329, 104] width 376 height 12
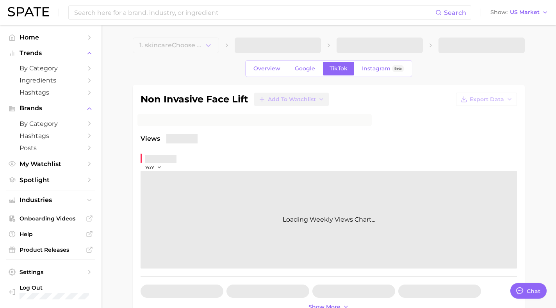
type textarea "x"
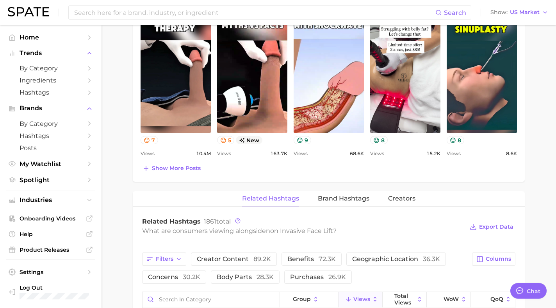
scroll to position [347, 0]
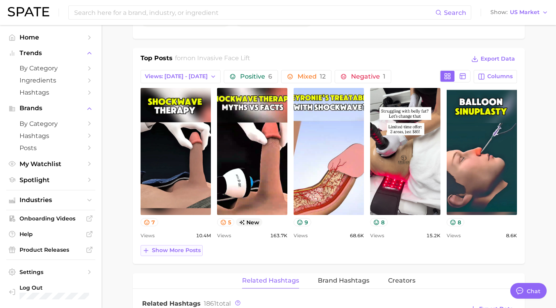
click at [153, 251] on span "Show more posts" at bounding box center [176, 250] width 49 height 7
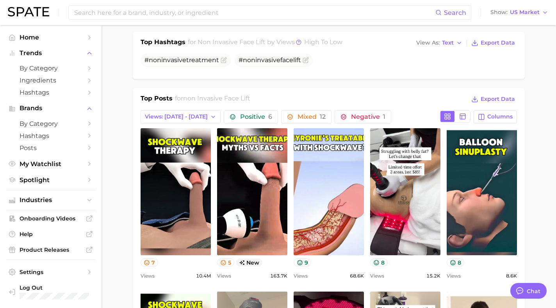
scroll to position [0, 0]
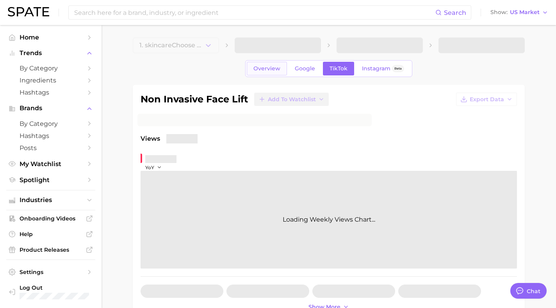
type textarea "x"
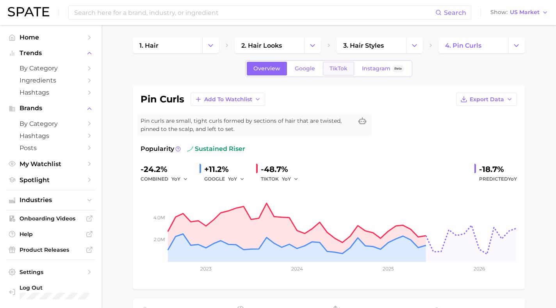
click at [333, 73] on link "TikTok" at bounding box center [338, 69] width 31 height 14
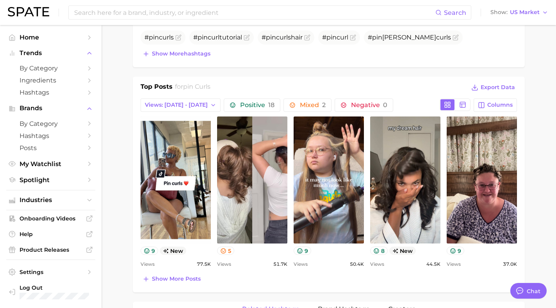
scroll to position [117, 0]
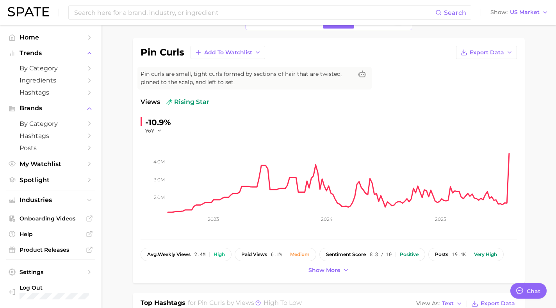
scroll to position [62, 0]
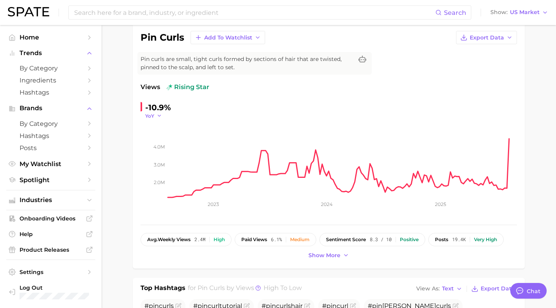
click at [155, 116] on button "YoY" at bounding box center [153, 115] width 17 height 7
click at [160, 168] on span "WoW" at bounding box center [156, 169] width 15 height 7
click at [156, 114] on span "WoW" at bounding box center [152, 115] width 14 height 7
click at [162, 153] on span "MoM" at bounding box center [156, 154] width 14 height 7
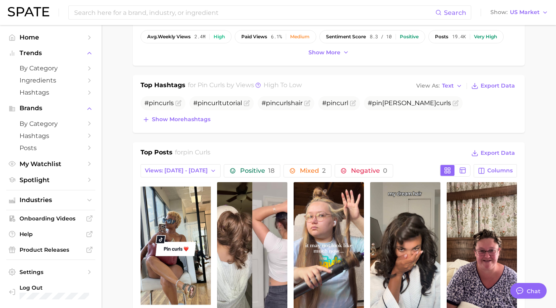
scroll to position [362, 0]
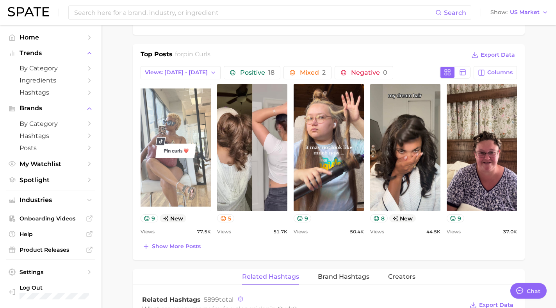
click at [169, 183] on link "view post on TikTok" at bounding box center [176, 147] width 70 height 127
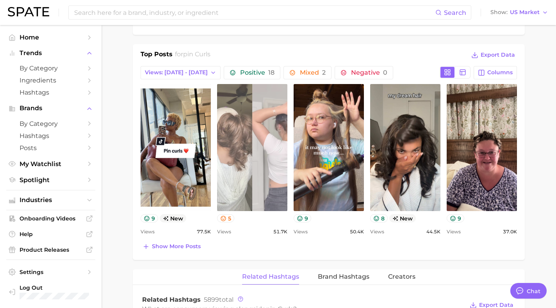
click at [251, 121] on link "view post on TikTok" at bounding box center [252, 147] width 70 height 127
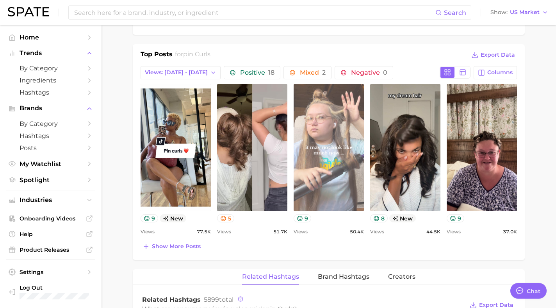
click at [322, 113] on link "view post on TikTok" at bounding box center [329, 147] width 70 height 127
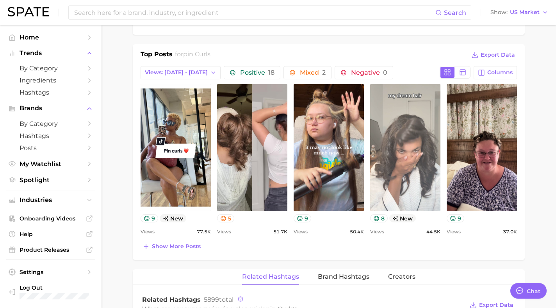
click at [405, 149] on link "view post on TikTok" at bounding box center [405, 147] width 70 height 127
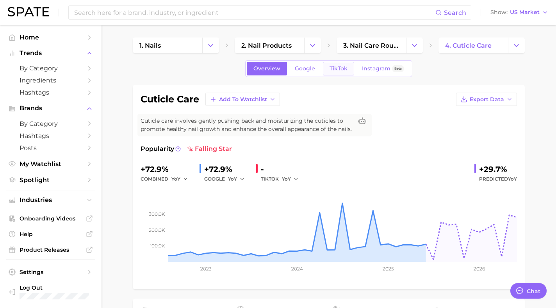
click at [343, 67] on span "TikTok" at bounding box center [338, 68] width 18 height 7
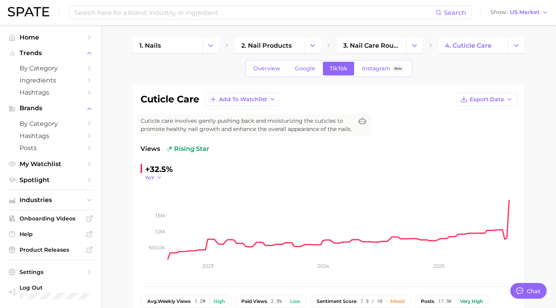
click at [154, 178] on span "YoY" at bounding box center [149, 177] width 9 height 7
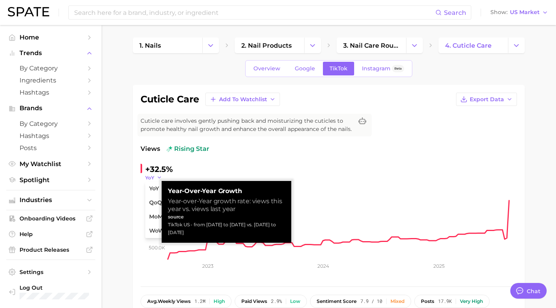
click at [154, 177] on button "YoY" at bounding box center [153, 177] width 17 height 7
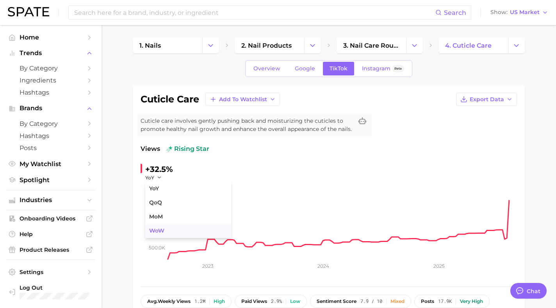
click at [156, 230] on span "WoW" at bounding box center [156, 230] width 15 height 7
click at [157, 178] on span "WoW" at bounding box center [152, 177] width 14 height 7
click at [155, 215] on span "MoM" at bounding box center [156, 216] width 14 height 7
click at [158, 174] on button "MoM" at bounding box center [155, 177] width 20 height 7
click at [159, 224] on button "WoW" at bounding box center [188, 231] width 86 height 14
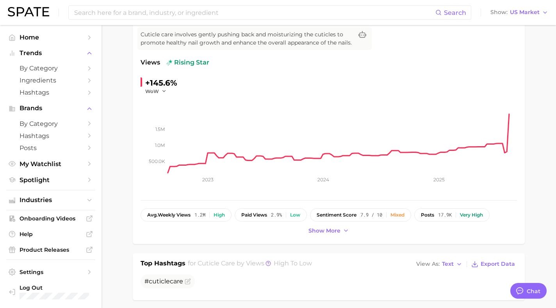
scroll to position [78, 0]
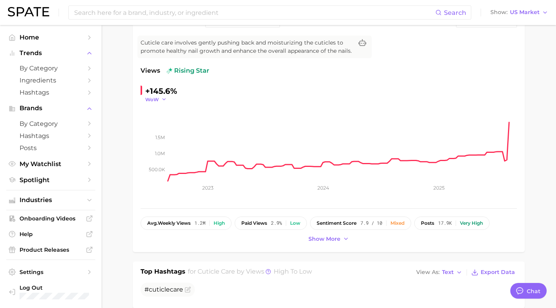
click at [160, 96] on button "WoW" at bounding box center [155, 99] width 21 height 7
click at [163, 140] on span "MoM" at bounding box center [156, 138] width 14 height 7
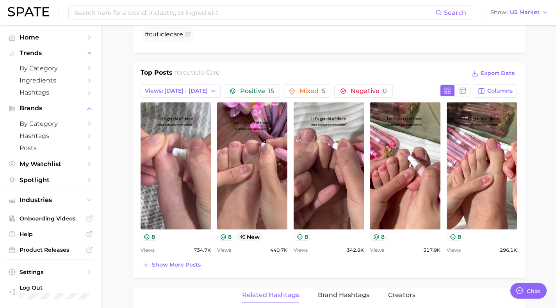
scroll to position [340, 0]
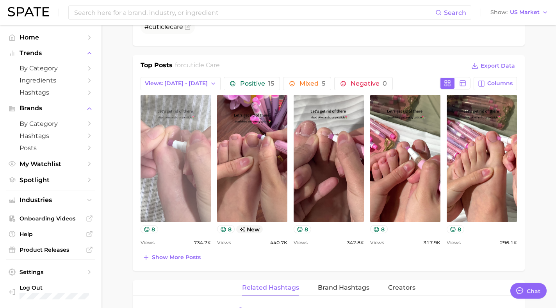
click at [180, 169] on link "view post on TikTok" at bounding box center [176, 158] width 70 height 127
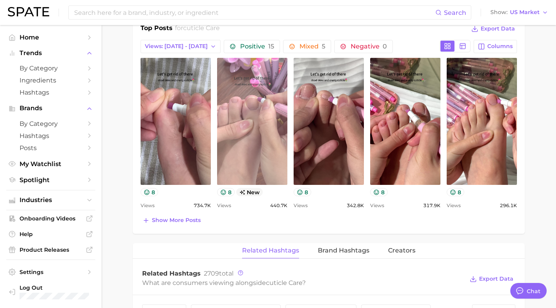
scroll to position [361, 0]
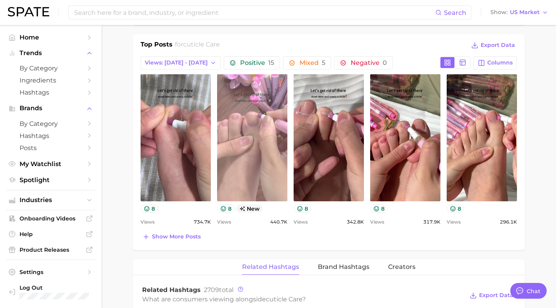
click at [251, 137] on link "view post on TikTok" at bounding box center [252, 137] width 70 height 127
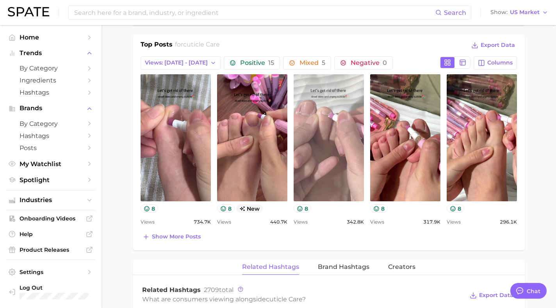
click at [351, 128] on link "view post on TikTok" at bounding box center [329, 137] width 70 height 127
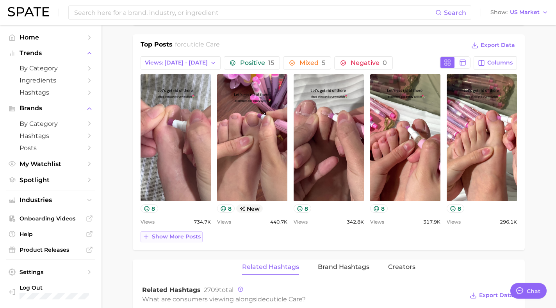
click at [174, 237] on span "Show more posts" at bounding box center [176, 236] width 49 height 7
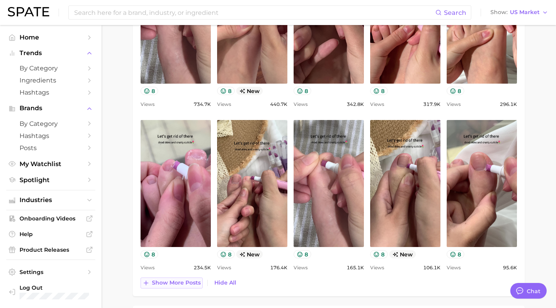
scroll to position [478, 0]
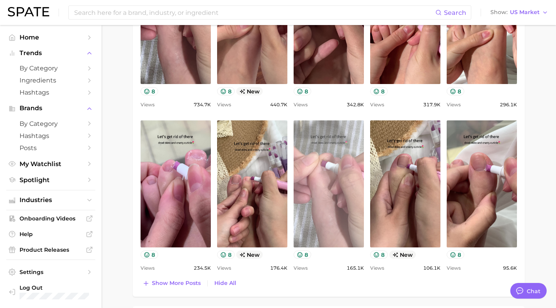
click at [335, 181] on link "view post on TikTok" at bounding box center [329, 183] width 70 height 127
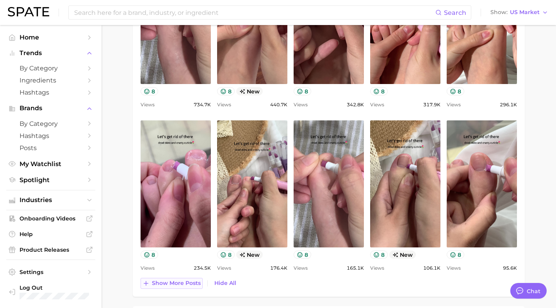
click at [183, 282] on span "Show more posts" at bounding box center [176, 282] width 49 height 7
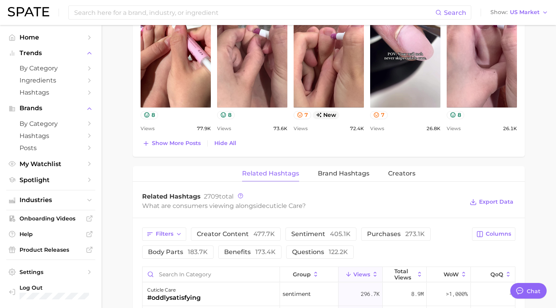
scroll to position [662, 0]
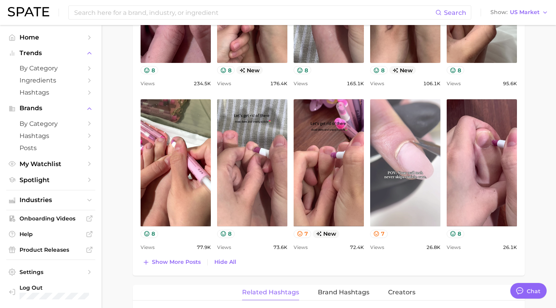
click at [395, 150] on link "view post on TikTok" at bounding box center [405, 162] width 70 height 127
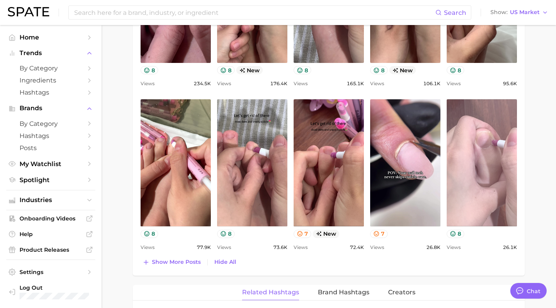
click at [479, 184] on link "view post on TikTok" at bounding box center [482, 162] width 70 height 127
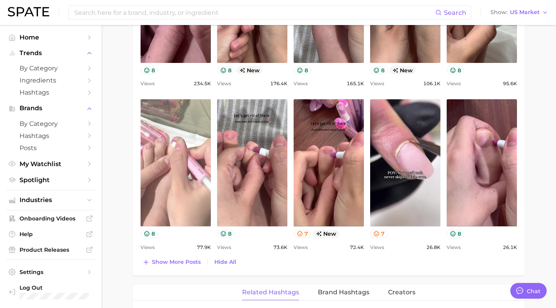
click at [166, 132] on link "view post on TikTok" at bounding box center [176, 162] width 70 height 127
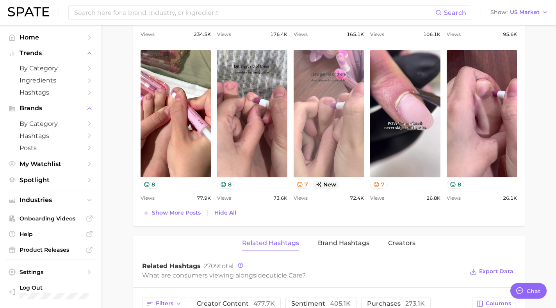
scroll to position [716, 0]
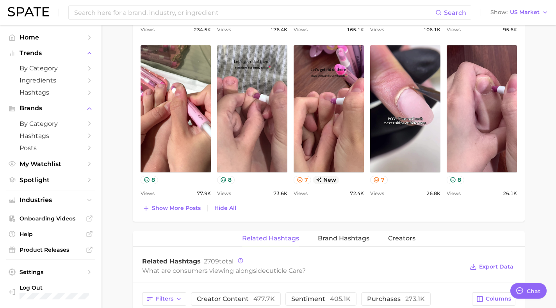
click at [166, 206] on span "Show more posts" at bounding box center [176, 208] width 49 height 7
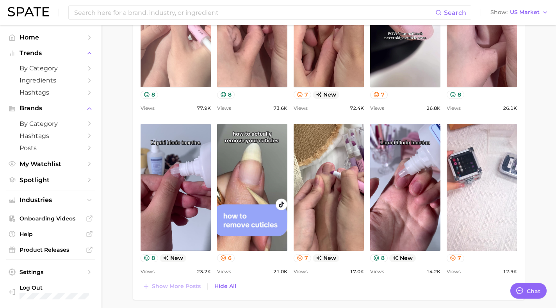
scroll to position [802, 0]
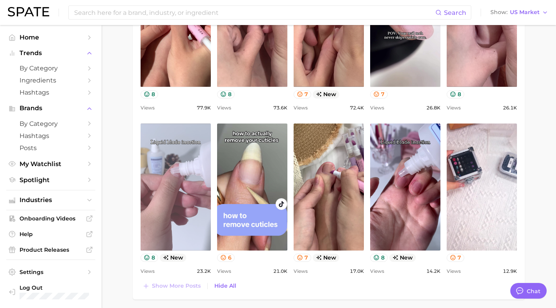
click at [169, 153] on link "view post on TikTok" at bounding box center [176, 186] width 70 height 127
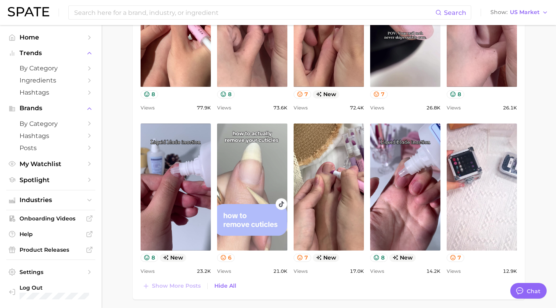
click at [241, 148] on link "view post on TikTok" at bounding box center [252, 186] width 70 height 127
